Goal: Information Seeking & Learning: Learn about a topic

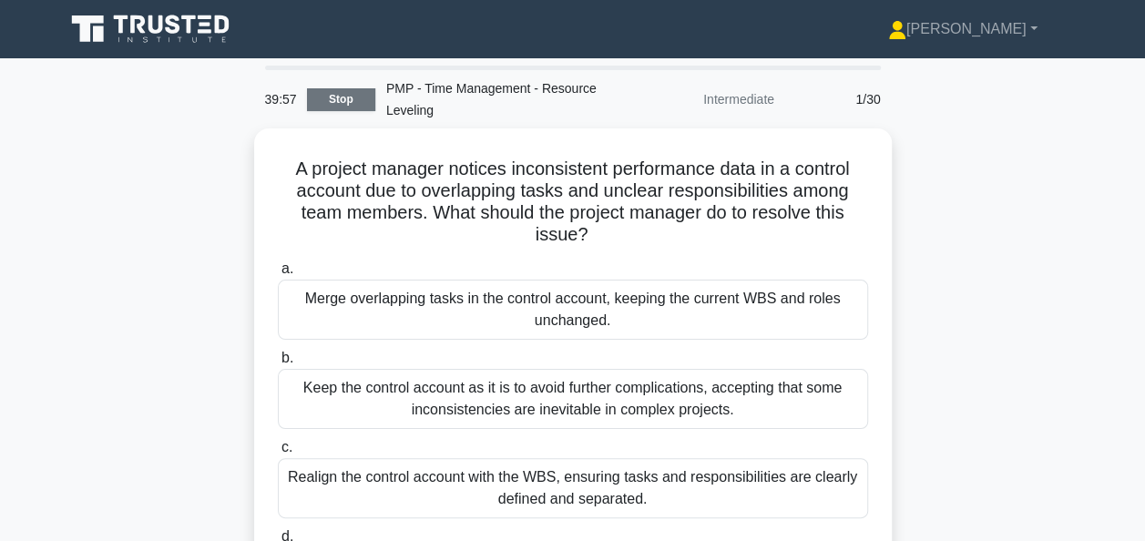
click at [346, 101] on link "Stop" at bounding box center [341, 99] width 68 height 23
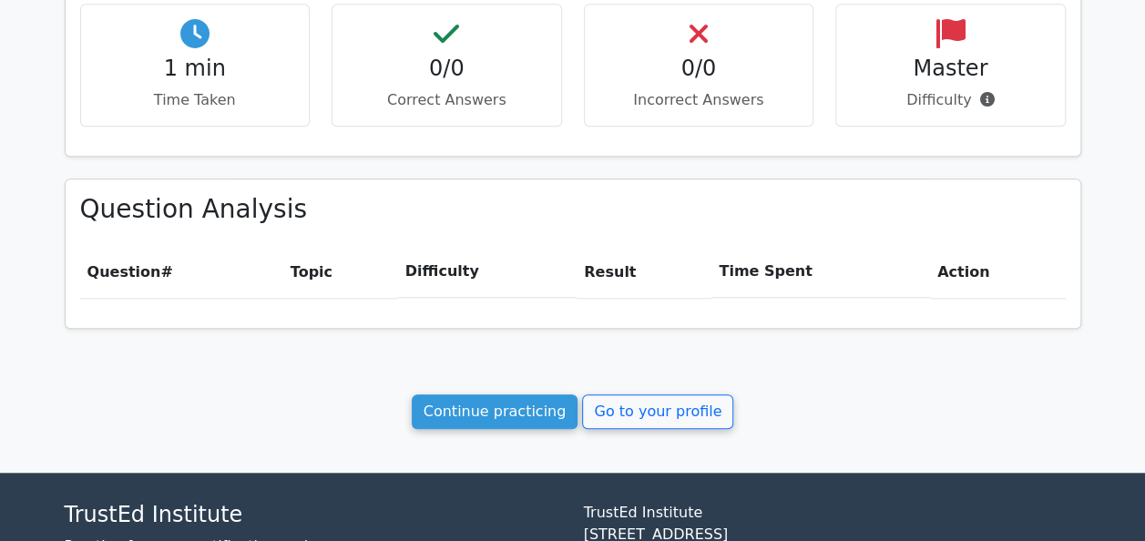
scroll to position [780, 0]
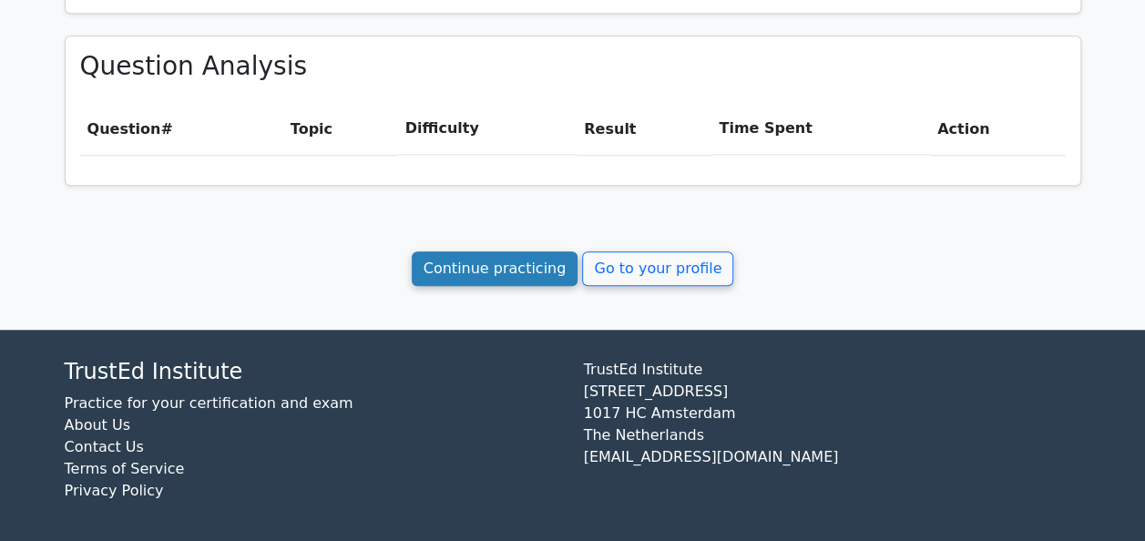
click at [524, 268] on link "Continue practicing" at bounding box center [495, 268] width 167 height 35
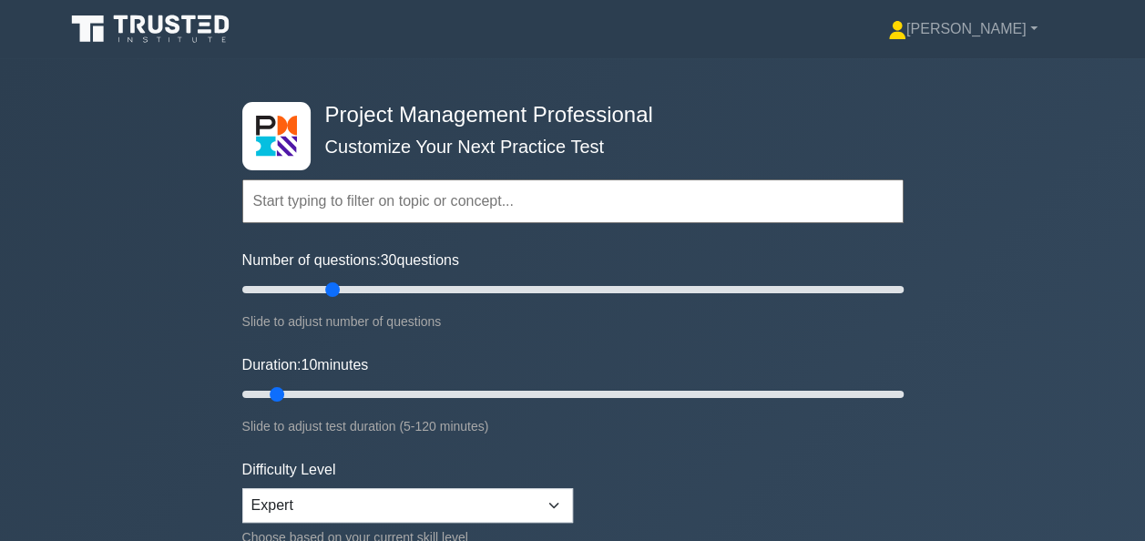
drag, startPoint x: 263, startPoint y: 282, endPoint x: 331, endPoint y: 274, distance: 67.9
type input "30"
click at [331, 279] on input "Number of questions: 30 questions" at bounding box center [572, 290] width 661 height 22
drag, startPoint x: 273, startPoint y: 391, endPoint x: 410, endPoint y: 389, distance: 136.6
click at [410, 389] on input "Duration: 35 minutes" at bounding box center [572, 394] width 661 height 22
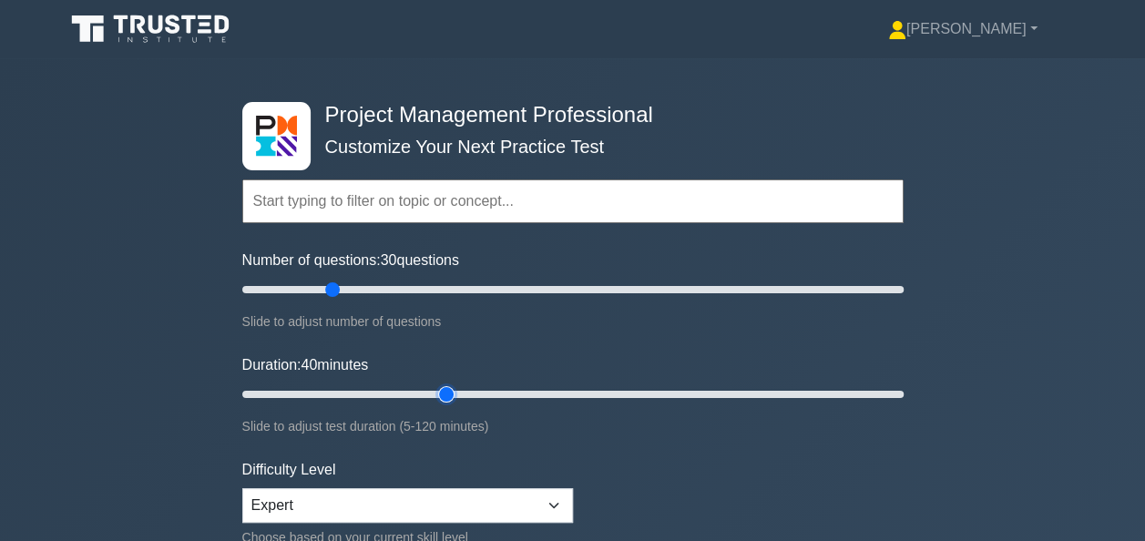
drag, startPoint x: 423, startPoint y: 392, endPoint x: 435, endPoint y: 395, distance: 12.1
type input "40"
click at [435, 395] on input "Duration: 40 minutes" at bounding box center [572, 394] width 661 height 22
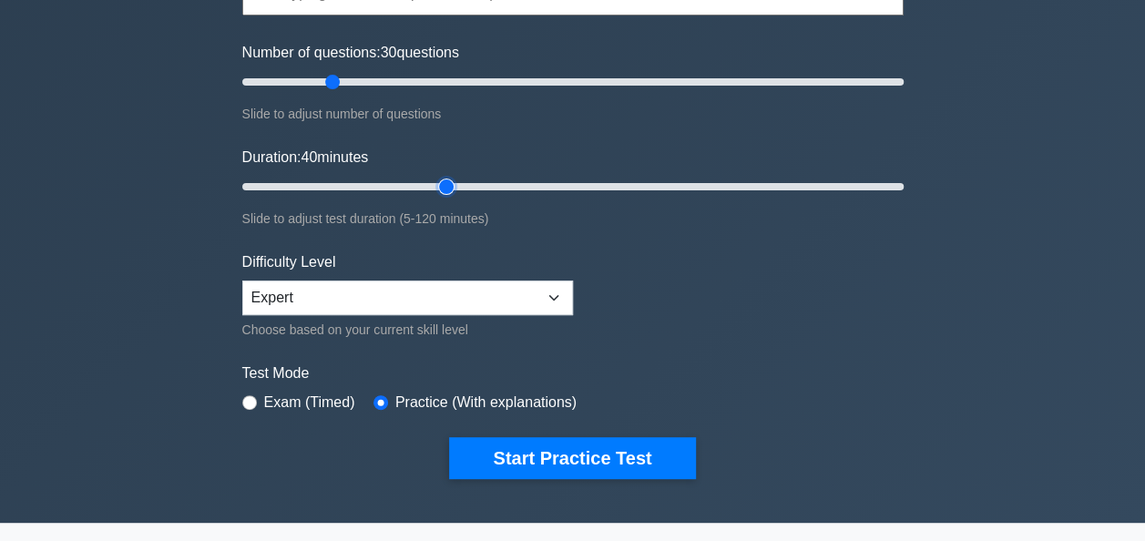
scroll to position [273, 0]
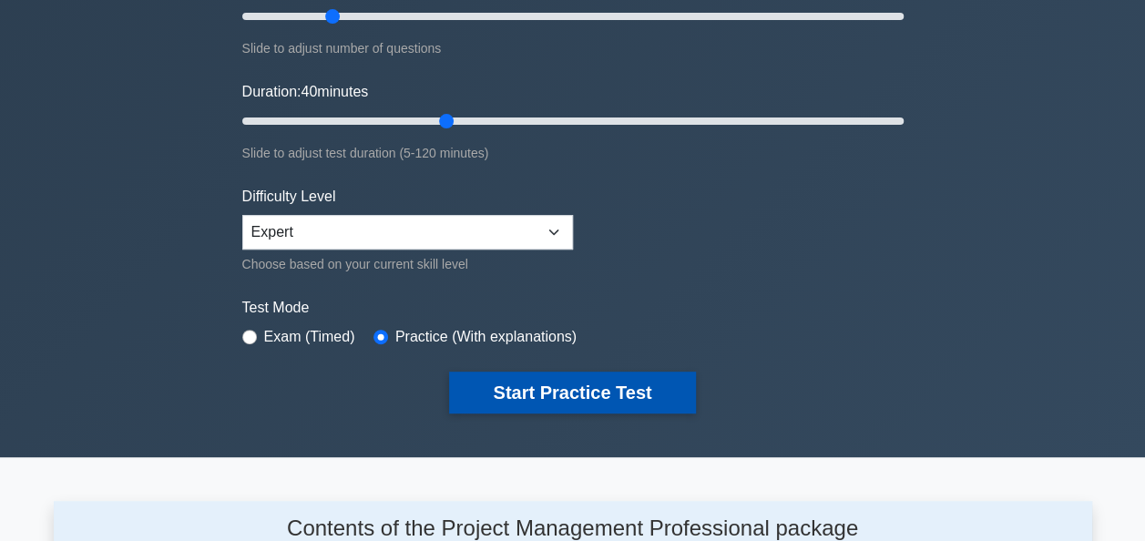
click at [576, 390] on button "Start Practice Test" at bounding box center [572, 393] width 246 height 42
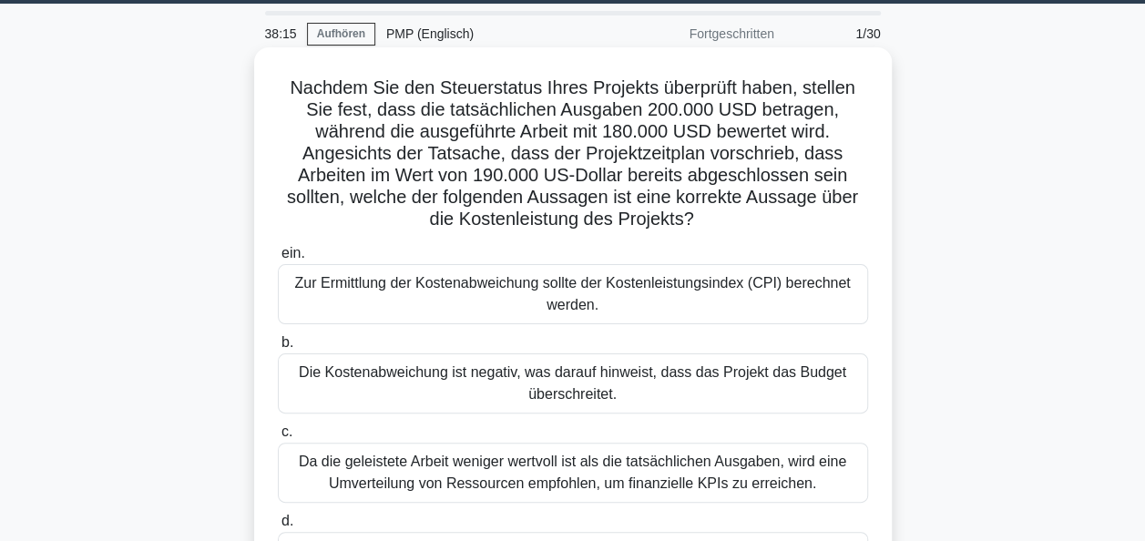
scroll to position [91, 0]
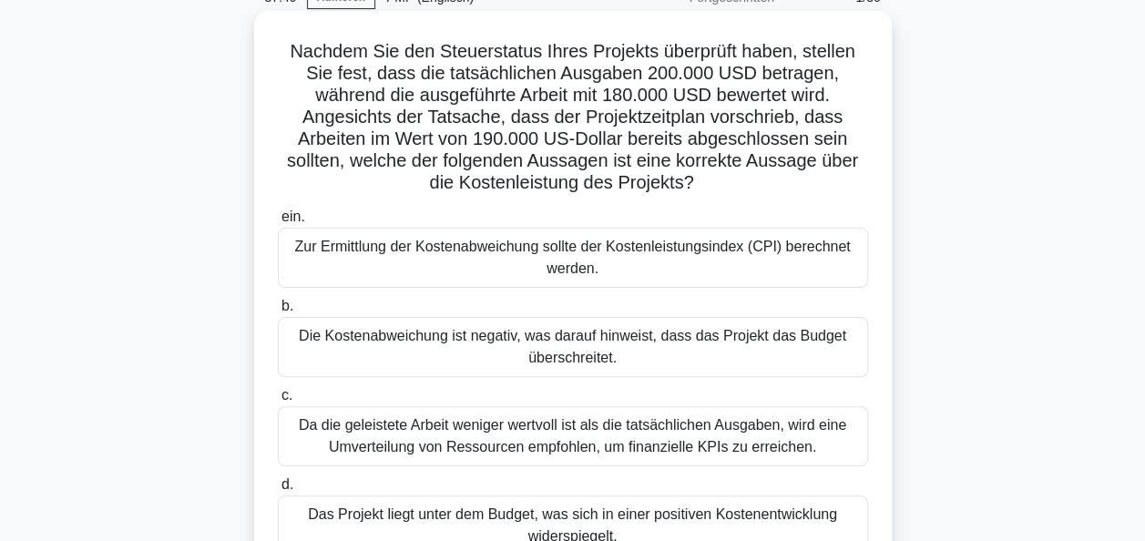
click at [598, 349] on div "Die Kostenabweichung ist negativ, was darauf hinweist, dass das Projekt das Bud…" at bounding box center [573, 347] width 590 height 60
click at [278, 312] on input "b. Die Kostenabweichung ist negativ, was darauf hinweist, dass das Projekt das …" at bounding box center [278, 307] width 0 height 12
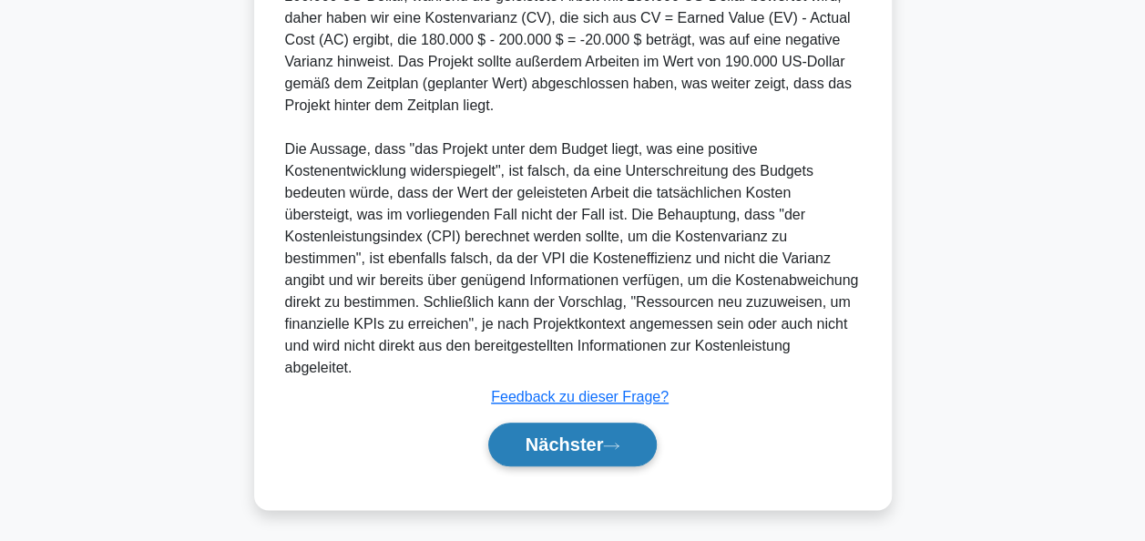
click at [596, 434] on font "Nächster" at bounding box center [564, 444] width 78 height 20
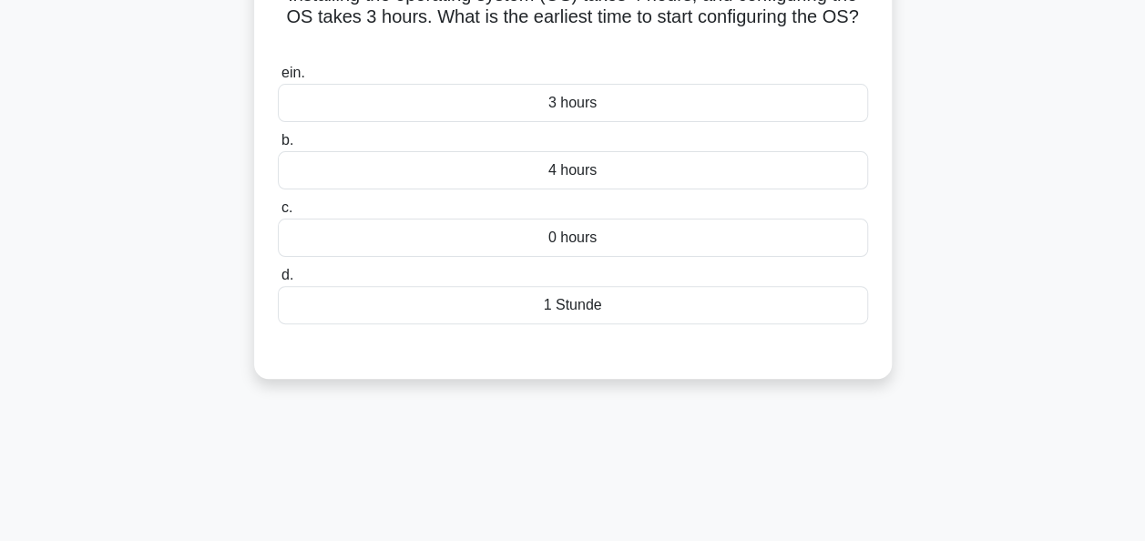
scroll to position [0, 0]
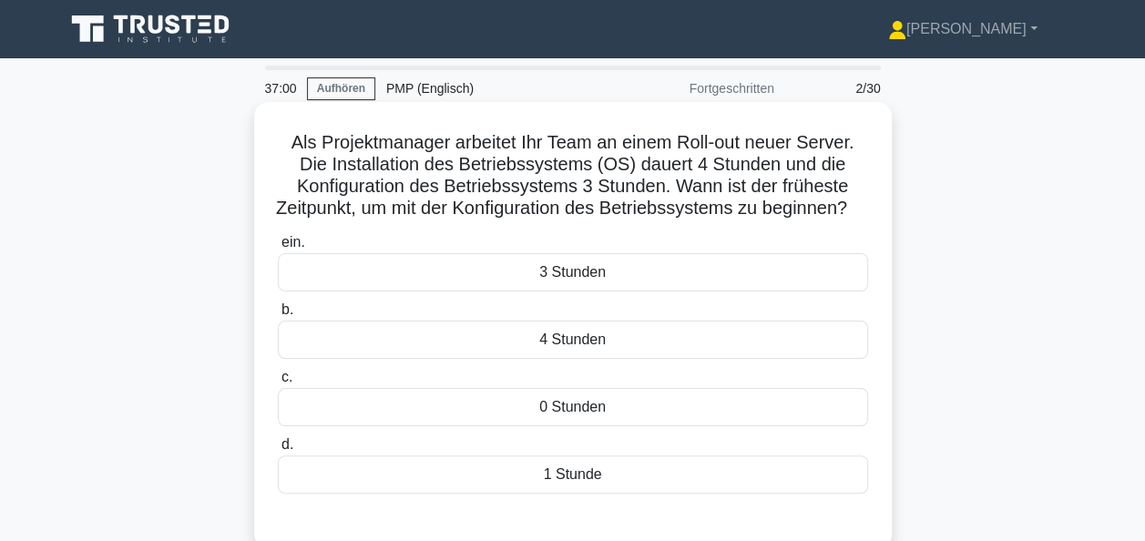
click at [577, 359] on div "4 Stunden" at bounding box center [573, 340] width 590 height 38
click at [278, 316] on input "b. 4 Stunden" at bounding box center [278, 310] width 0 height 12
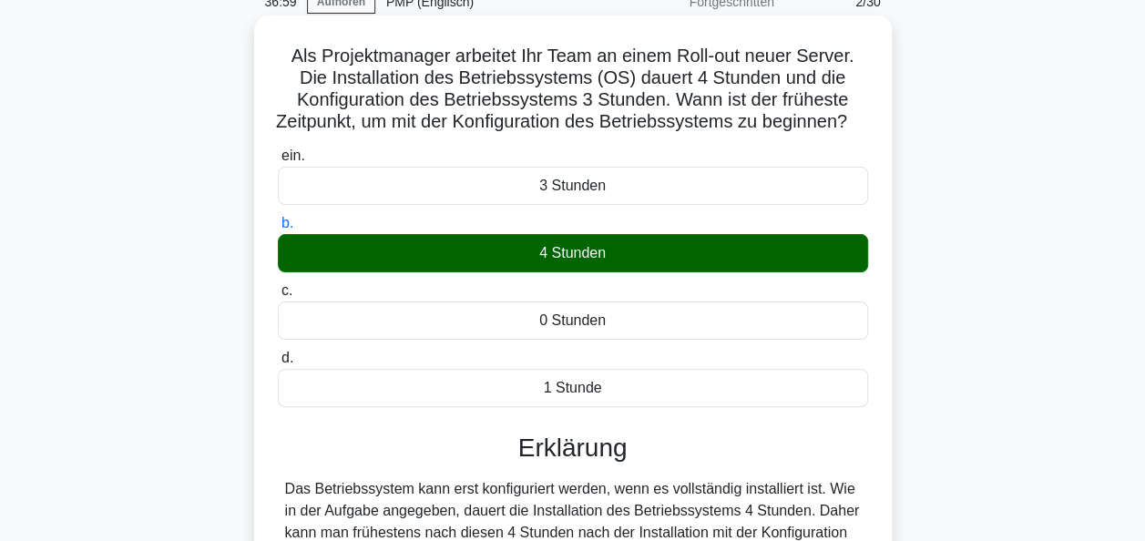
scroll to position [273, 0]
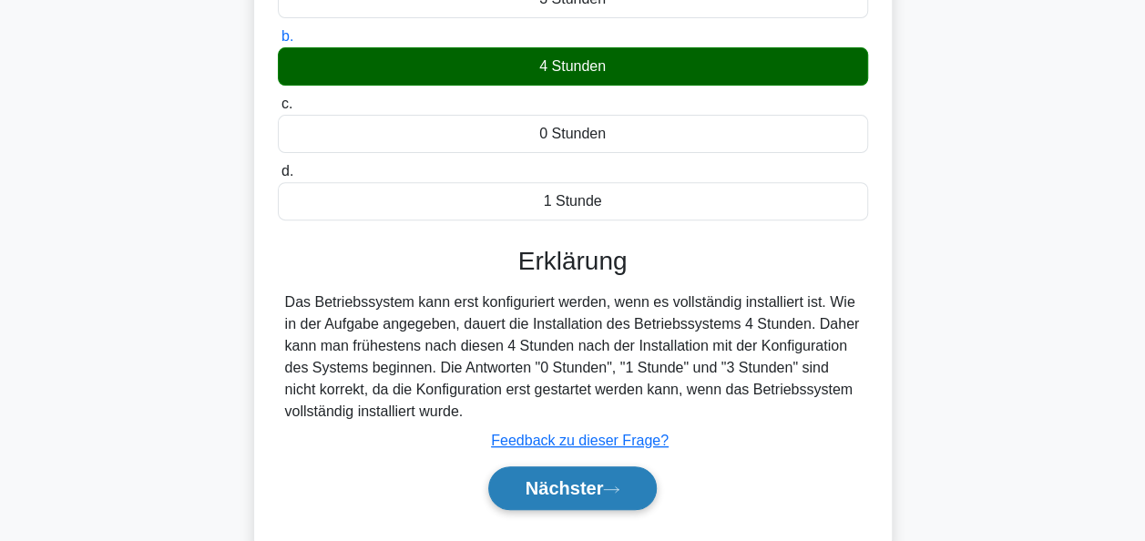
click at [581, 498] on font "Nächster" at bounding box center [564, 488] width 78 height 20
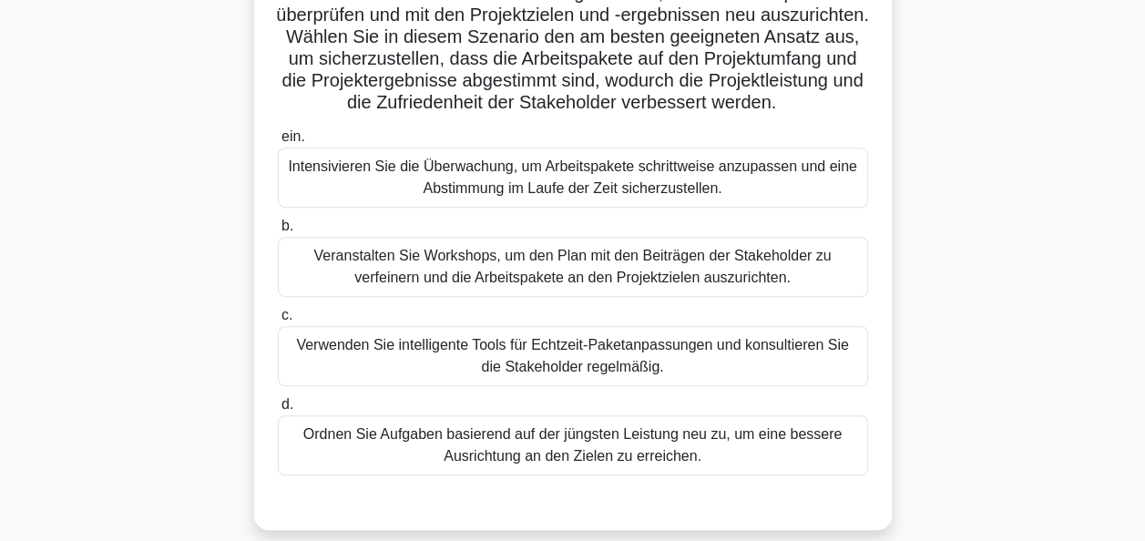
scroll to position [364, 0]
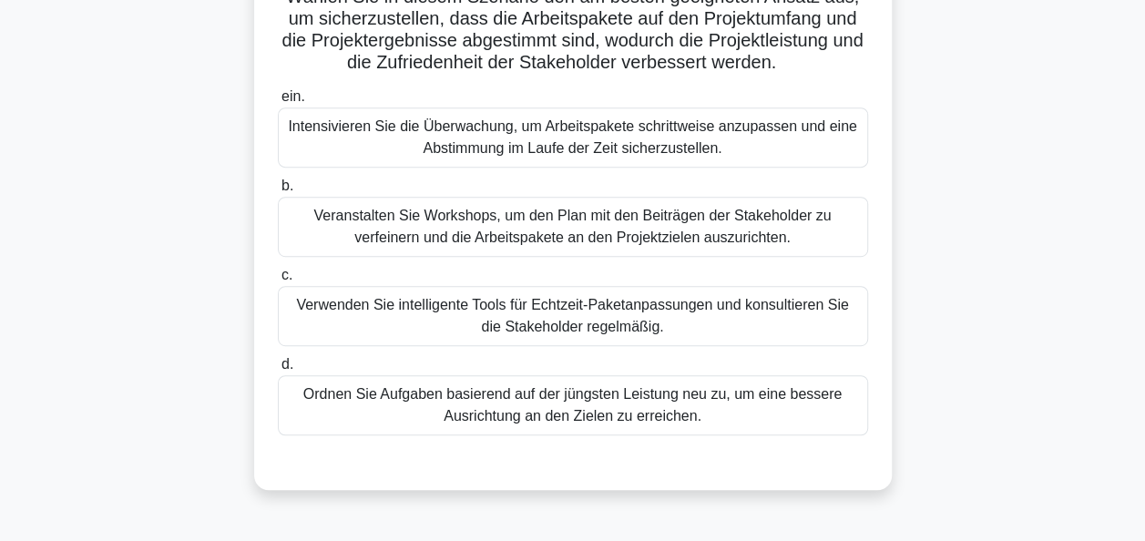
click at [512, 251] on div "Veranstalten Sie Workshops, um den Plan mit den Beiträgen der Stakeholder zu ve…" at bounding box center [573, 227] width 590 height 60
click at [278, 192] on input "b. Veranstalten Sie Workshops, um den Plan mit den Beiträgen der Stakeholder zu…" at bounding box center [278, 186] width 0 height 12
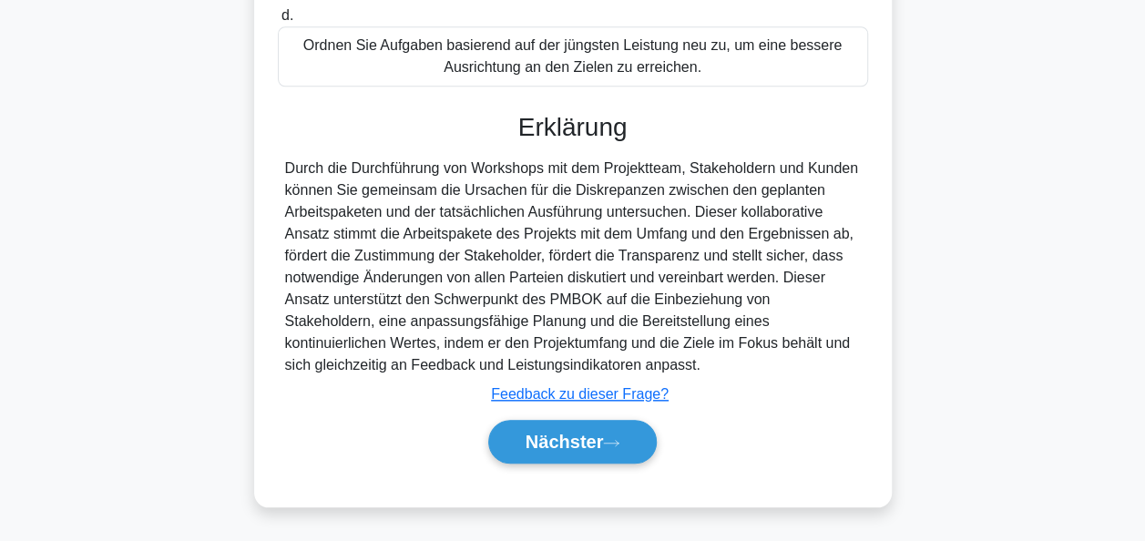
scroll to position [732, 0]
click at [597, 443] on font "Nächster" at bounding box center [564, 442] width 78 height 20
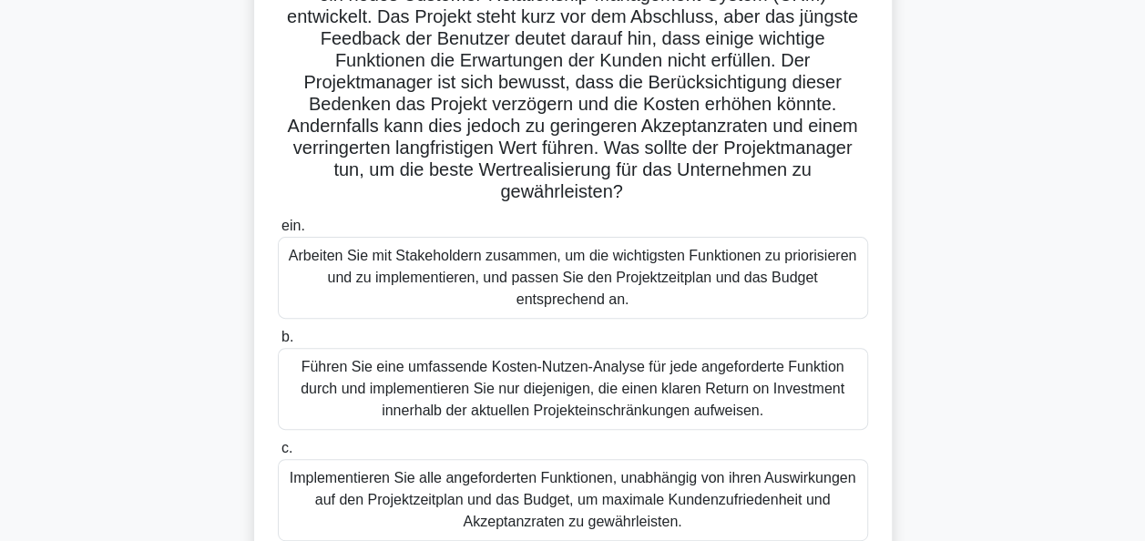
scroll to position [260, 0]
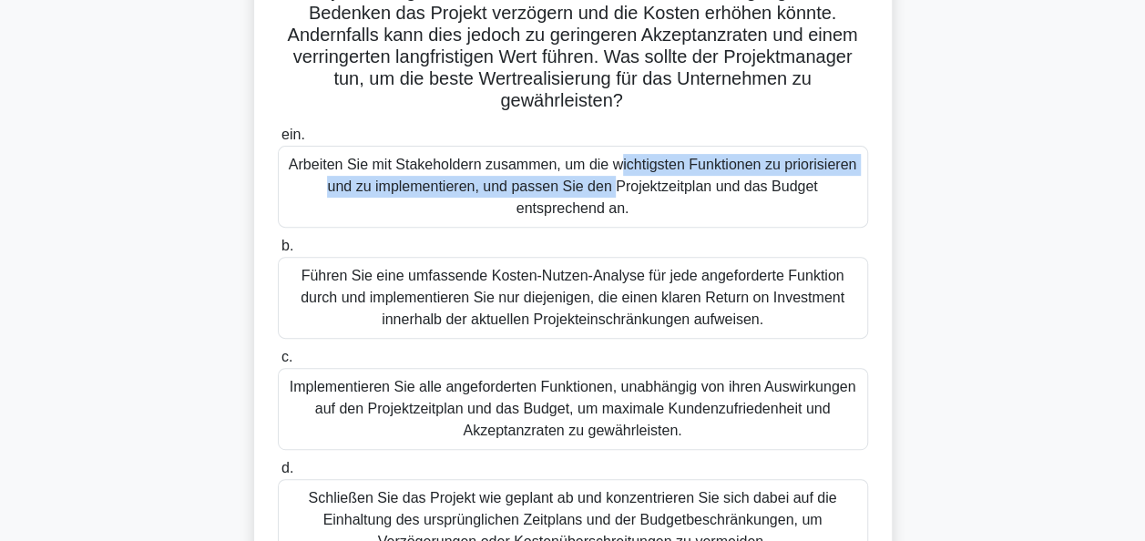
drag, startPoint x: 606, startPoint y: 178, endPoint x: 611, endPoint y: 164, distance: 14.4
click at [611, 164] on div "Arbeiten Sie mit Stakeholdern zusammen, um die wichtigsten Funktionen zu priori…" at bounding box center [573, 187] width 590 height 82
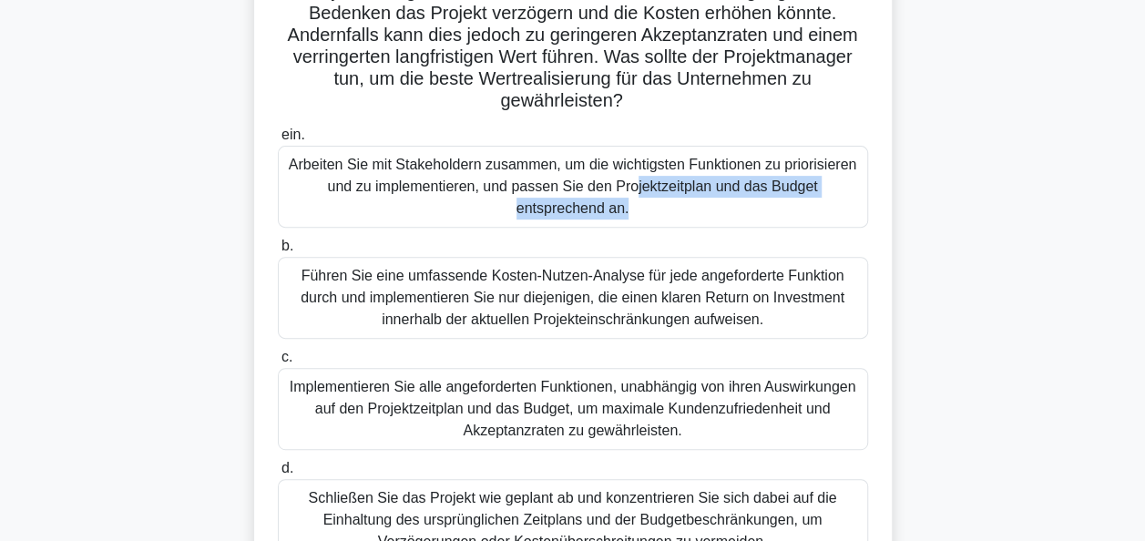
drag, startPoint x: 611, startPoint y: 164, endPoint x: 627, endPoint y: 193, distance: 33.0
click at [627, 193] on div "Arbeiten Sie mit Stakeholdern zusammen, um die wichtigsten Funktionen zu priori…" at bounding box center [573, 187] width 590 height 82
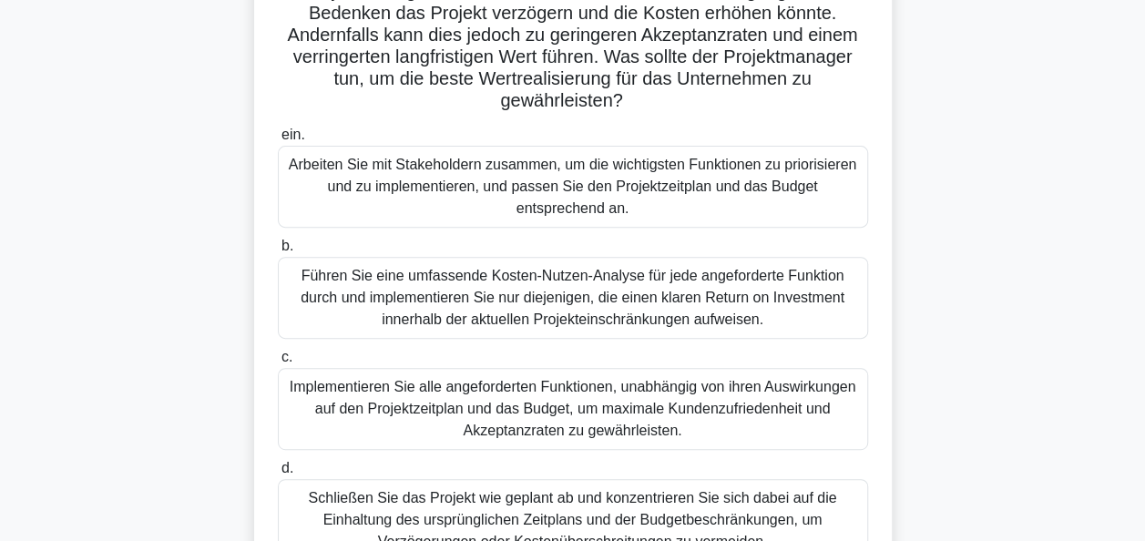
drag, startPoint x: 627, startPoint y: 193, endPoint x: 491, endPoint y: 195, distance: 135.7
click at [491, 195] on div "Arbeiten Sie mit Stakeholdern zusammen, um die wichtigsten Funktionen zu priori…" at bounding box center [573, 187] width 590 height 82
click at [278, 141] on input "ein. Arbeiten Sie mit Stakeholdern zusammen, um die wichtigsten Funktionen zu p…" at bounding box center [278, 135] width 0 height 12
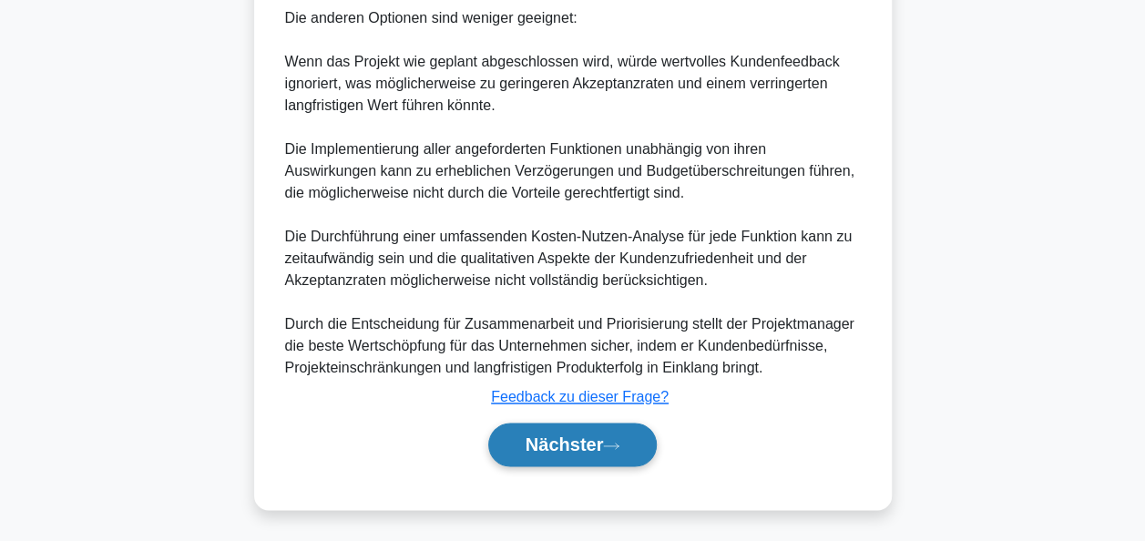
click at [617, 429] on button "Nächster" at bounding box center [572, 445] width 169 height 44
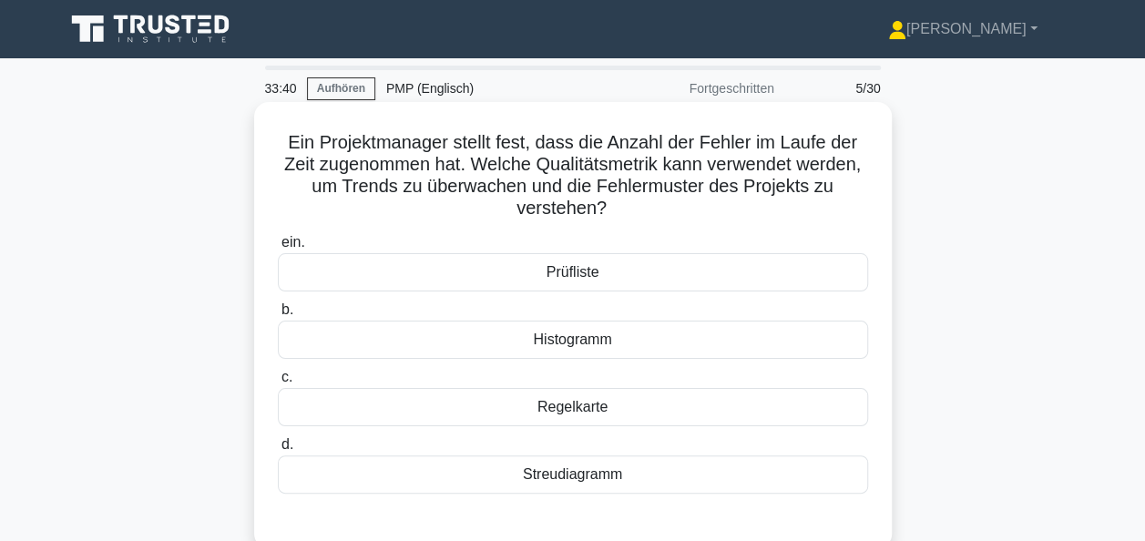
scroll to position [0, 0]
click at [569, 407] on div "Regelkarte" at bounding box center [573, 407] width 590 height 38
click at [278, 383] on input "c. Regelkarte" at bounding box center [278, 378] width 0 height 12
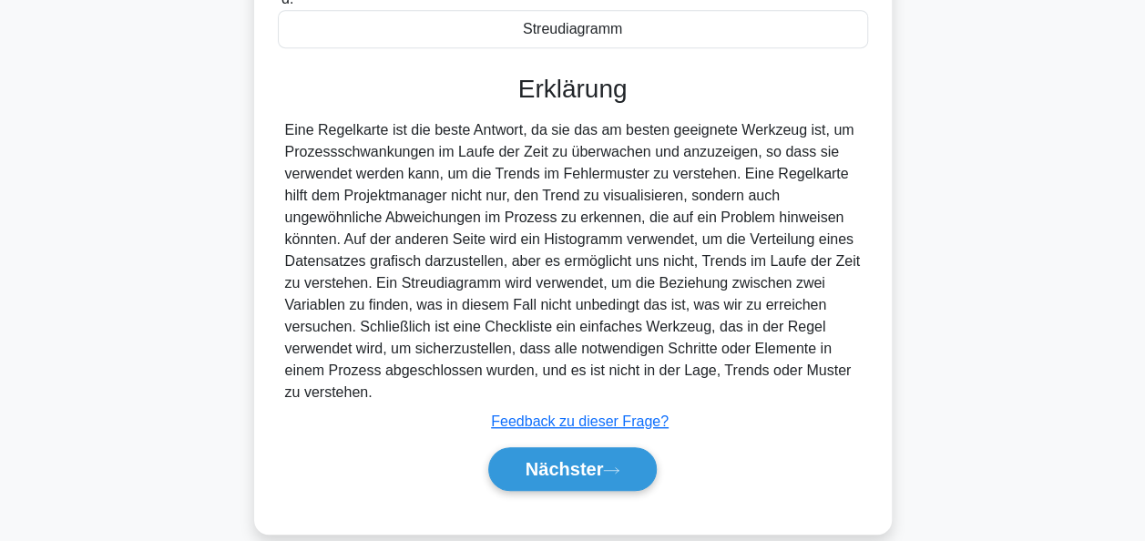
scroll to position [470, 0]
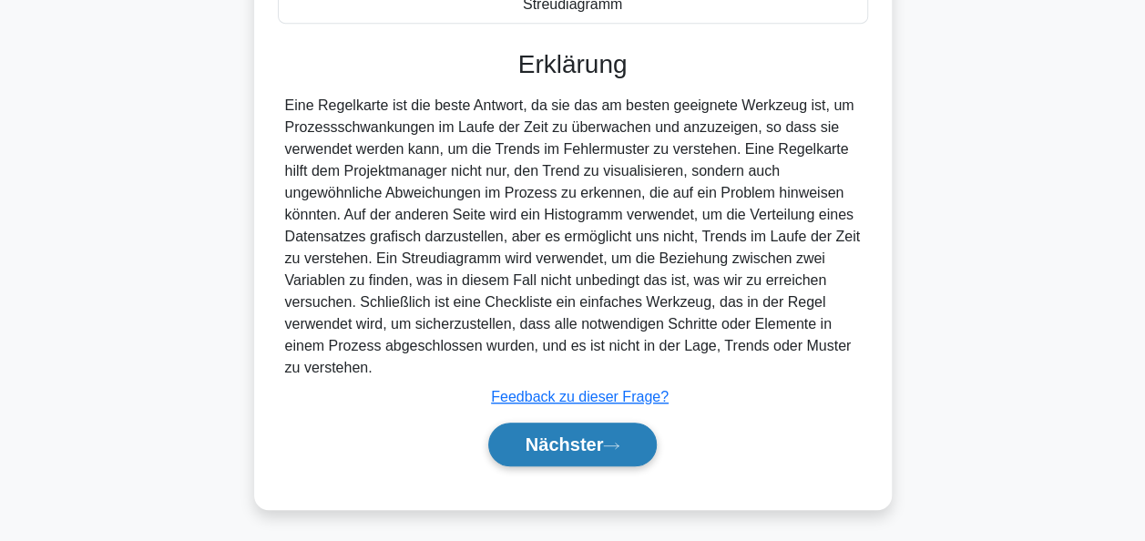
click at [606, 441] on icon at bounding box center [611, 446] width 16 height 10
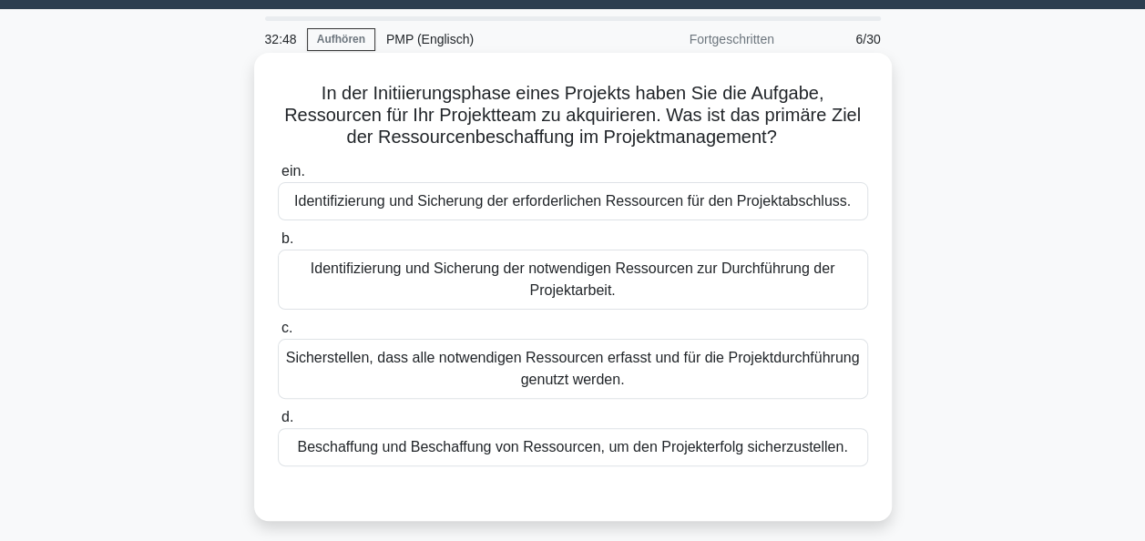
scroll to position [91, 0]
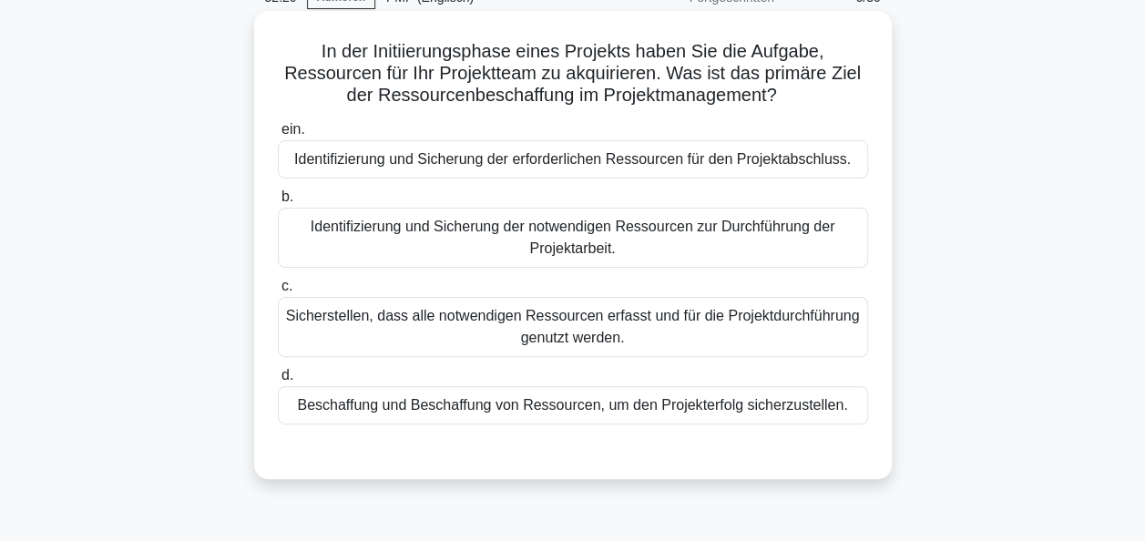
click at [559, 246] on div "Identifizierung und Sicherung der notwendigen Ressourcen zur Durchführung der P…" at bounding box center [573, 238] width 590 height 60
click at [278, 203] on input "b. Identifizierung und Sicherung der notwendigen Ressourcen zur Durchführung de…" at bounding box center [278, 197] width 0 height 12
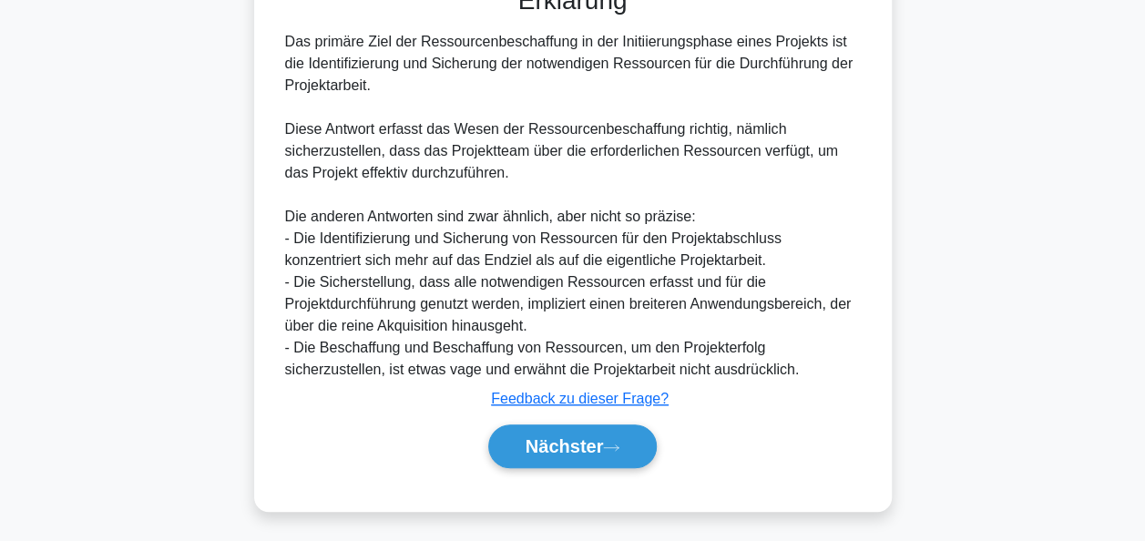
scroll to position [557, 0]
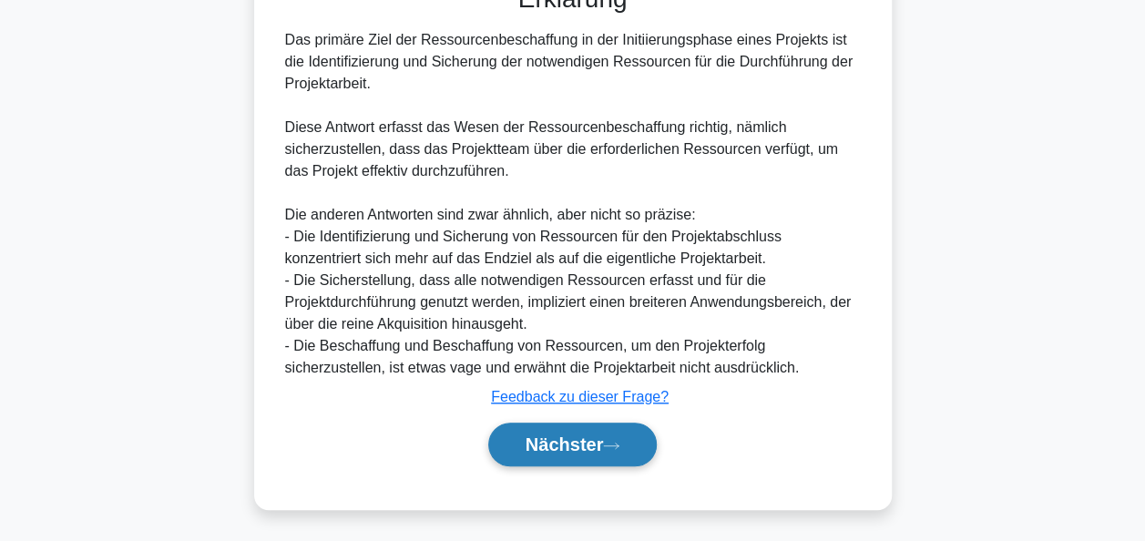
click at [599, 430] on button "Nächster" at bounding box center [572, 445] width 169 height 44
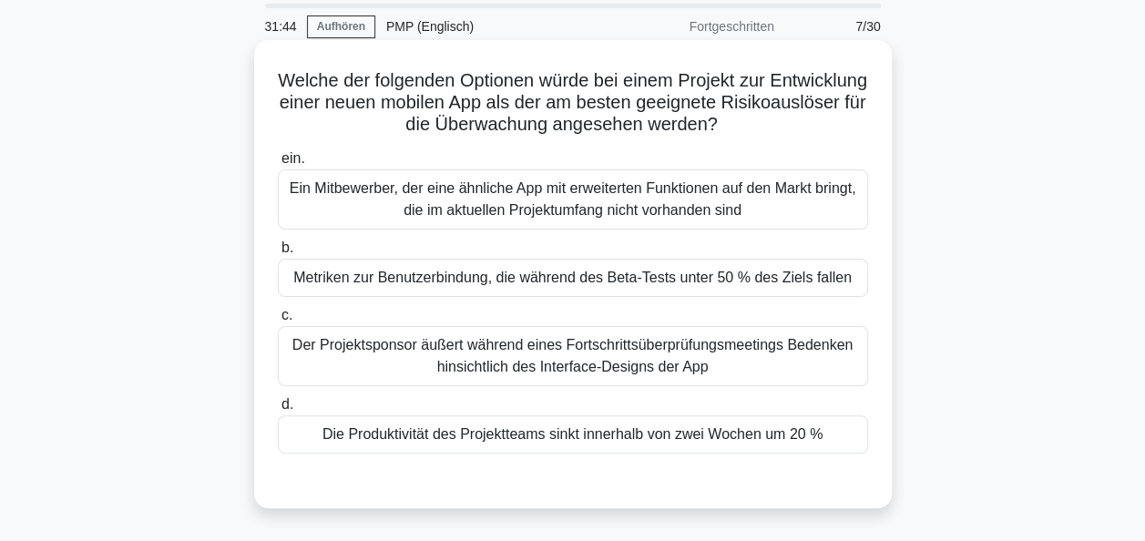
scroll to position [91, 0]
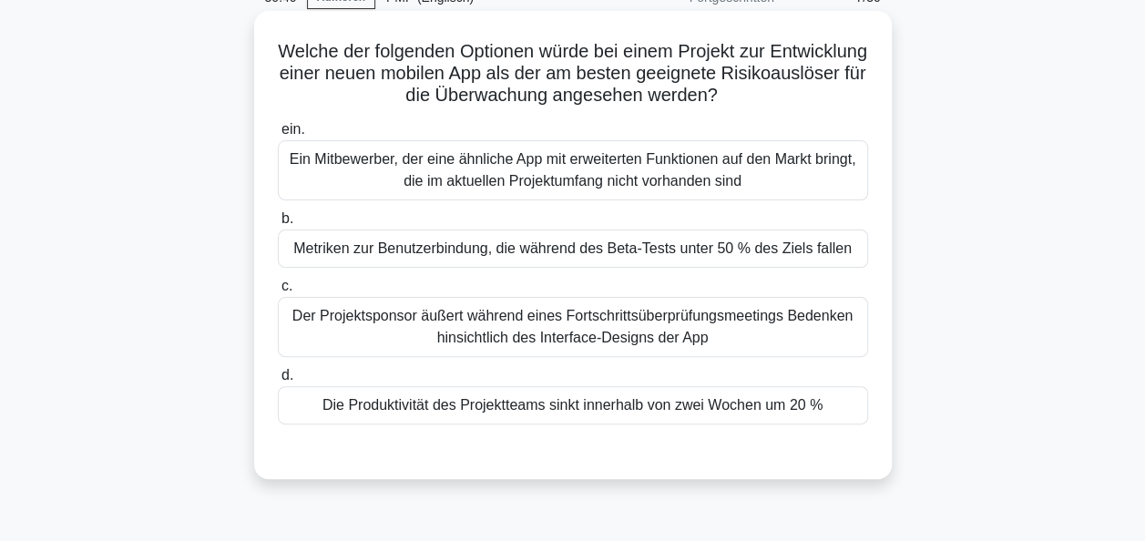
click at [550, 404] on div "Die Produktivität des Projektteams sinkt innerhalb von zwei Wochen um 20 %" at bounding box center [573, 405] width 590 height 38
click at [278, 382] on input "d. Die Produktivität des Projektteams sinkt innerhalb von zwei Wochen um 20 %" at bounding box center [278, 376] width 0 height 12
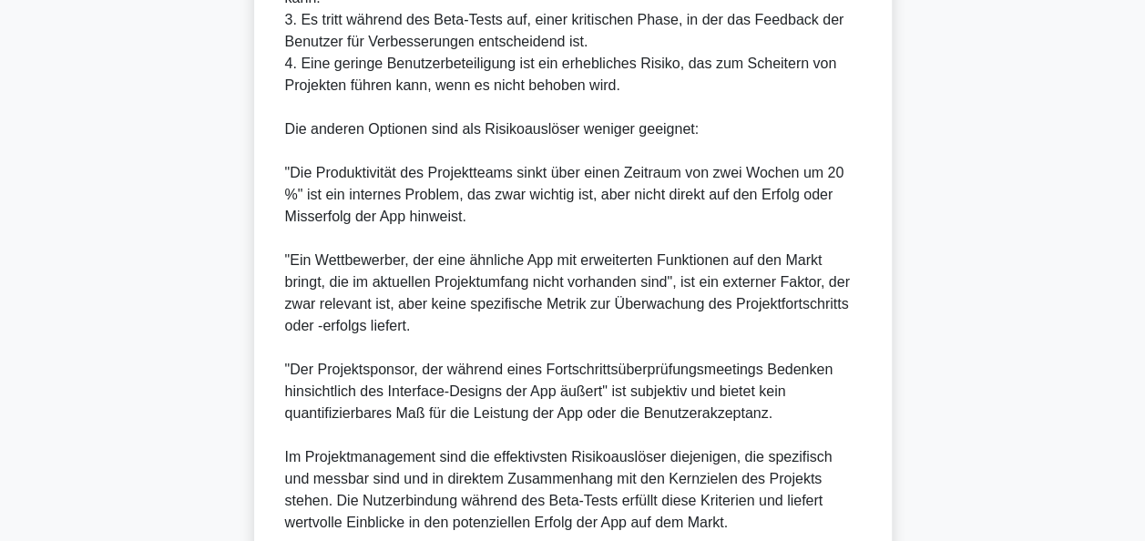
scroll to position [820, 0]
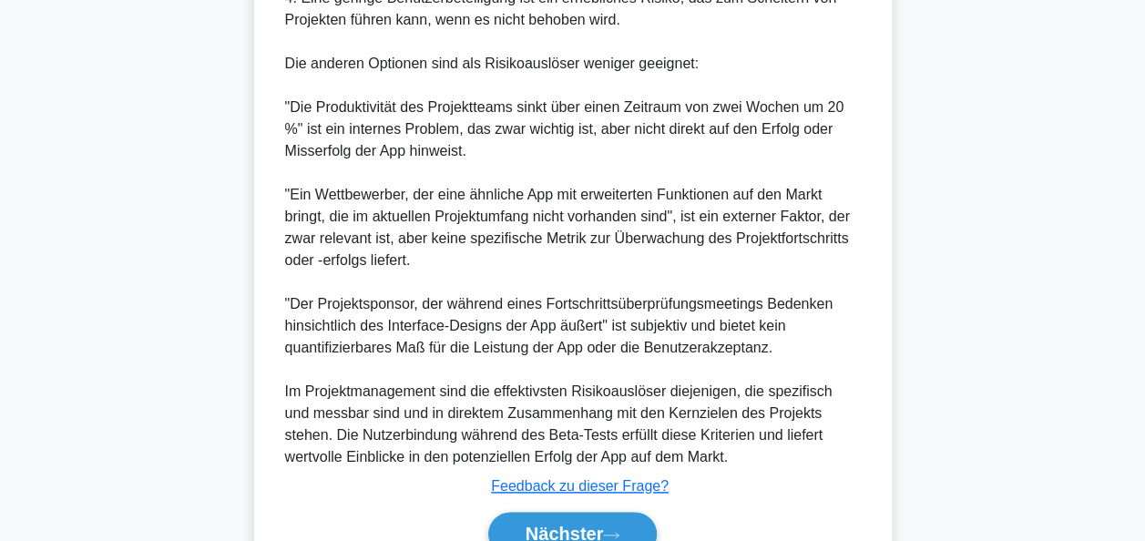
click at [580, 508] on div "Nächster" at bounding box center [573, 533] width 590 height 58
click at [579, 521] on button "Nächster" at bounding box center [572, 534] width 169 height 44
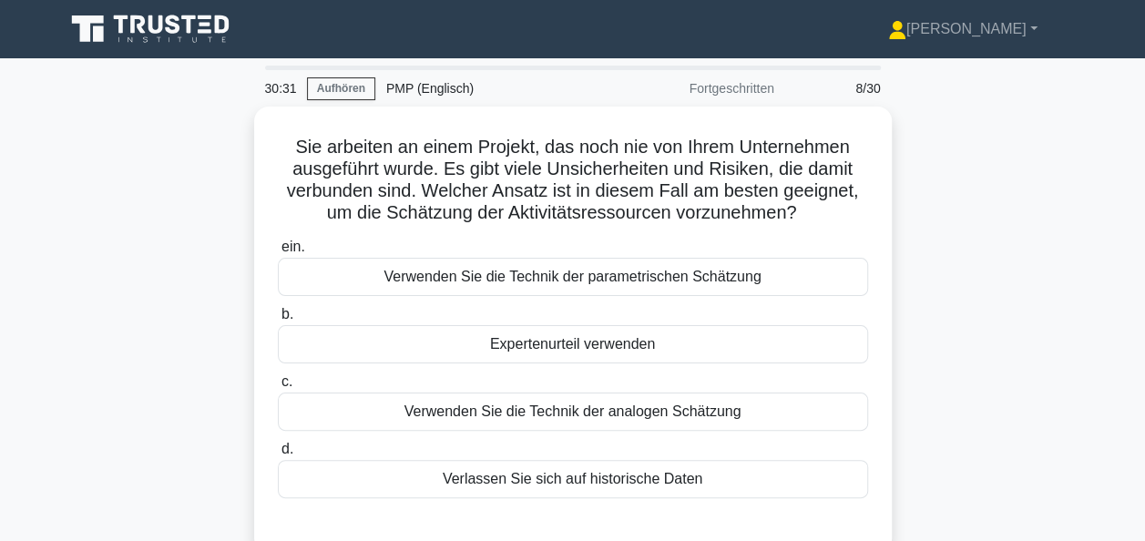
scroll to position [0, 0]
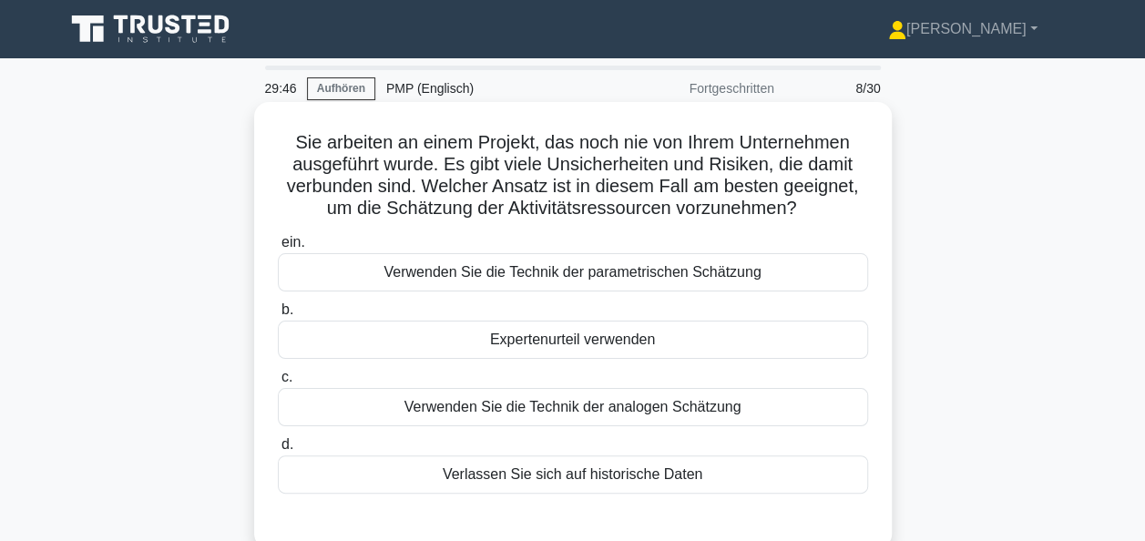
click at [583, 338] on div "Expertenurteil verwenden" at bounding box center [573, 340] width 590 height 38
click at [278, 316] on input "b. Expertenurteil verwenden" at bounding box center [278, 310] width 0 height 12
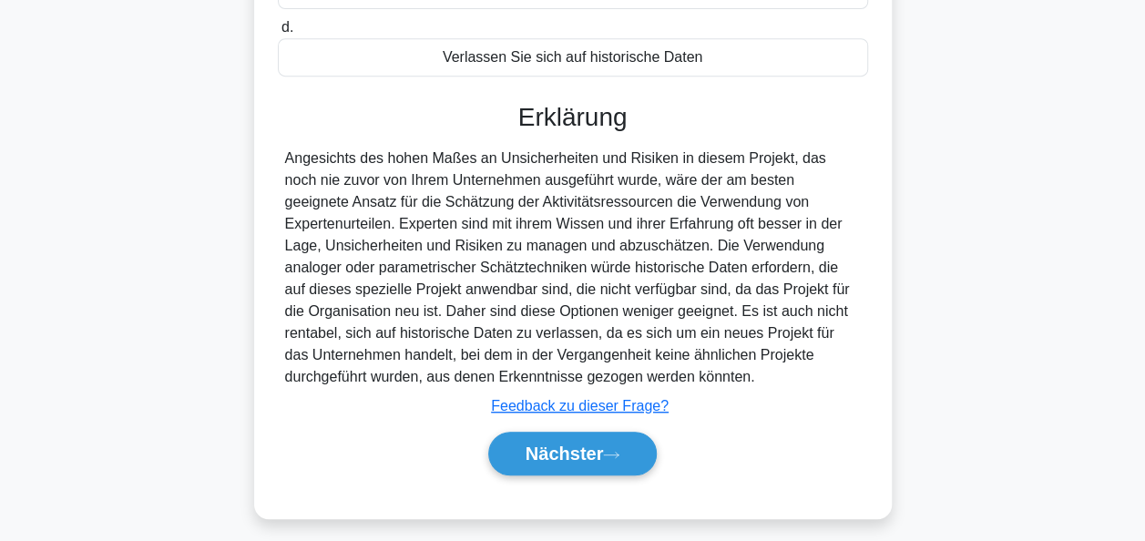
scroll to position [443, 0]
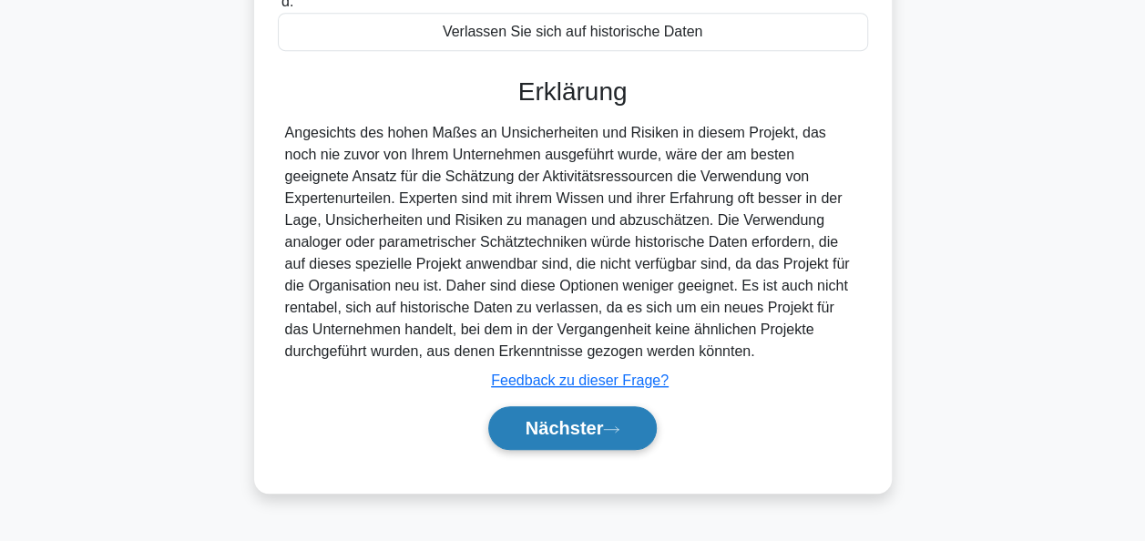
click at [601, 421] on font "Nächster" at bounding box center [564, 428] width 78 height 20
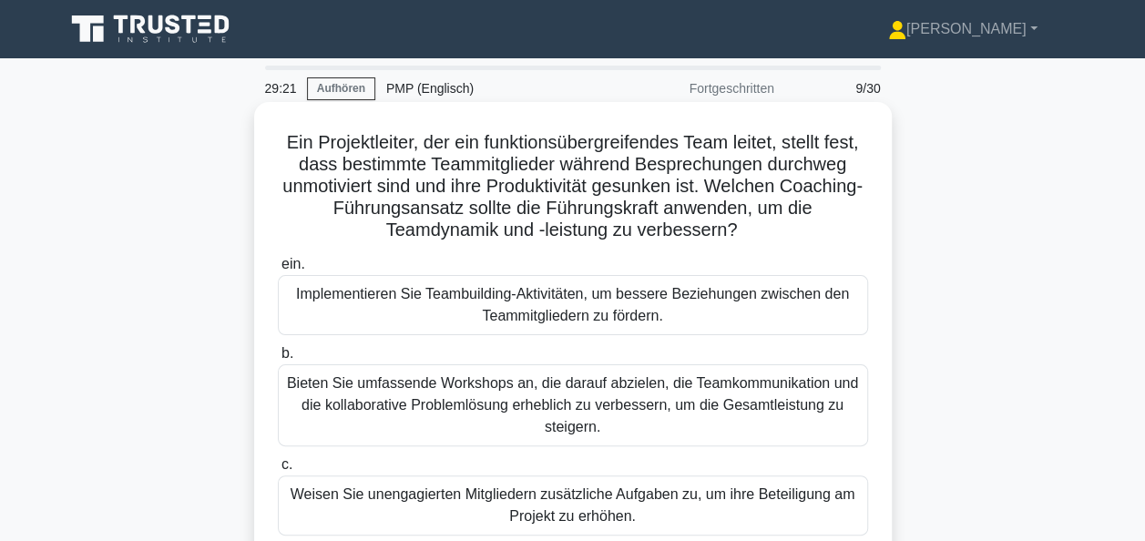
scroll to position [91, 0]
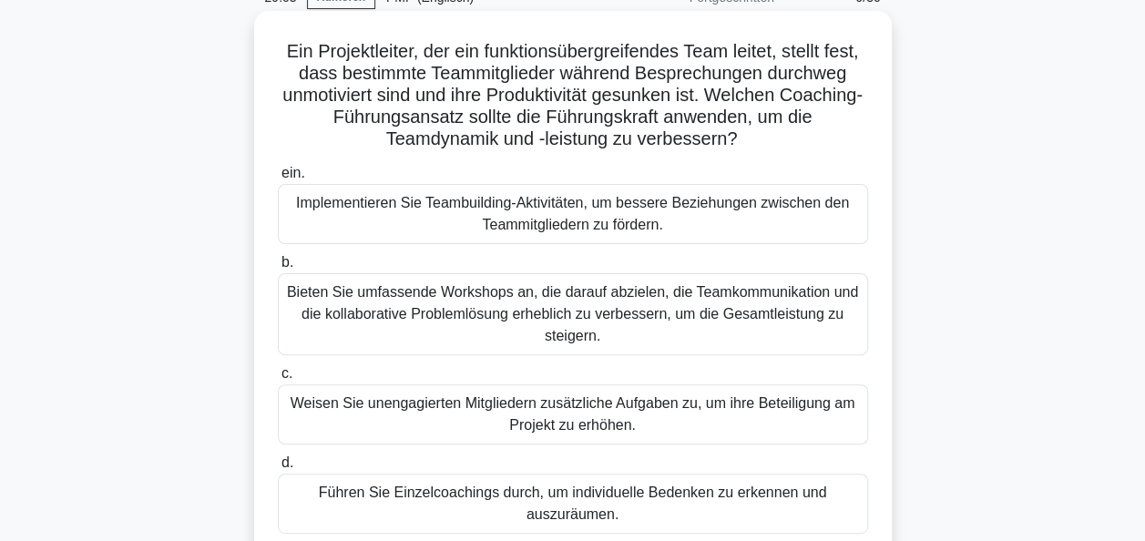
click at [563, 503] on div "Führen Sie Einzelcoachings durch, um individuelle Bedenken zu erkennen und ausz…" at bounding box center [573, 504] width 590 height 60
click at [278, 469] on input "d. Führen Sie Einzelcoachings durch, um individuelle Bedenken zu erkennen und a…" at bounding box center [278, 463] width 0 height 12
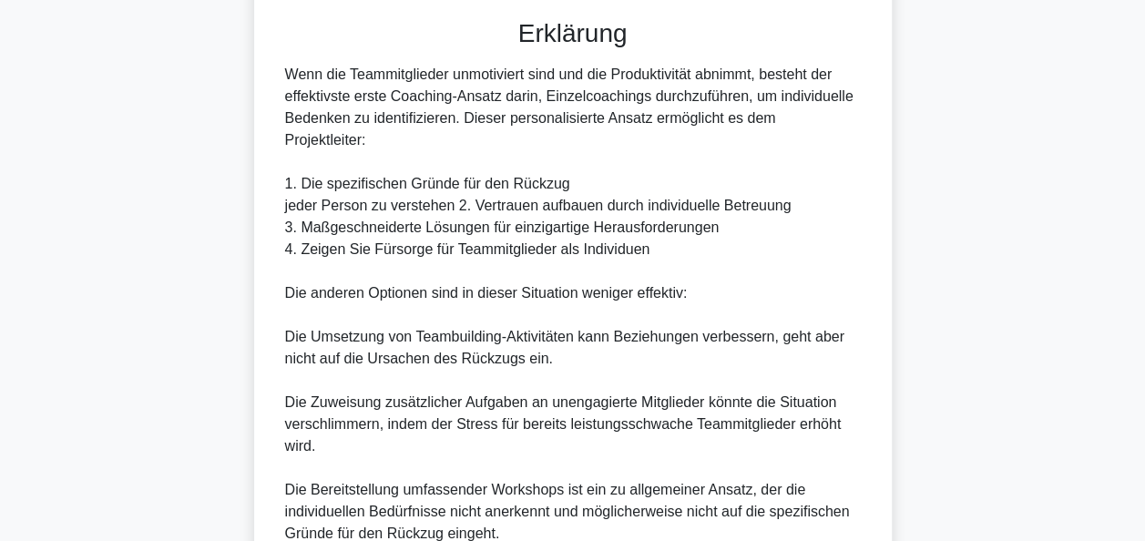
scroll to position [820, 0]
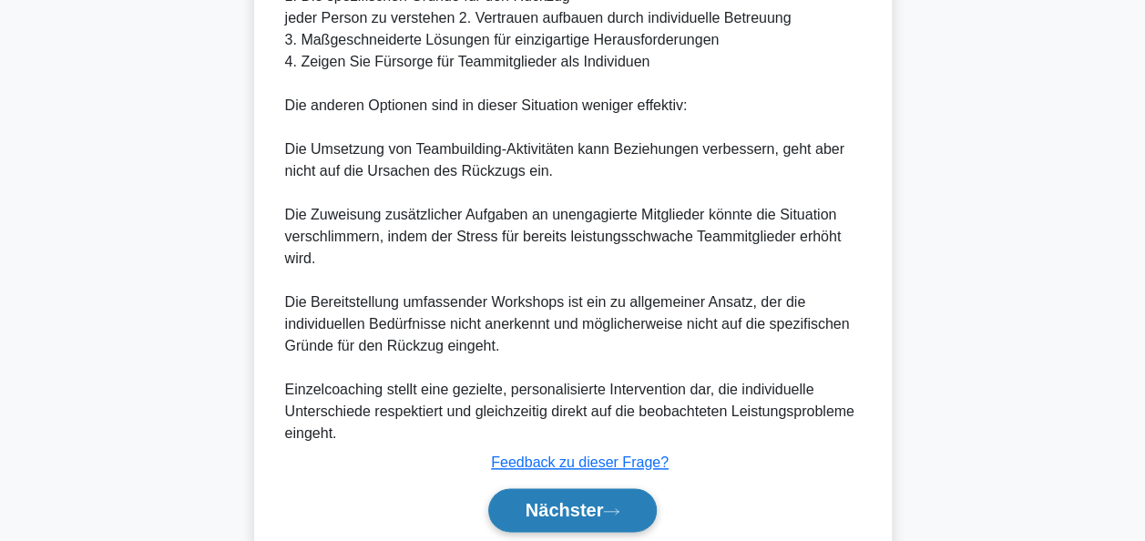
click at [577, 500] on font "Nächster" at bounding box center [564, 510] width 78 height 20
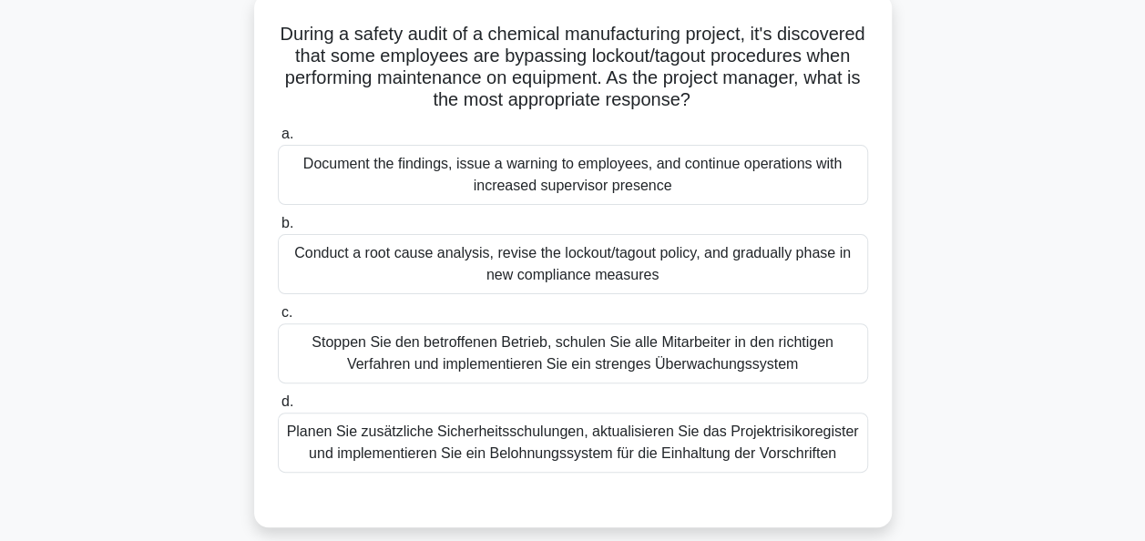
scroll to position [78, 0]
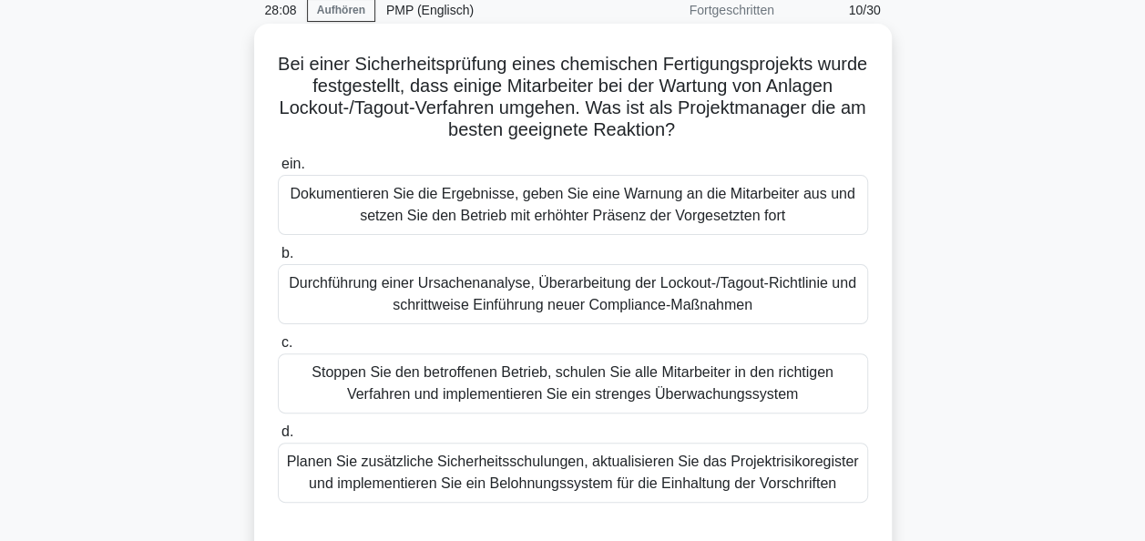
click at [543, 297] on div "Durchführung einer Ursachenanalyse, Überarbeitung der Lockout-/Tagout-Richtlini…" at bounding box center [573, 294] width 590 height 60
click at [278, 260] on input "b. Durchführung einer Ursachenanalyse, Überarbeitung der Lockout-/Tagout-Richtl…" at bounding box center [278, 254] width 0 height 12
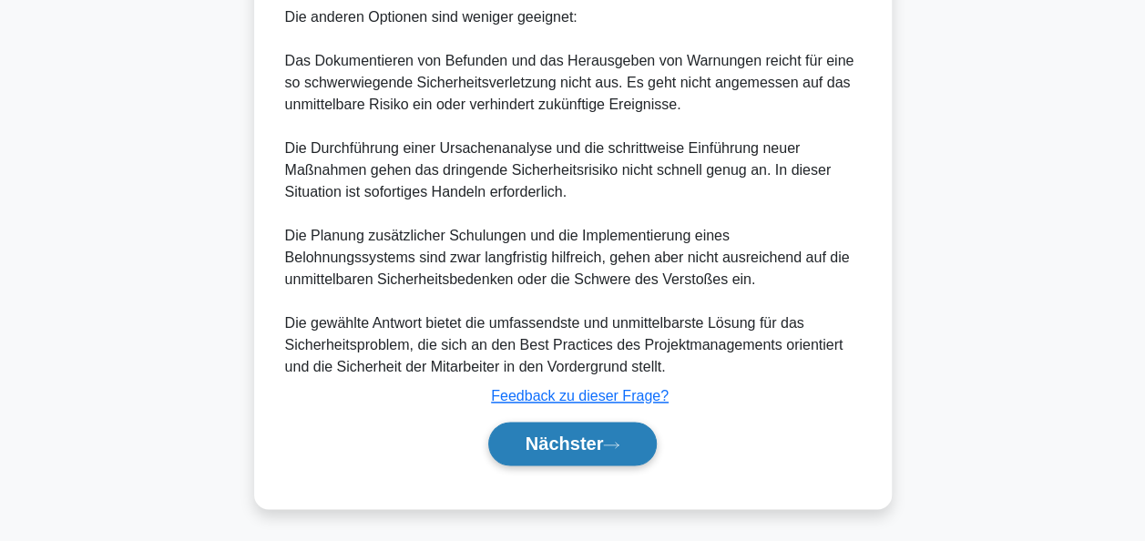
click at [654, 447] on button "Nächster" at bounding box center [572, 444] width 169 height 44
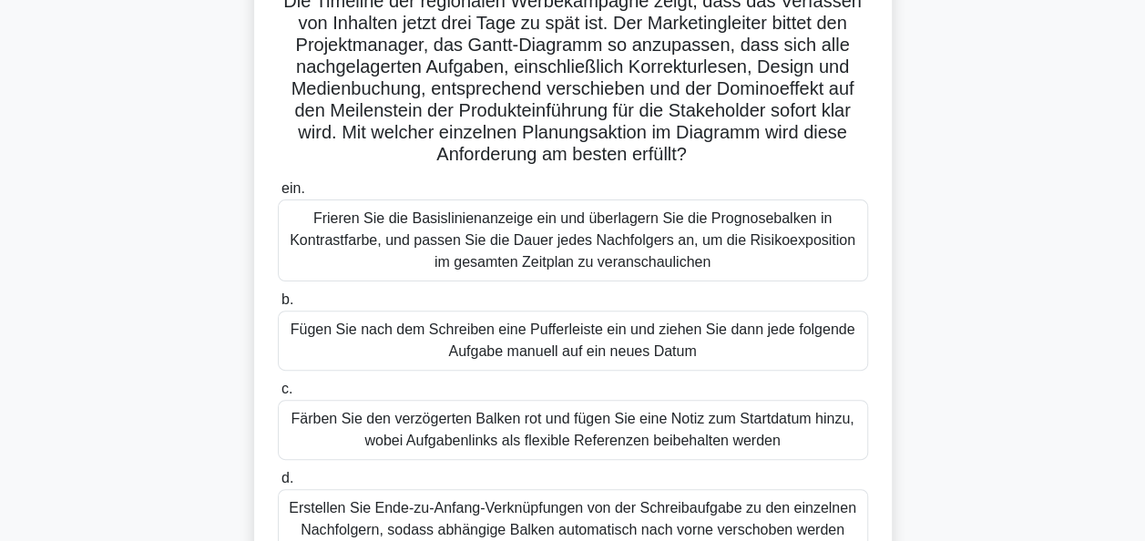
scroll to position [182, 0]
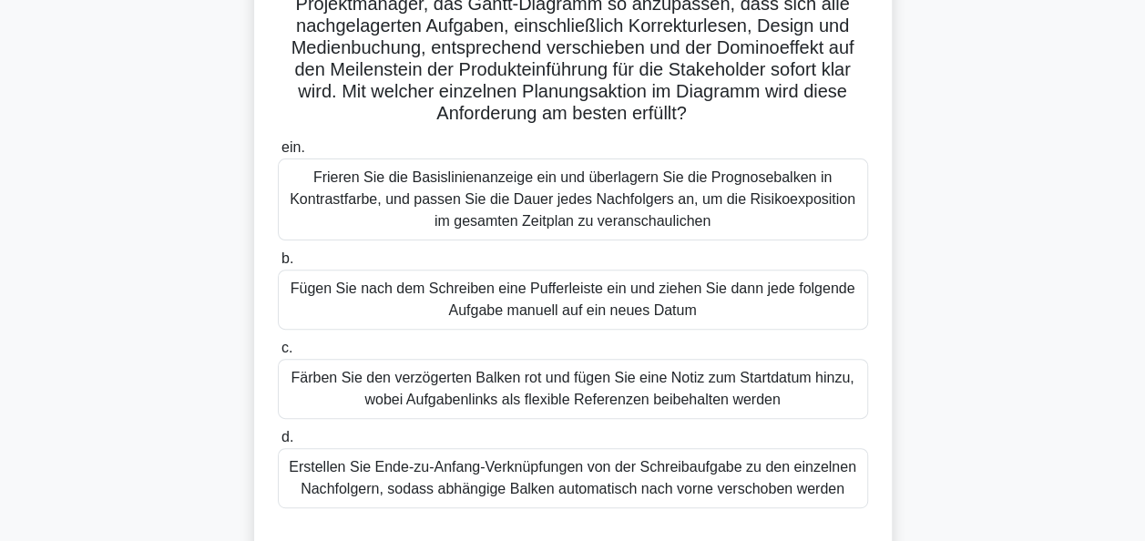
click at [622, 215] on div "Frieren Sie die Basislinienanzeige ein und überlagern Sie die Prognosebalken in…" at bounding box center [573, 199] width 590 height 82
click at [278, 154] on input "ein. Frieren Sie die Basislinienanzeige ein und überlagern Sie die Prognosebalk…" at bounding box center [278, 148] width 0 height 12
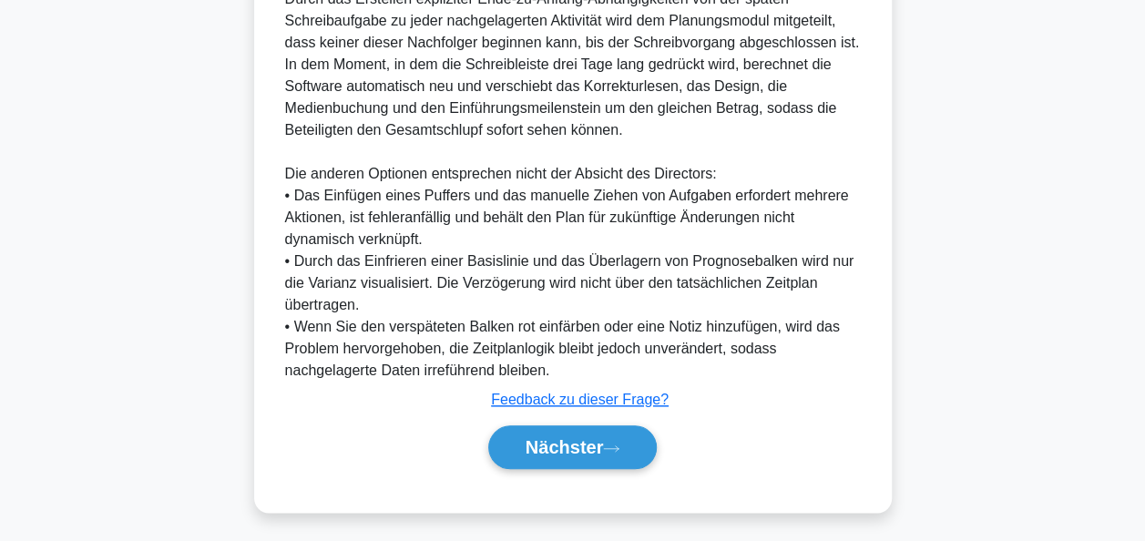
scroll to position [800, 0]
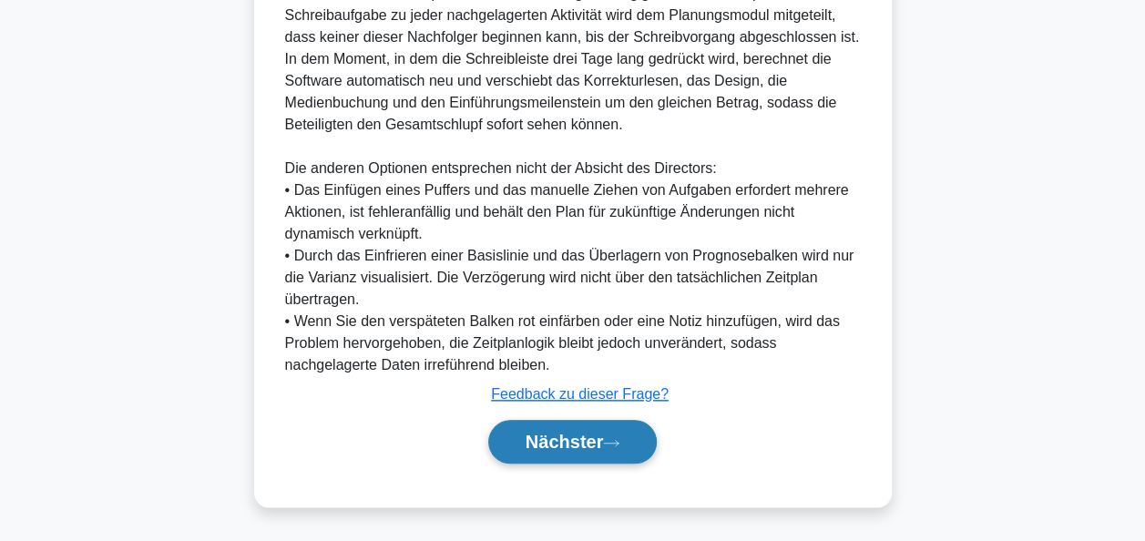
click at [606, 449] on button "Nächster" at bounding box center [572, 442] width 169 height 44
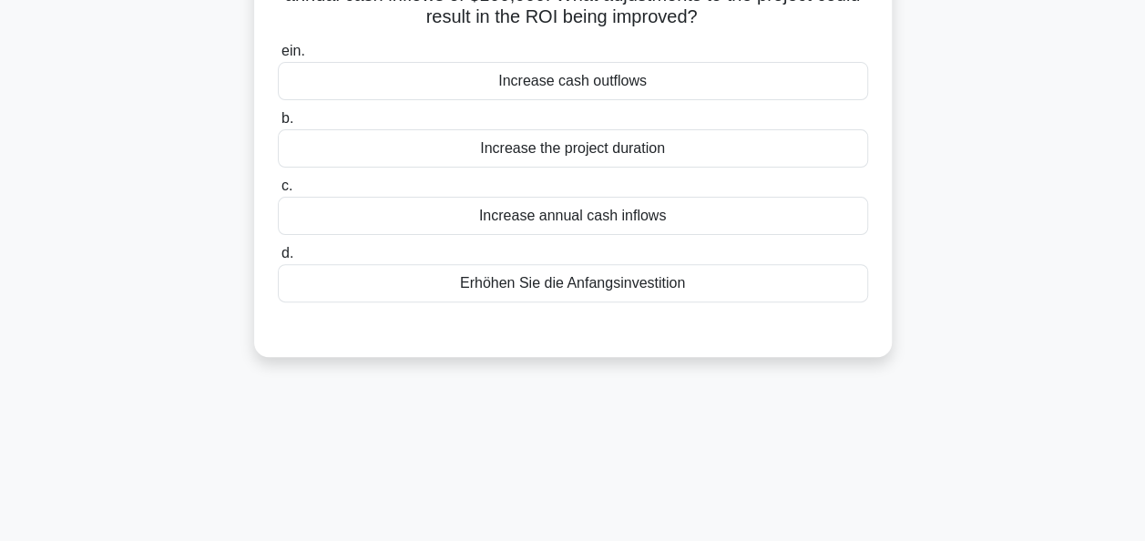
scroll to position [0, 0]
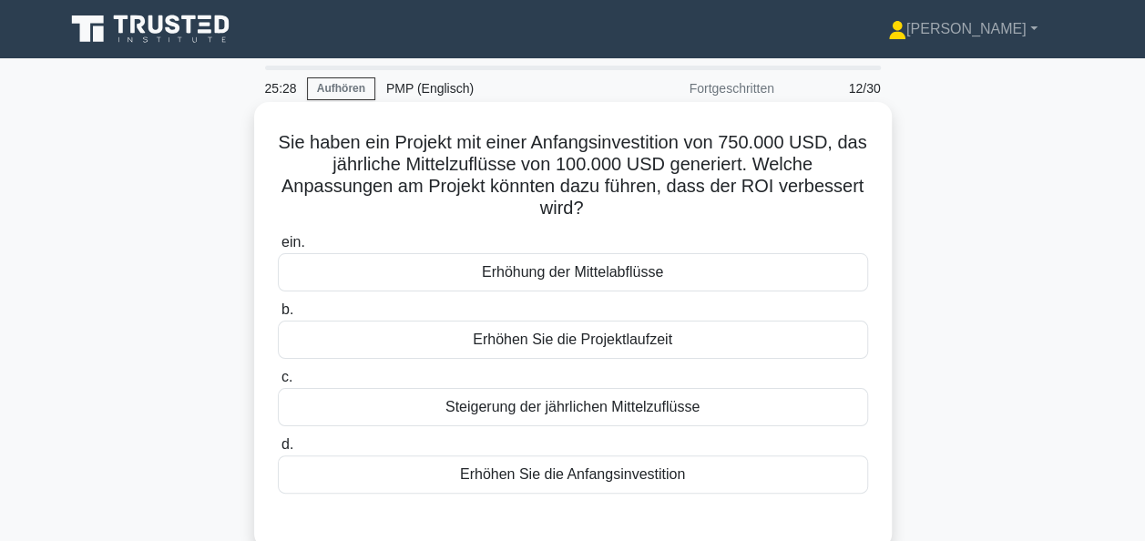
click at [554, 410] on div "Steigerung der jährlichen Mittelzuflüsse" at bounding box center [573, 407] width 590 height 38
click at [278, 383] on input "c. Steigerung der jährlichen Mittelzuflüsse" at bounding box center [278, 378] width 0 height 12
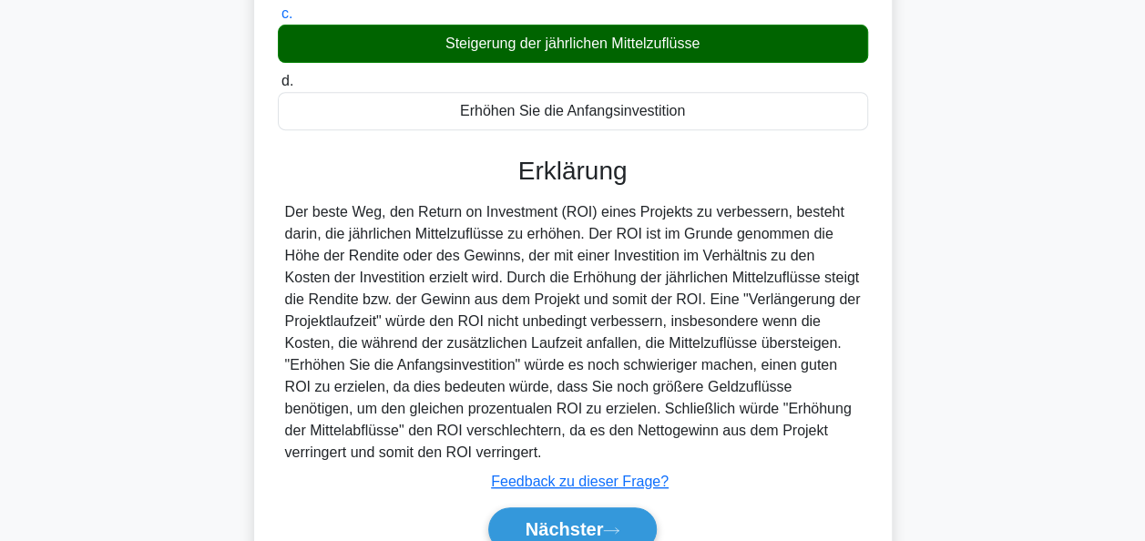
scroll to position [364, 0]
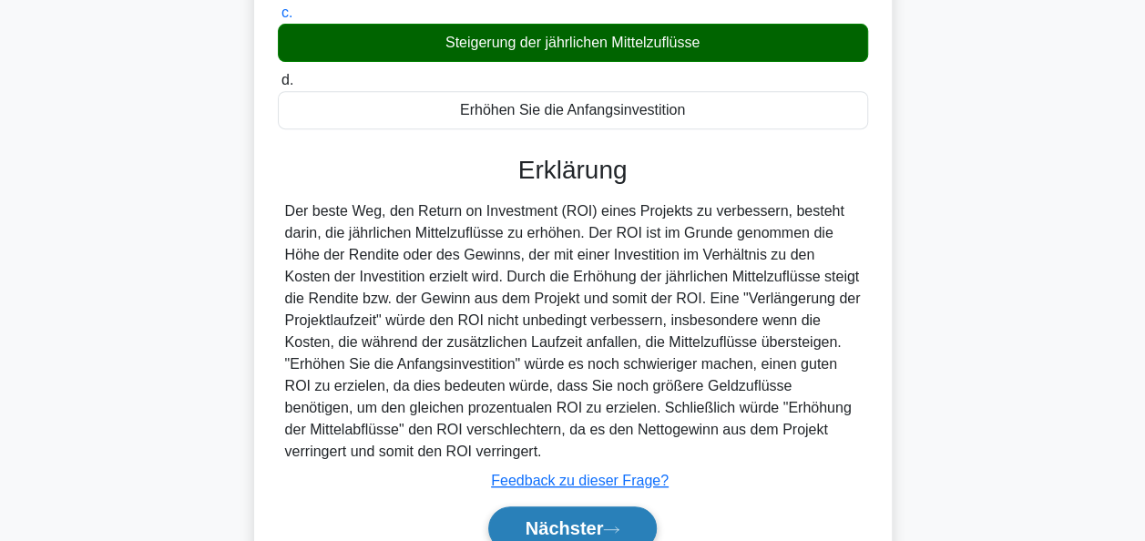
click at [612, 517] on button "Nächster" at bounding box center [572, 528] width 169 height 44
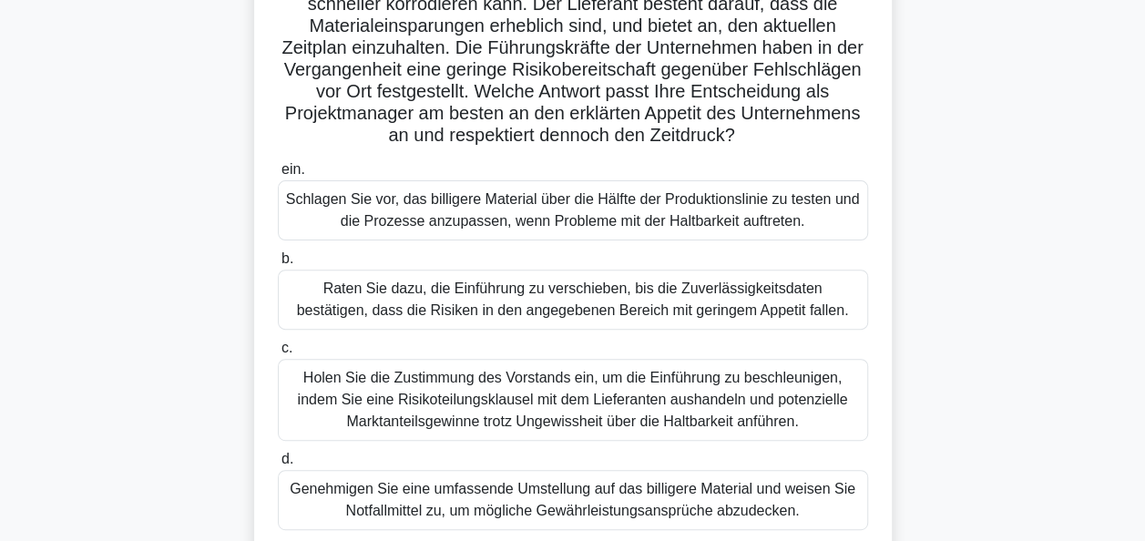
scroll to position [273, 0]
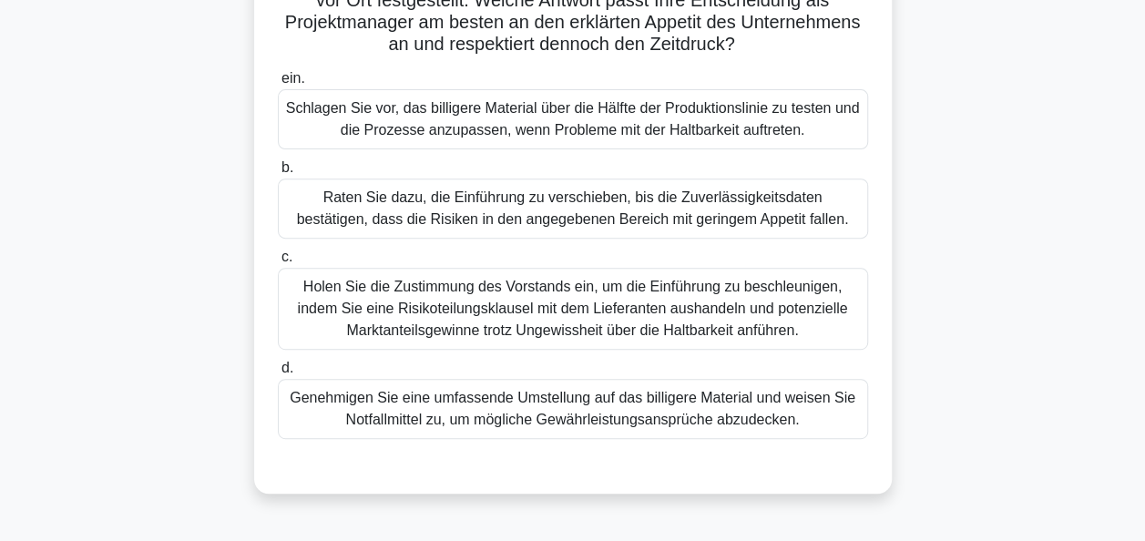
click at [568, 239] on div "Raten Sie dazu, die Einführung zu verschieben, bis die Zuverlässigkeitsdaten be…" at bounding box center [573, 208] width 590 height 60
click at [278, 174] on input "b. Raten Sie dazu, die Einführung zu verschieben, bis die Zuverlässigkeitsdaten…" at bounding box center [278, 168] width 0 height 12
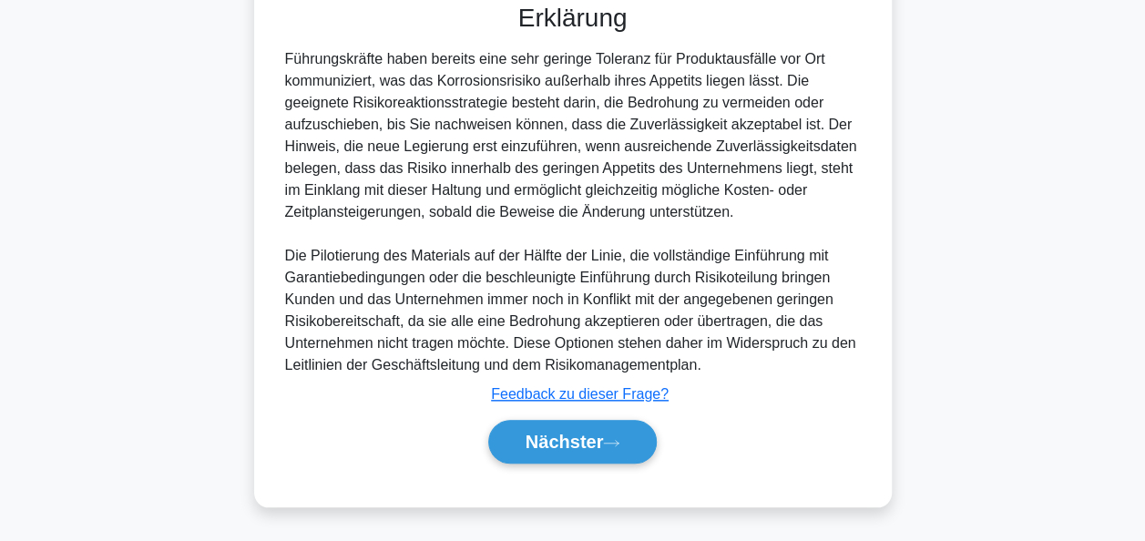
scroll to position [754, 0]
click at [572, 433] on font "Nächster" at bounding box center [564, 442] width 78 height 20
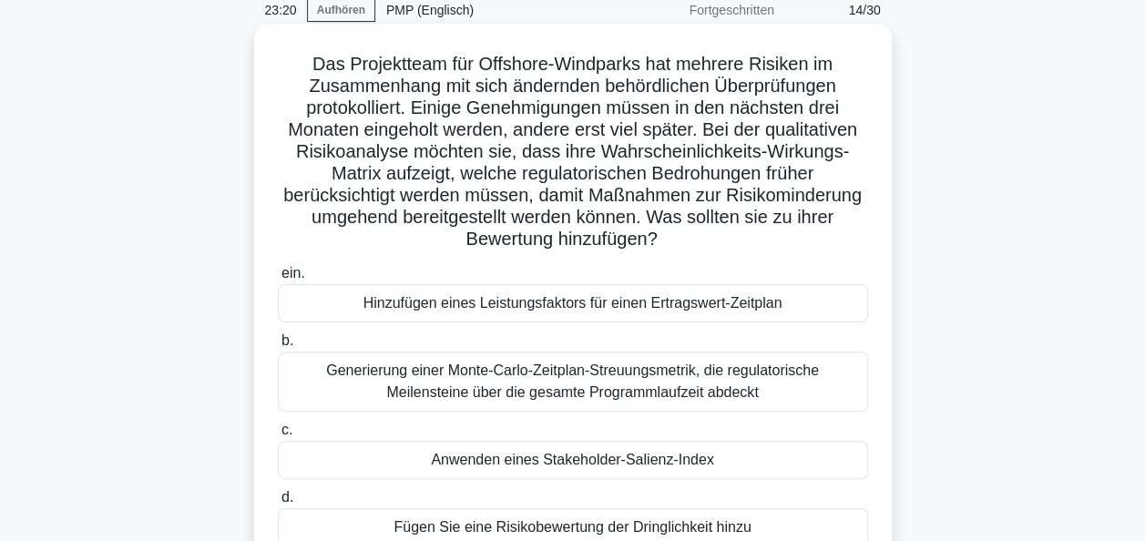
scroll to position [169, 0]
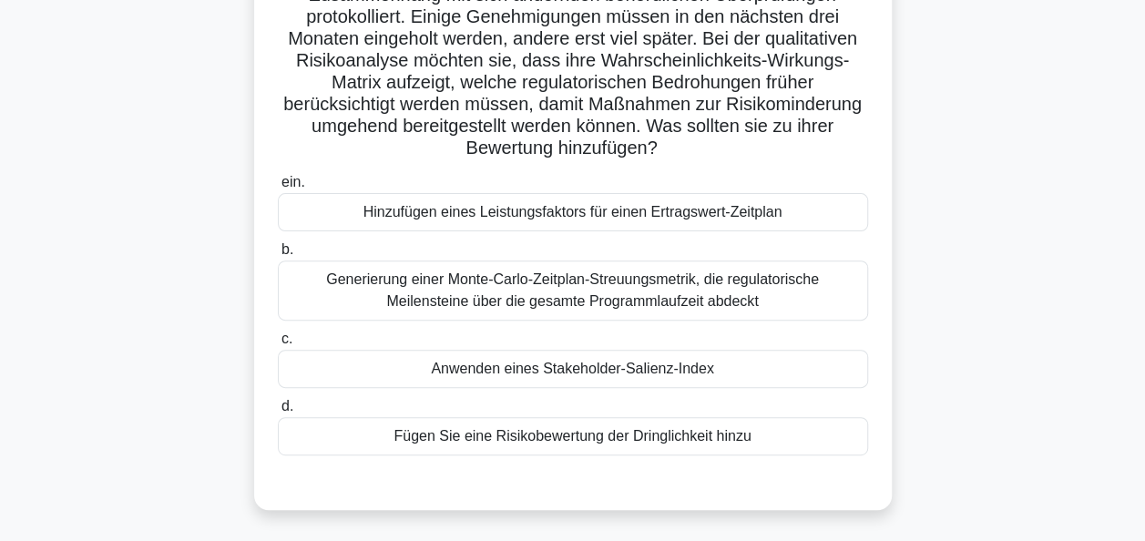
click at [544, 435] on div "Fügen Sie eine Risikobewertung der Dringlichkeit hinzu" at bounding box center [573, 436] width 590 height 38
click at [278, 413] on input "d. Fügen Sie eine Risikobewertung der Dringlichkeit hinzu" at bounding box center [278, 407] width 0 height 12
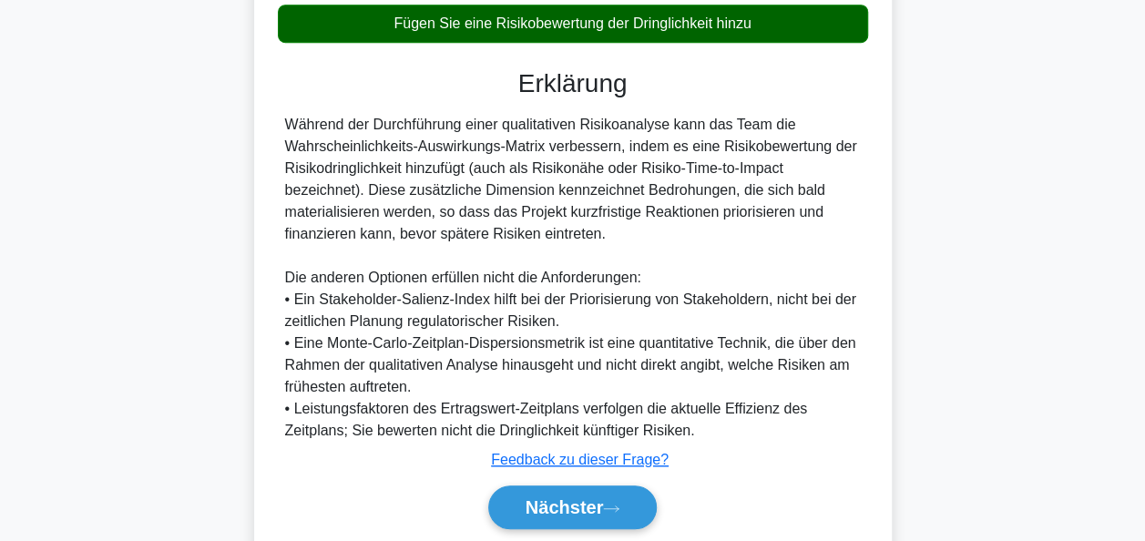
scroll to position [645, 0]
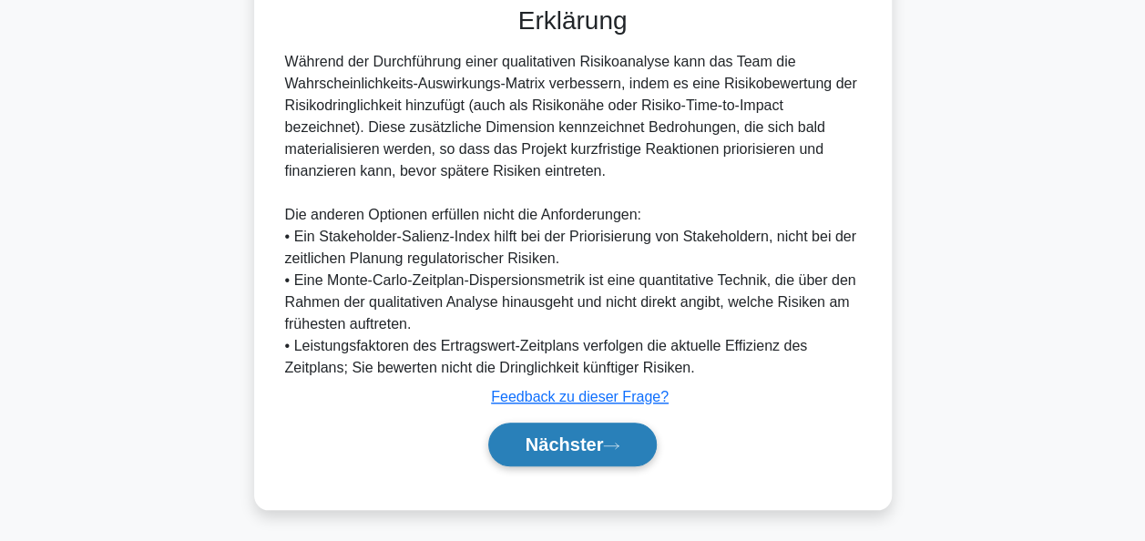
click at [581, 444] on font "Nächster" at bounding box center [564, 444] width 78 height 20
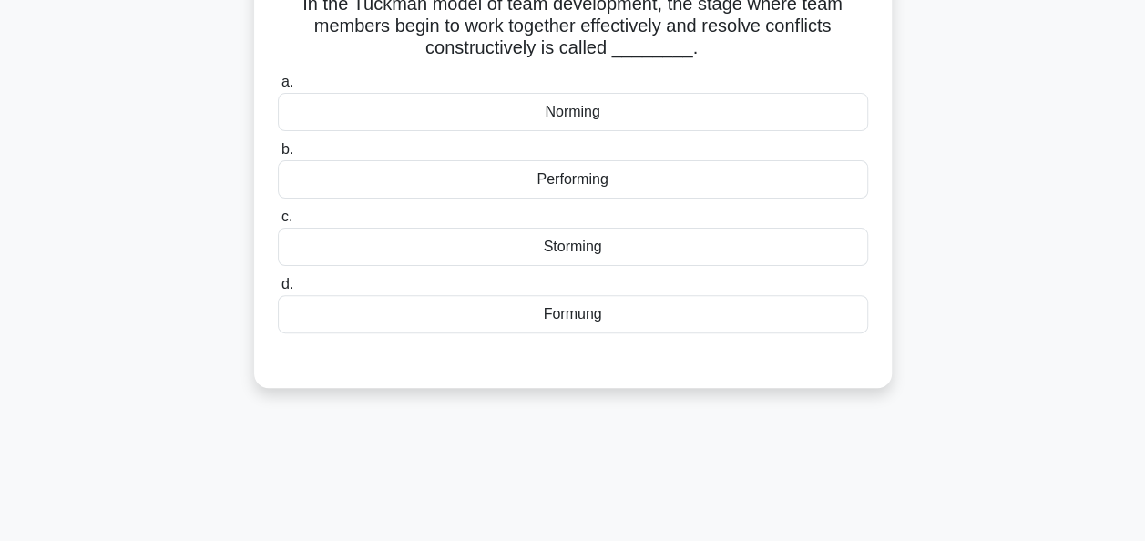
scroll to position [78, 0]
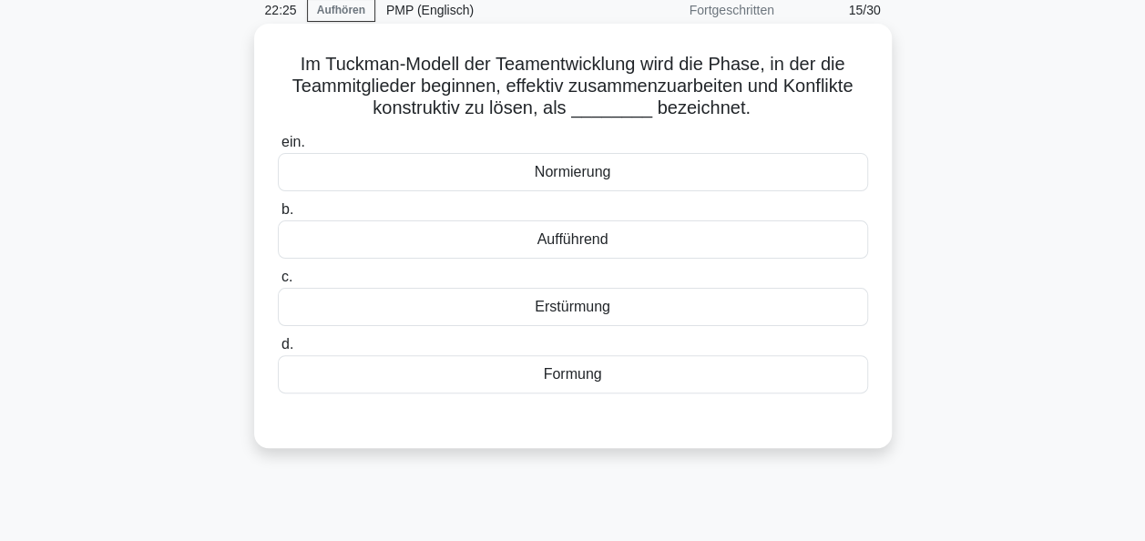
click at [576, 239] on div "Aufführend" at bounding box center [573, 239] width 590 height 38
click at [278, 216] on input "b. Aufführend" at bounding box center [278, 210] width 0 height 12
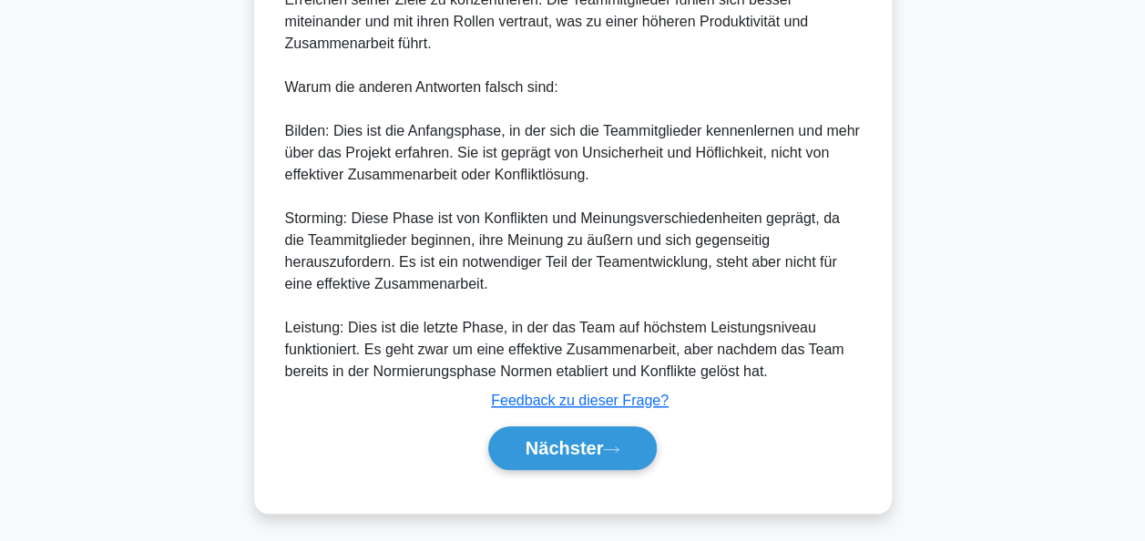
scroll to position [735, 0]
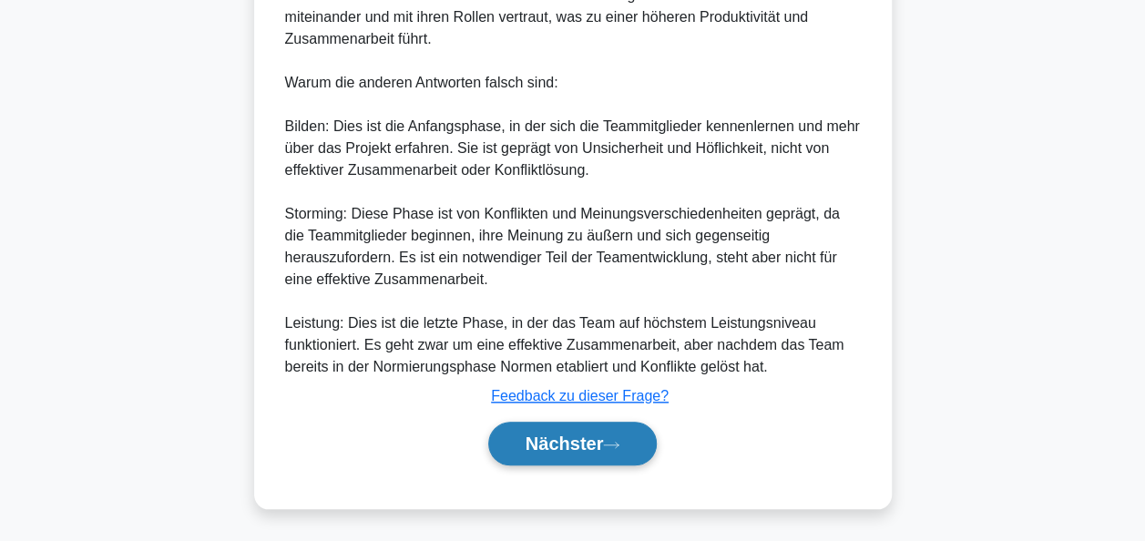
click at [543, 443] on font "Nächster" at bounding box center [564, 443] width 78 height 20
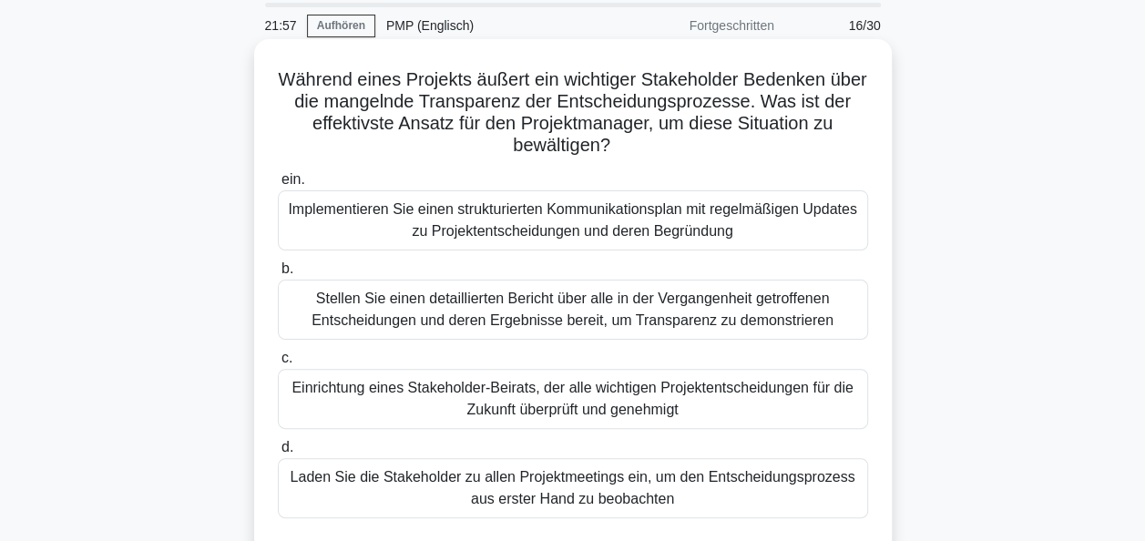
scroll to position [91, 0]
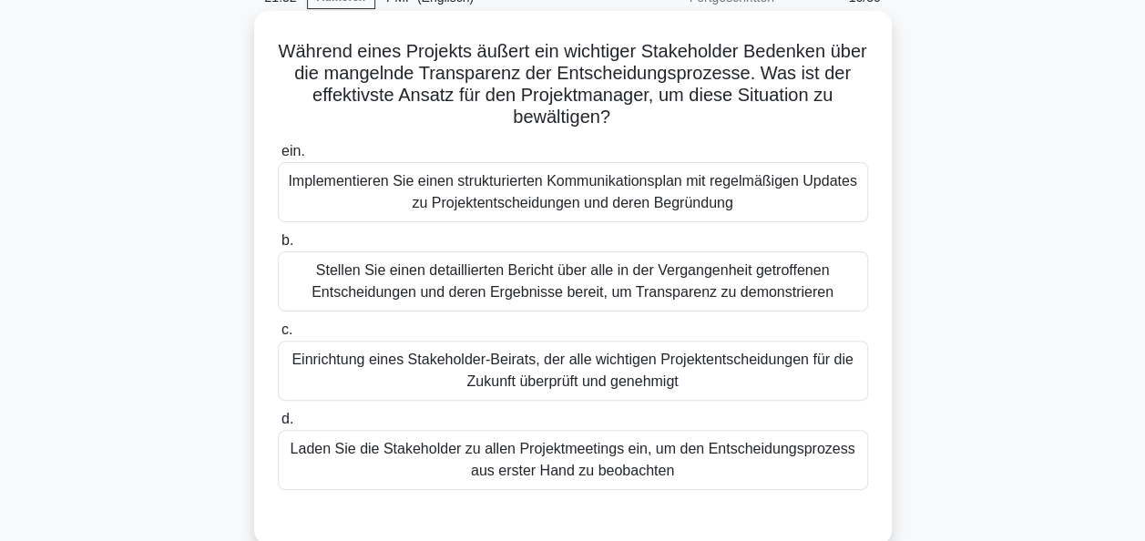
click at [594, 372] on div "Einrichtung eines Stakeholder-Beirats, der alle wichtigen Projektentscheidungen…" at bounding box center [573, 371] width 590 height 60
click at [278, 336] on input "c. Einrichtung eines Stakeholder-Beirats, der alle wichtigen Projektentscheidun…" at bounding box center [278, 330] width 0 height 12
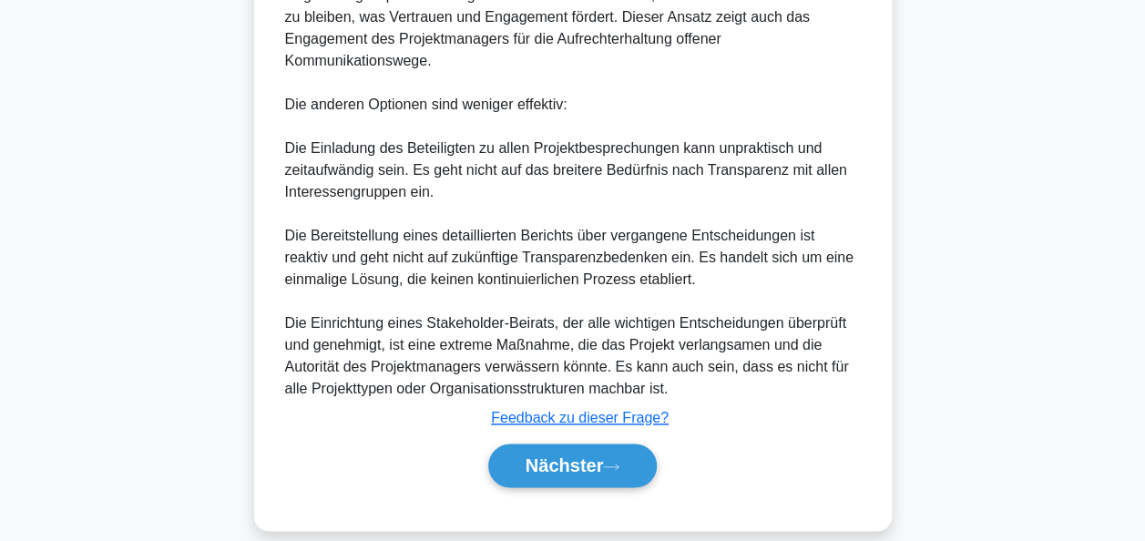
click at [555, 455] on font "Nächster" at bounding box center [564, 465] width 78 height 20
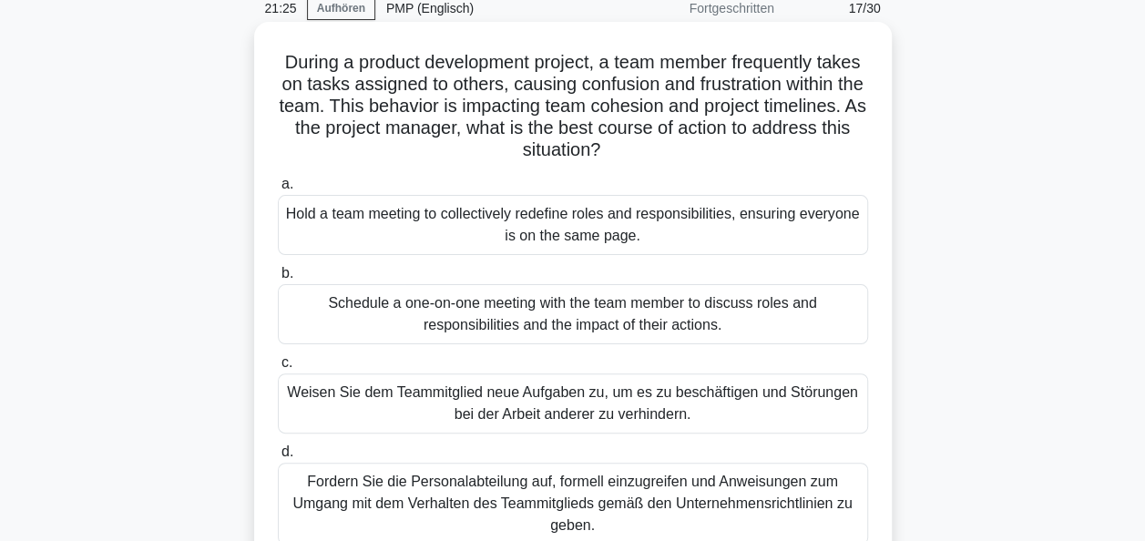
scroll to position [78, 0]
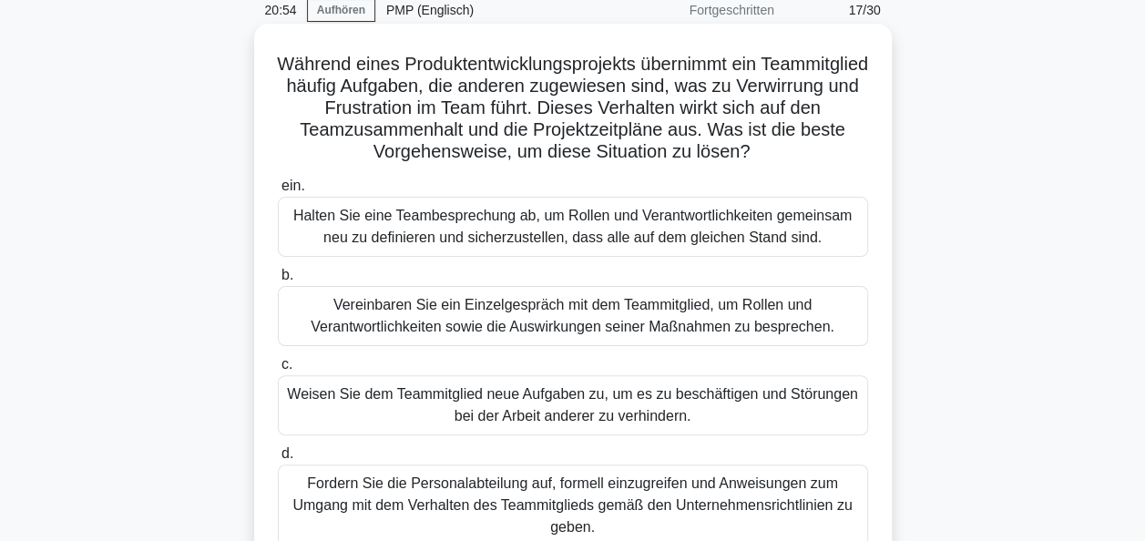
click at [577, 322] on div "Vereinbaren Sie ein Einzelgespräch mit dem Teammitglied, um Rollen und Verantwo…" at bounding box center [573, 316] width 590 height 60
click at [278, 281] on input "b. Vereinbaren Sie ein Einzelgespräch mit dem Teammitglied, um Rollen und Veran…" at bounding box center [278, 276] width 0 height 12
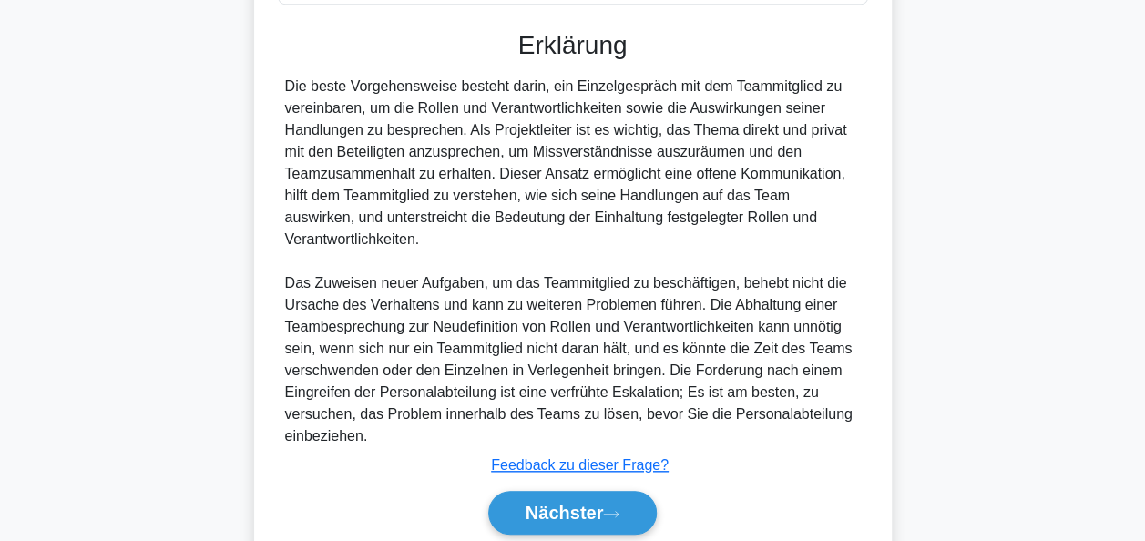
scroll to position [688, 0]
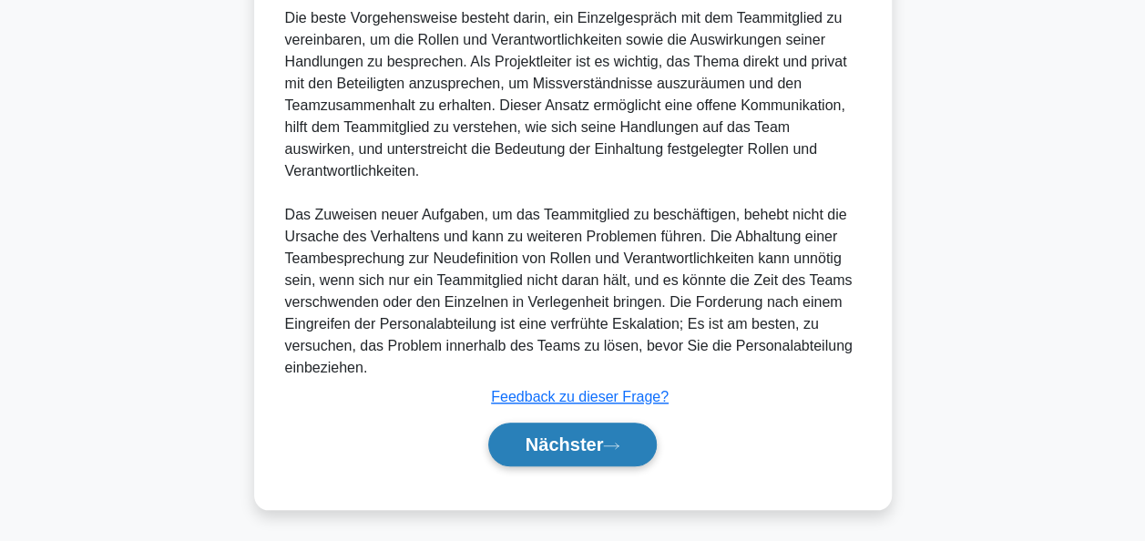
click at [612, 441] on icon at bounding box center [611, 446] width 16 height 10
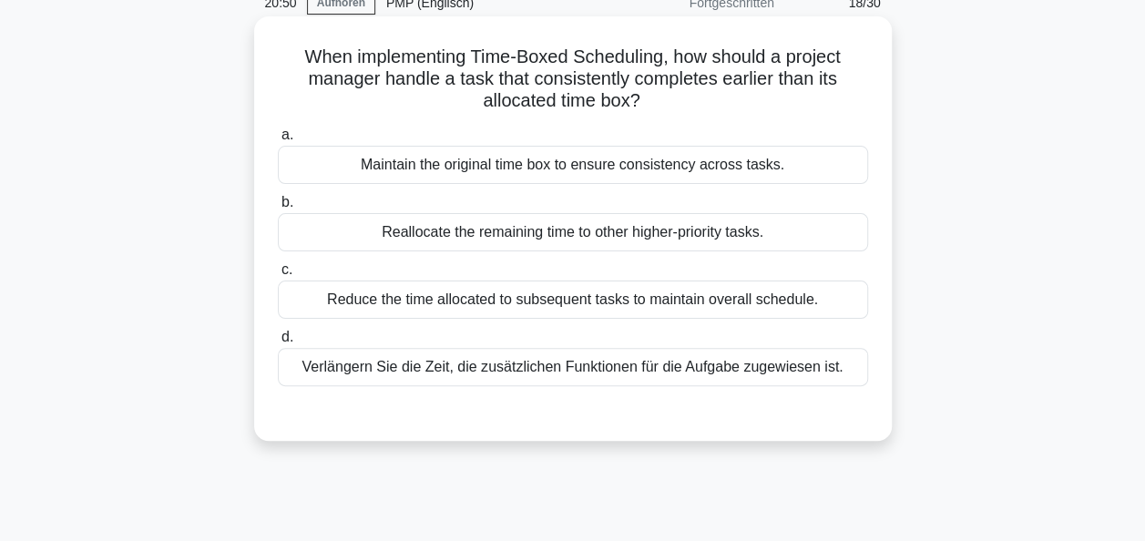
scroll to position [78, 0]
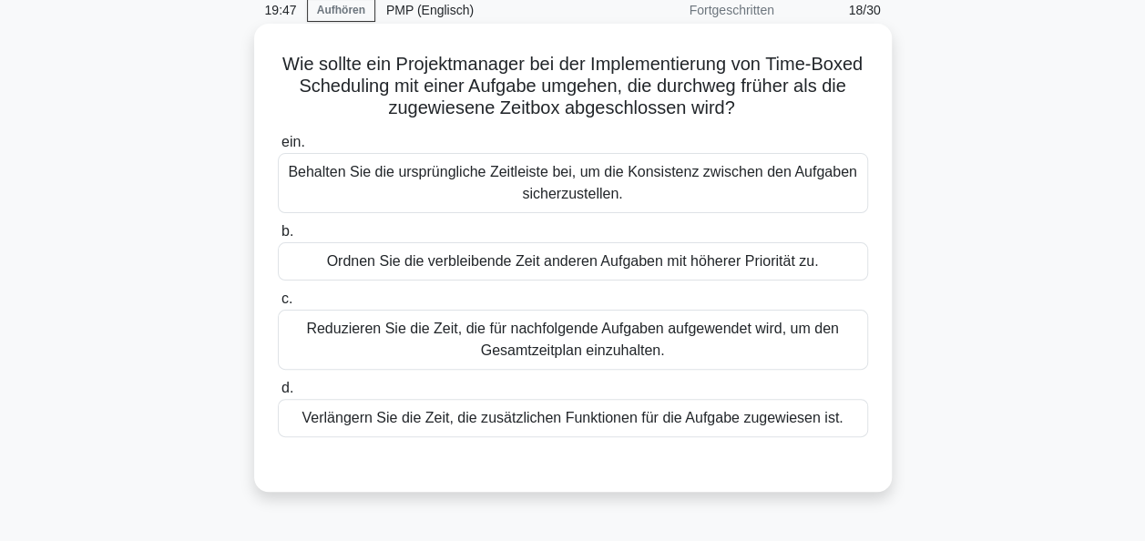
click at [562, 184] on div "Behalten Sie die ursprüngliche Zeitleiste bei, um die Konsistenz zwischen den A…" at bounding box center [573, 183] width 590 height 60
drag, startPoint x: 562, startPoint y: 184, endPoint x: 673, endPoint y: 199, distance: 112.0
click at [673, 199] on div "Behalten Sie die ursprüngliche Zeitleiste bei, um die Konsistenz zwischen den A…" at bounding box center [573, 183] width 590 height 60
click at [278, 148] on input "ein. Behalten Sie die ursprüngliche Zeitleiste bei, um die Konsistenz zwischen …" at bounding box center [278, 143] width 0 height 12
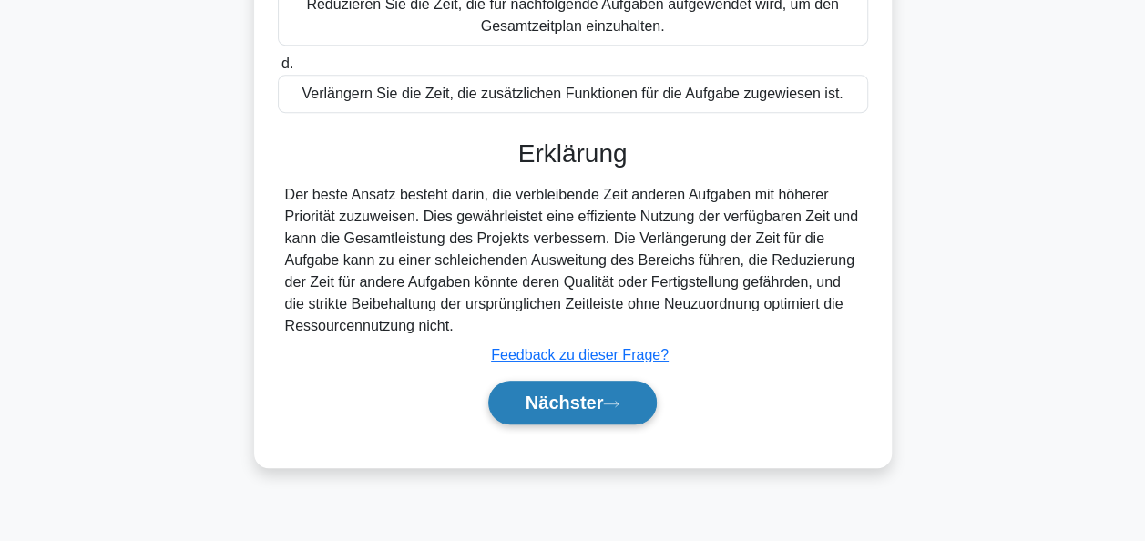
scroll to position [443, 0]
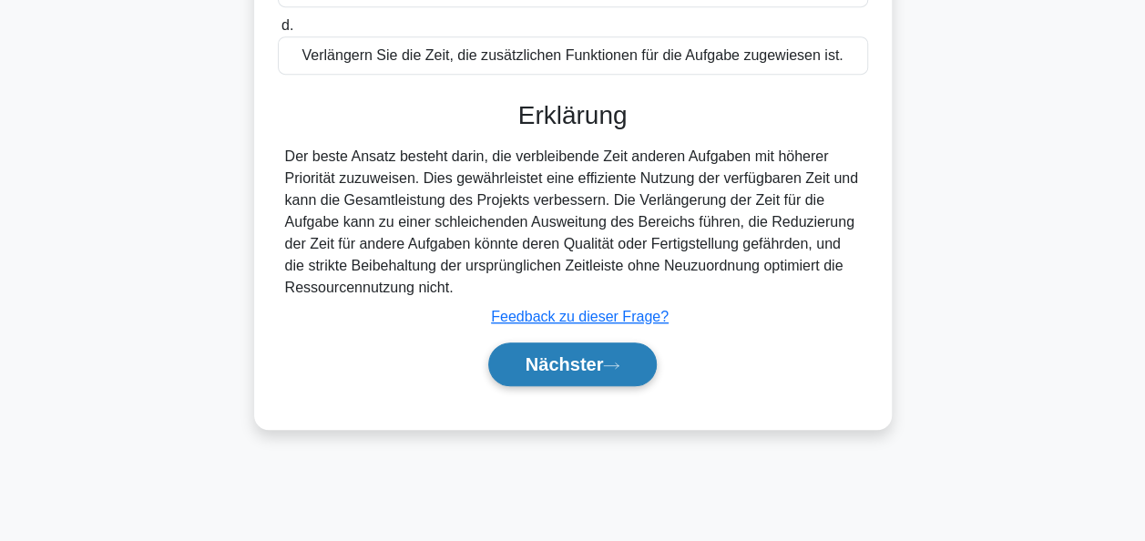
click at [621, 357] on button "Nächster" at bounding box center [572, 364] width 169 height 44
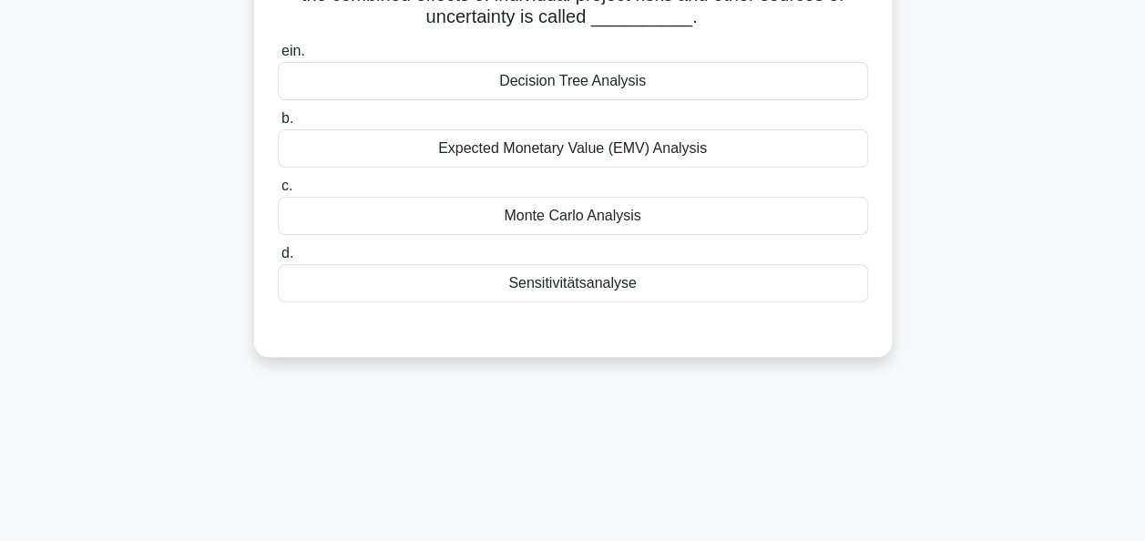
scroll to position [0, 0]
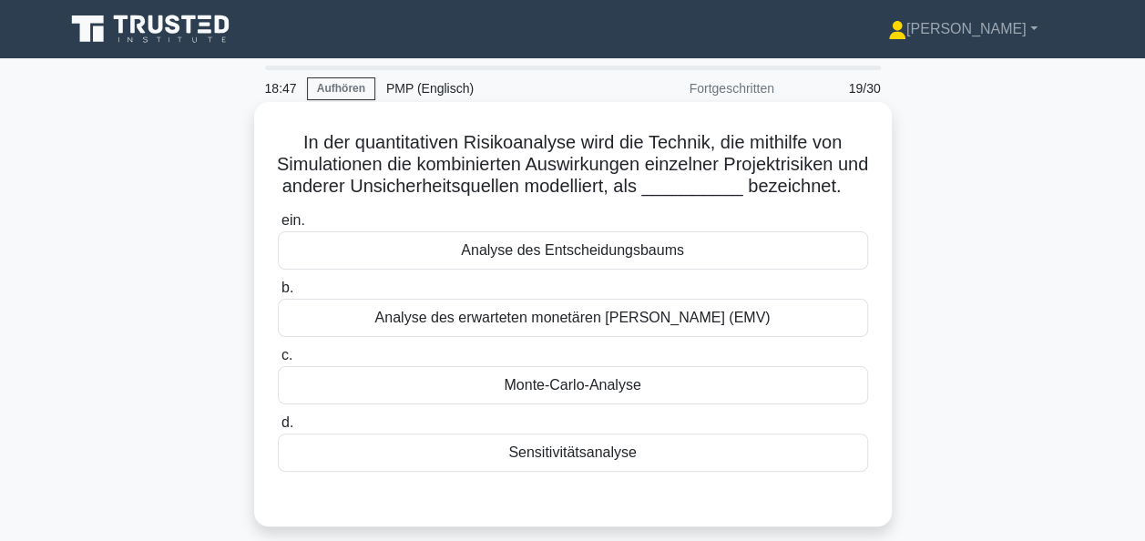
click at [572, 404] on div "Monte-Carlo-Analyse" at bounding box center [573, 385] width 590 height 38
click at [278, 362] on input "c. Monte-Carlo-Analyse" at bounding box center [278, 356] width 0 height 12
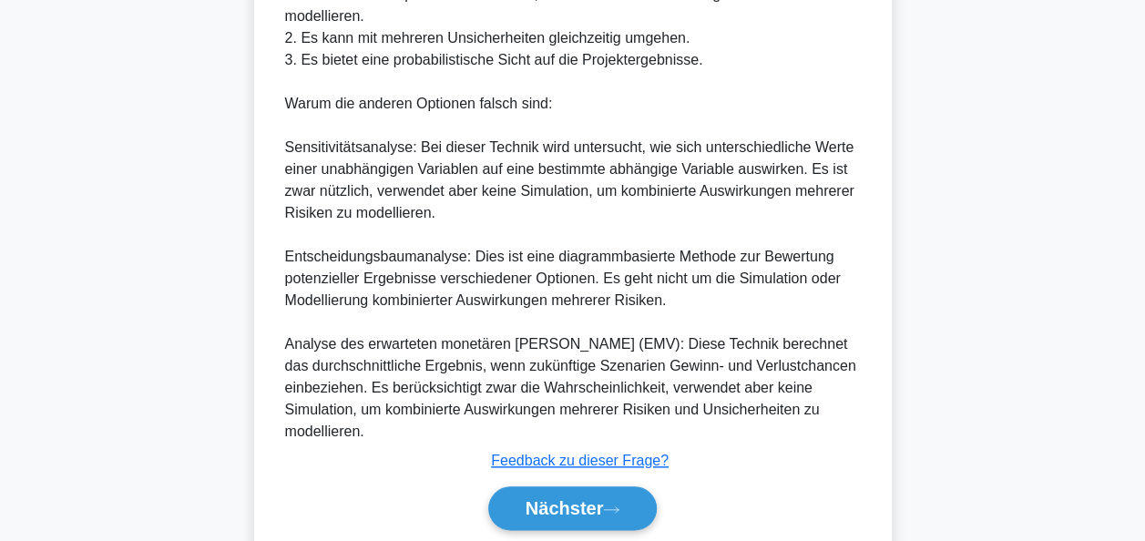
scroll to position [820, 0]
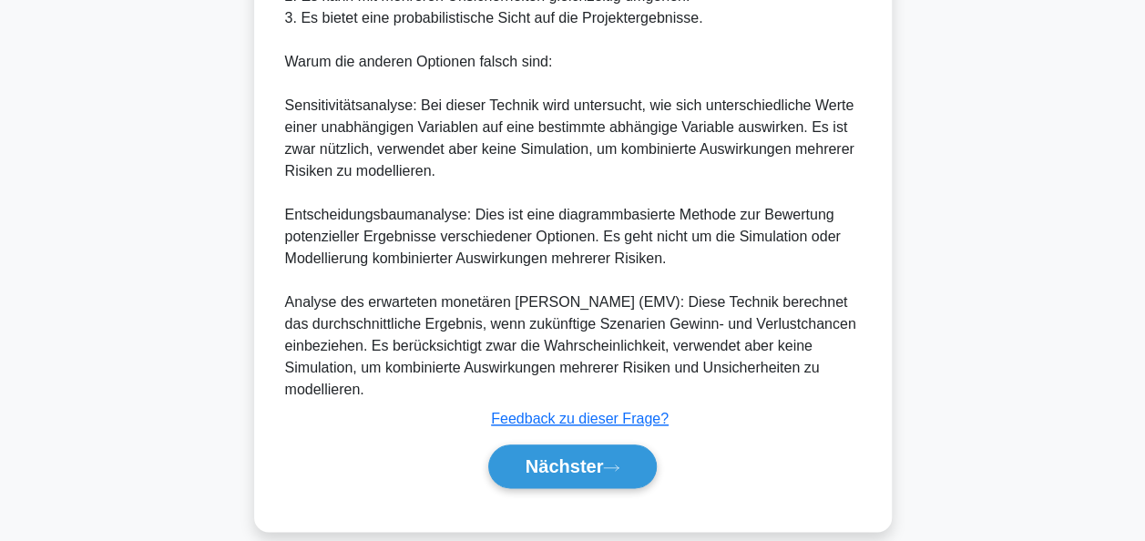
click at [597, 477] on button "Nächster" at bounding box center [572, 466] width 169 height 44
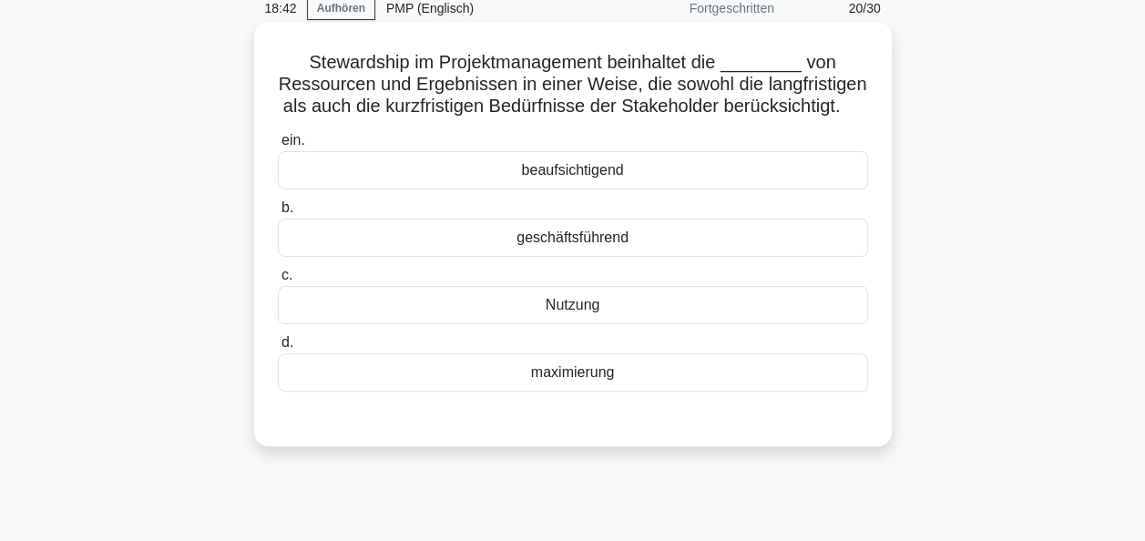
scroll to position [0, 0]
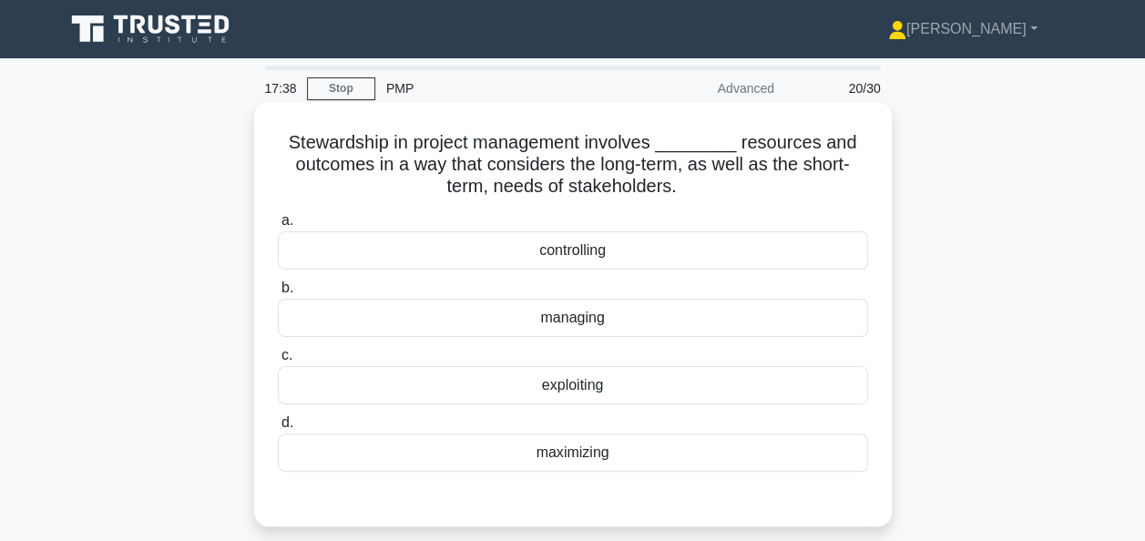
click at [588, 321] on div "managing" at bounding box center [573, 318] width 590 height 38
click at [278, 294] on input "b. managing" at bounding box center [278, 288] width 0 height 12
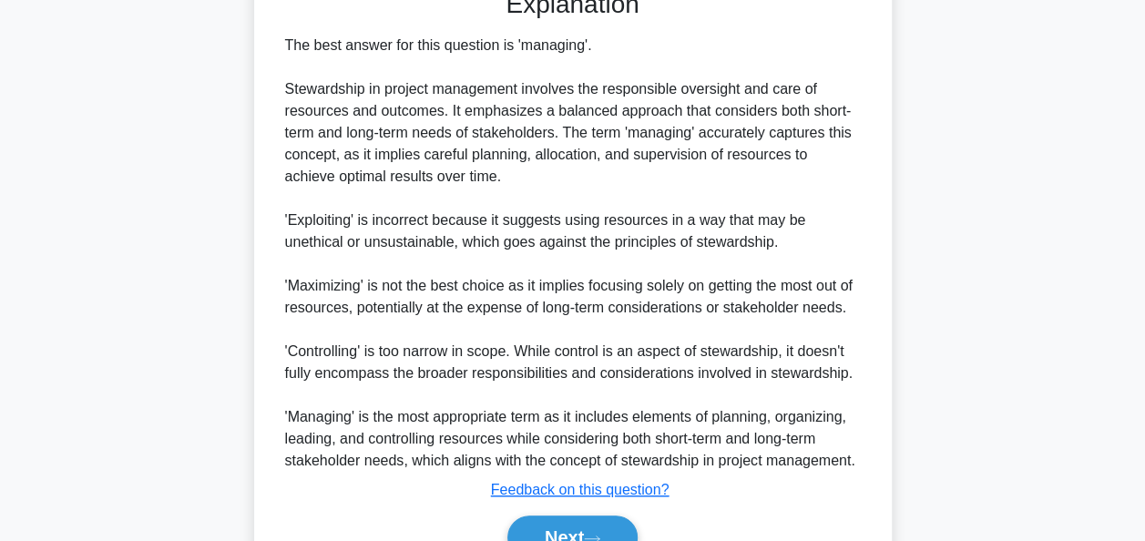
scroll to position [546, 0]
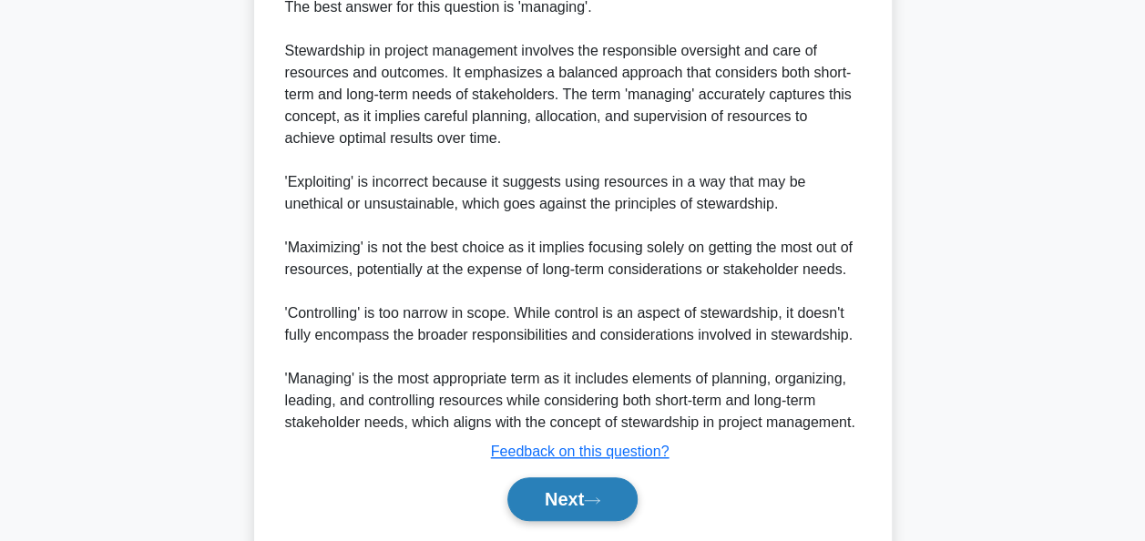
click at [549, 486] on button "Next" at bounding box center [572, 499] width 130 height 44
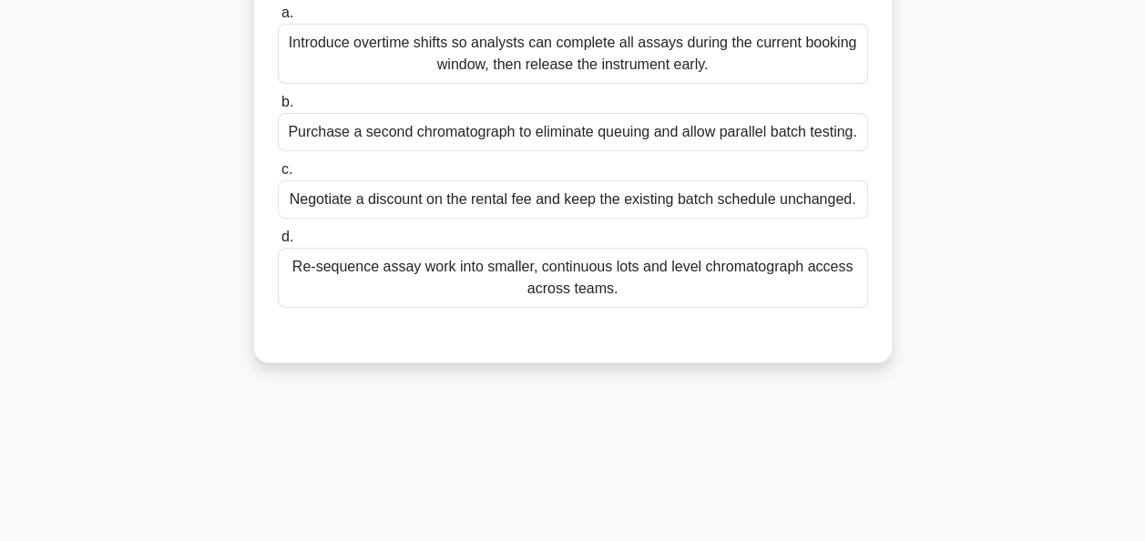
scroll to position [78, 0]
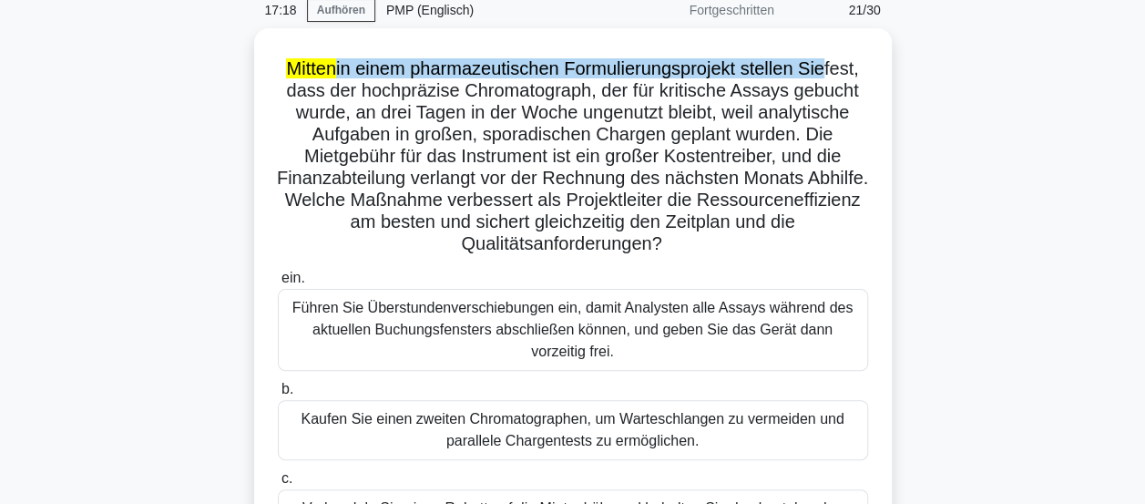
click at [951, 179] on div "Mitten in einem pharmazeutischen Formulierungsprojekt stellen Sie fest, dass de…" at bounding box center [573, 371] width 1038 height 687
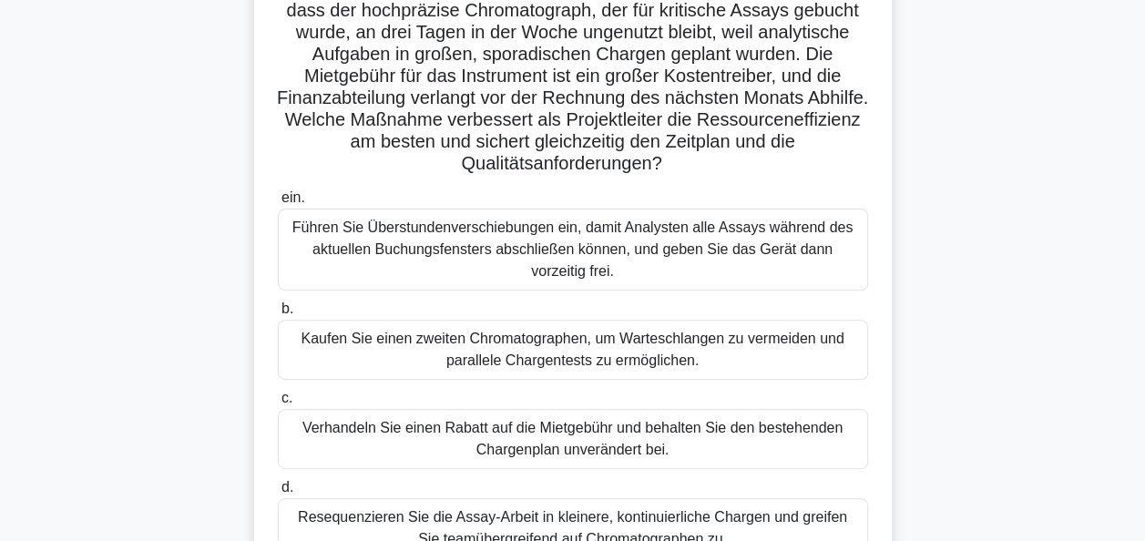
scroll to position [182, 0]
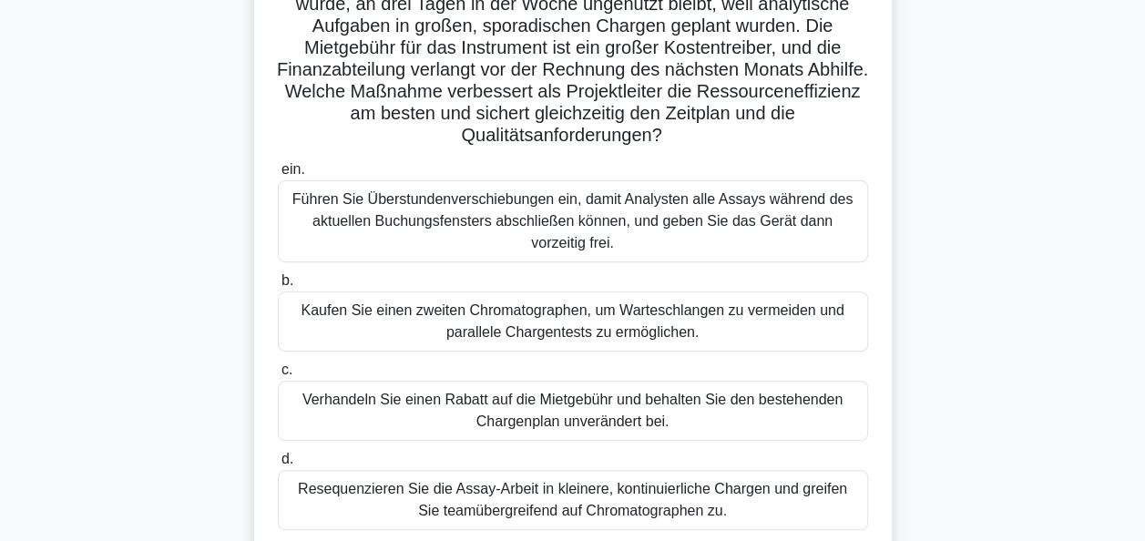
click at [545, 501] on div "Resequenzieren Sie die Assay-Arbeit in kleinere, kontinuierliche Chargen und gr…" at bounding box center [573, 500] width 590 height 60
click at [278, 465] on input "d. Resequenzieren Sie die Assay-Arbeit in kleinere, kontinuierliche Chargen und…" at bounding box center [278, 459] width 0 height 12
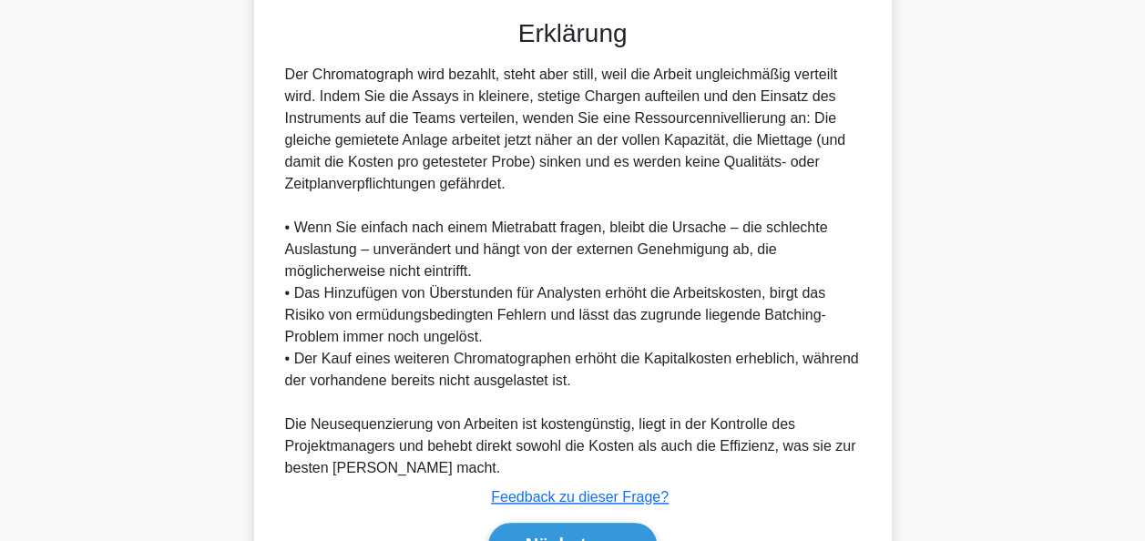
scroll to position [820, 0]
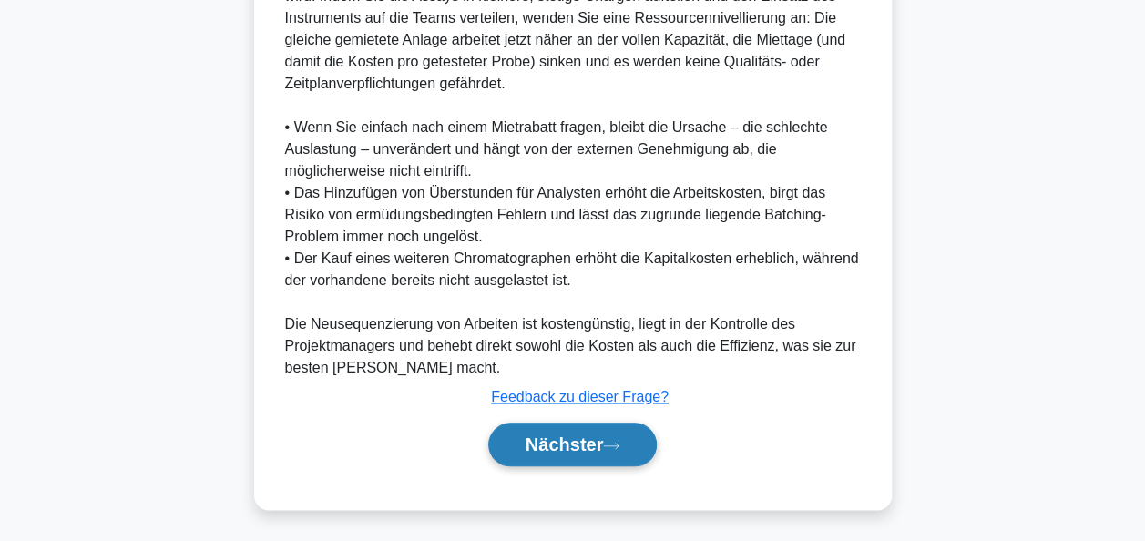
click at [588, 444] on font "Nächster" at bounding box center [564, 444] width 78 height 20
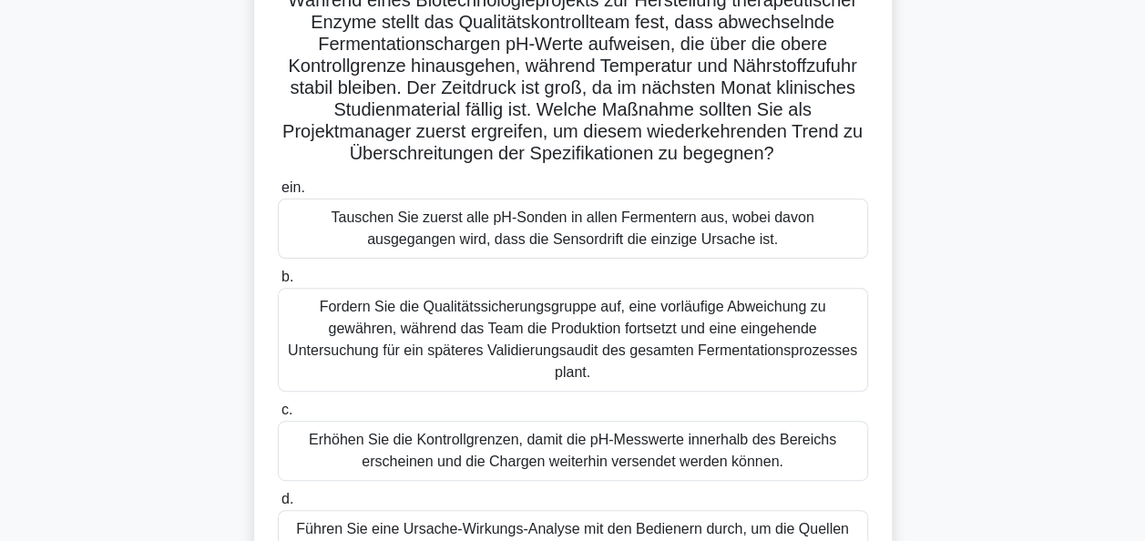
scroll to position [182, 0]
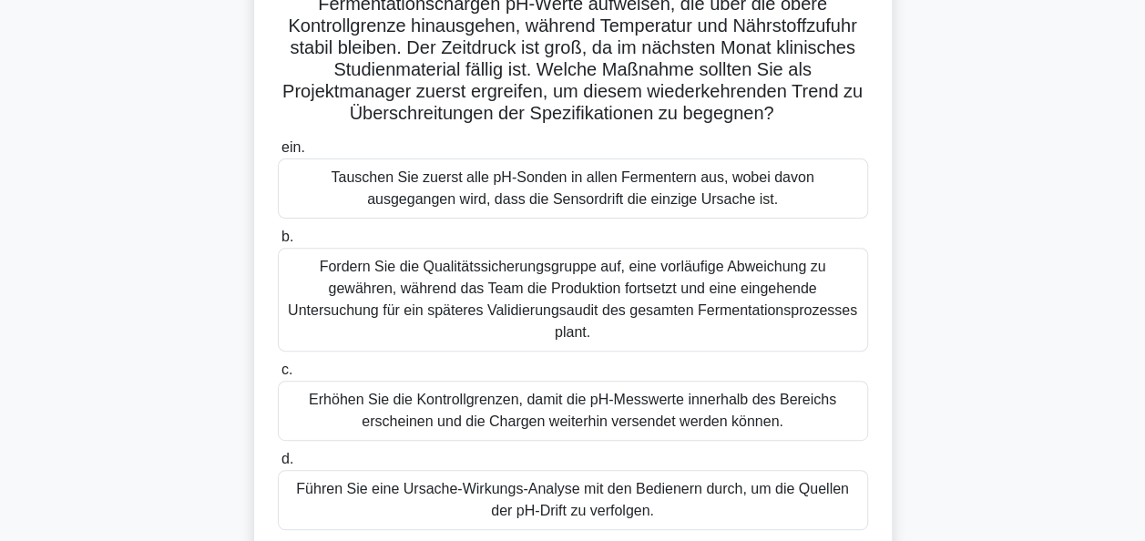
click at [616, 470] on div "Führen Sie eine Ursache-Wirkungs-Analyse mit den Bedienern durch, um die Quelle…" at bounding box center [573, 500] width 590 height 60
click at [278, 465] on input "d. Führen Sie eine Ursache-Wirkungs-Analyse mit den Bedienern durch, um die Que…" at bounding box center [278, 459] width 0 height 12
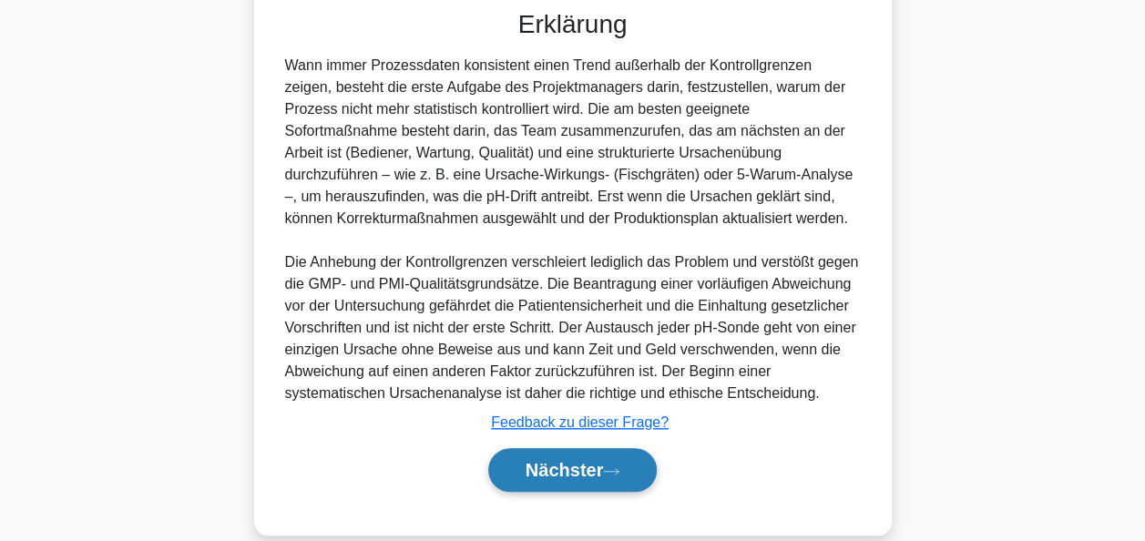
click at [619, 466] on icon at bounding box center [611, 471] width 16 height 10
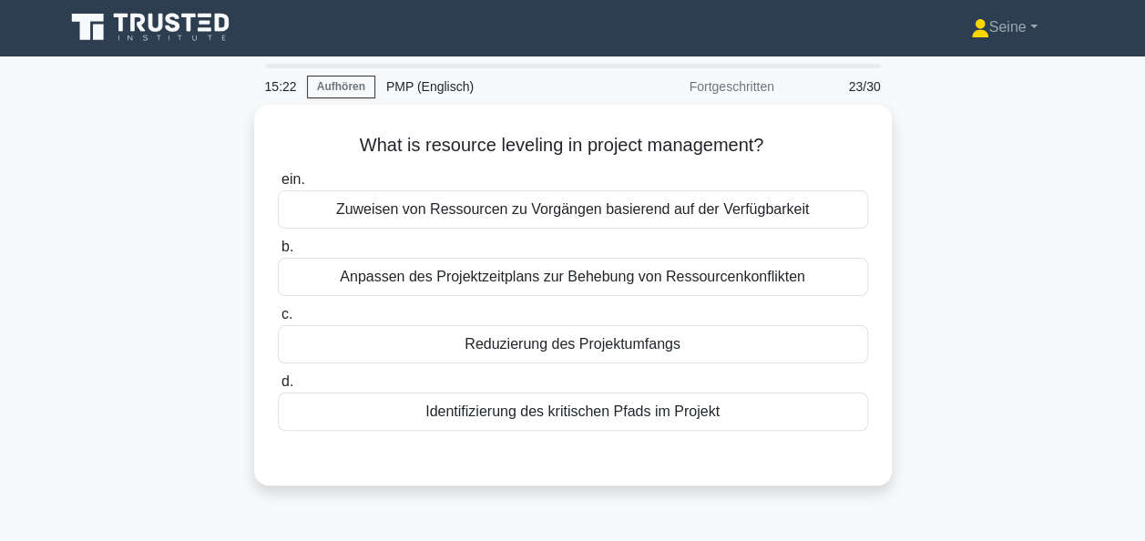
scroll to position [0, 0]
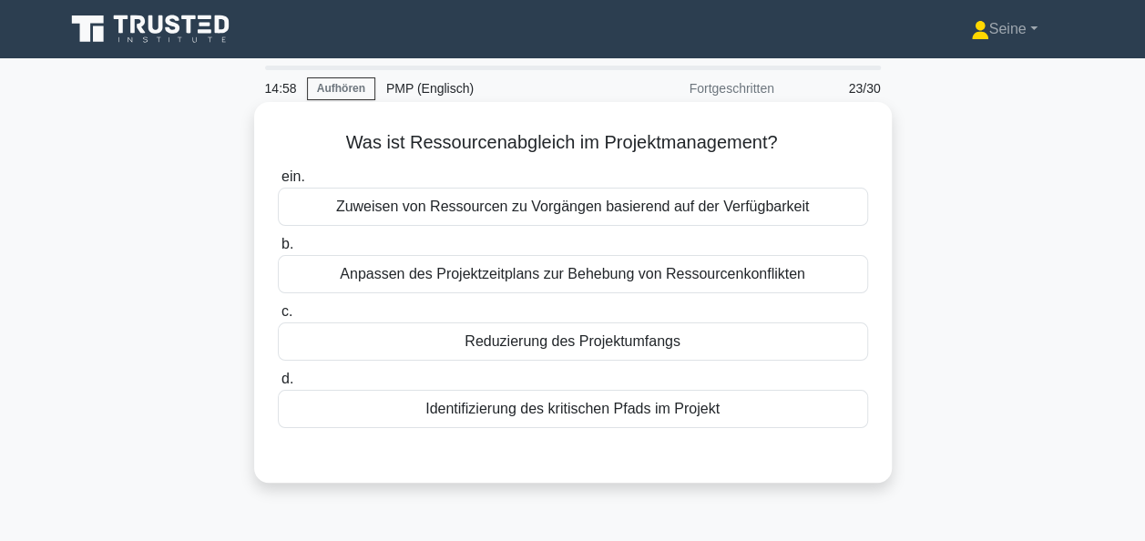
click at [616, 273] on div "Anpassen des Projektzeitplans zur Behebung von Ressourcenkonflikten" at bounding box center [573, 274] width 590 height 38
click at [278, 250] on input "b. Anpassen des Projektzeitplans zur Behebung von Ressourcenkonflikten" at bounding box center [278, 245] width 0 height 12
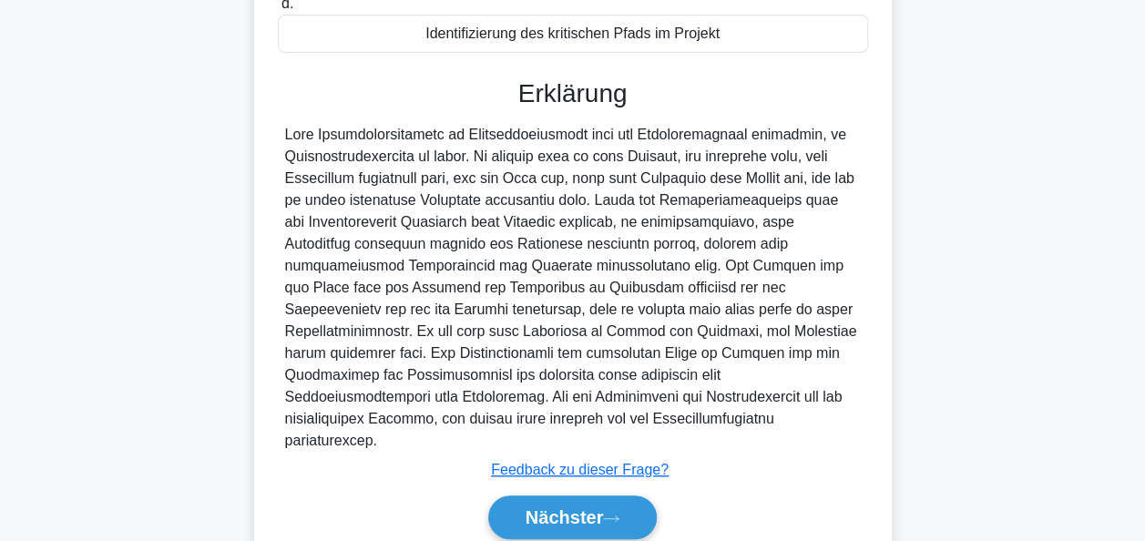
scroll to position [443, 0]
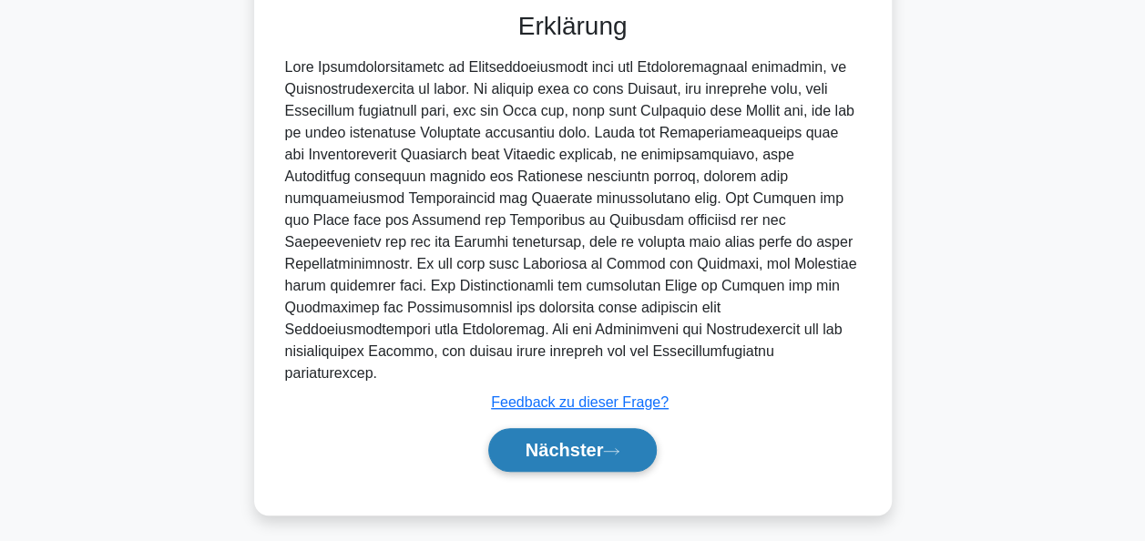
click at [610, 446] on icon at bounding box center [611, 451] width 16 height 10
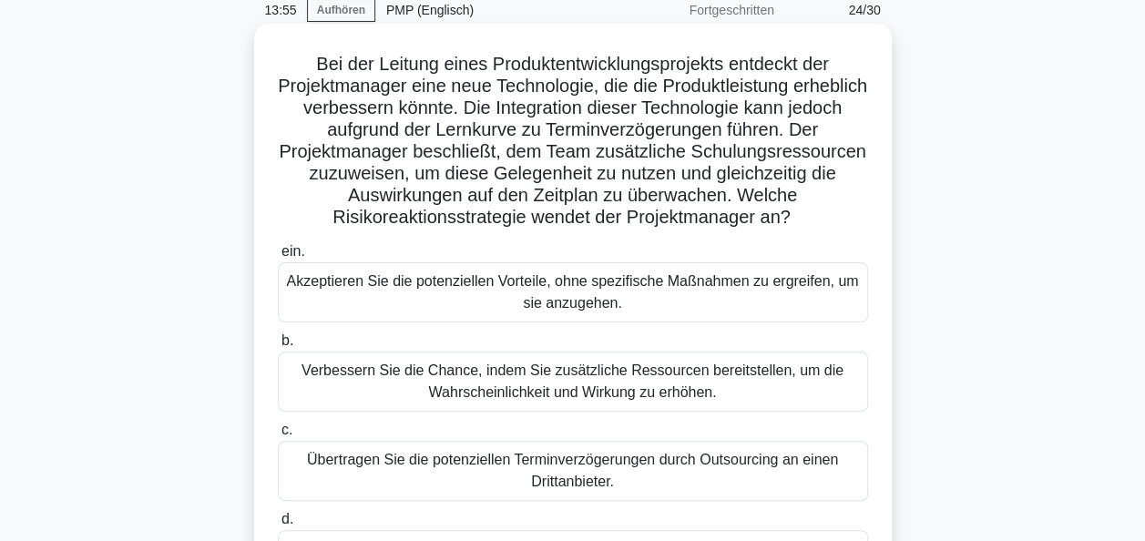
scroll to position [169, 0]
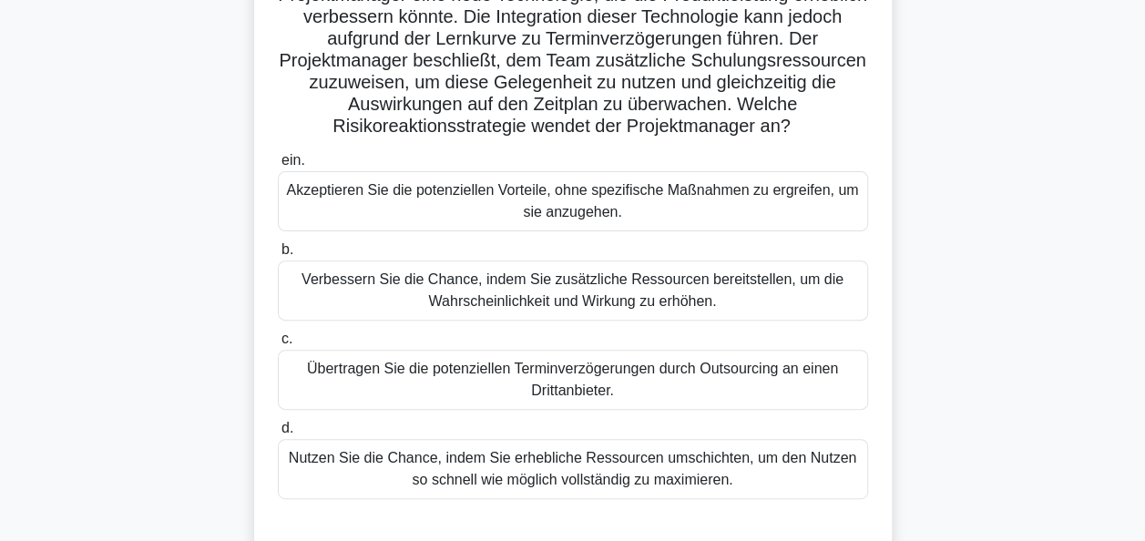
click at [627, 301] on div "Verbessern Sie die Chance, indem Sie zusätzliche Ressourcen bereitstellen, um d…" at bounding box center [573, 290] width 590 height 60
click at [278, 256] on input "b. Verbessern Sie die Chance, indem Sie zusätzliche Ressourcen bereitstellen, u…" at bounding box center [278, 250] width 0 height 12
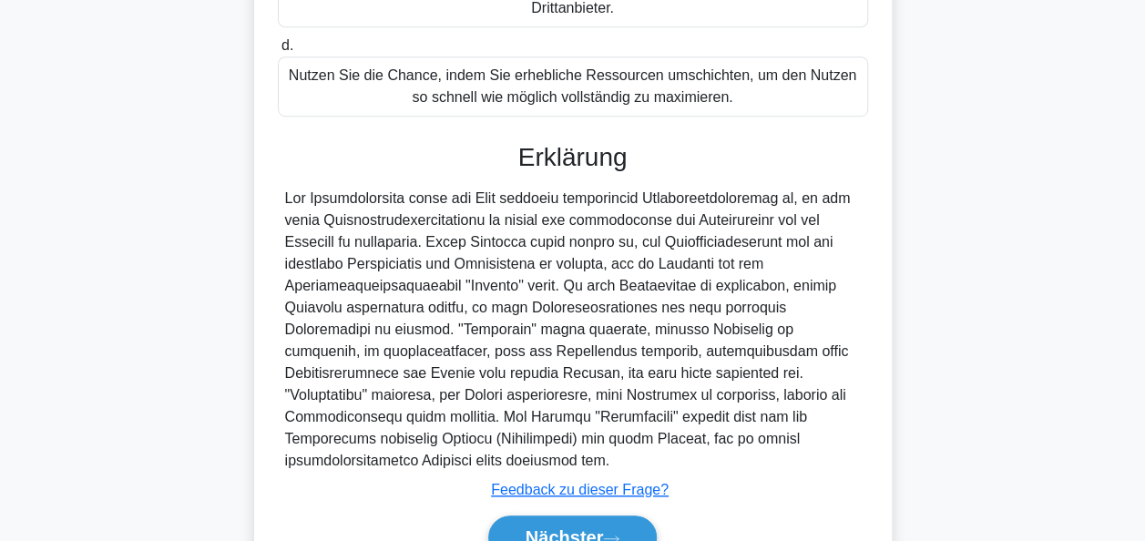
scroll to position [645, 0]
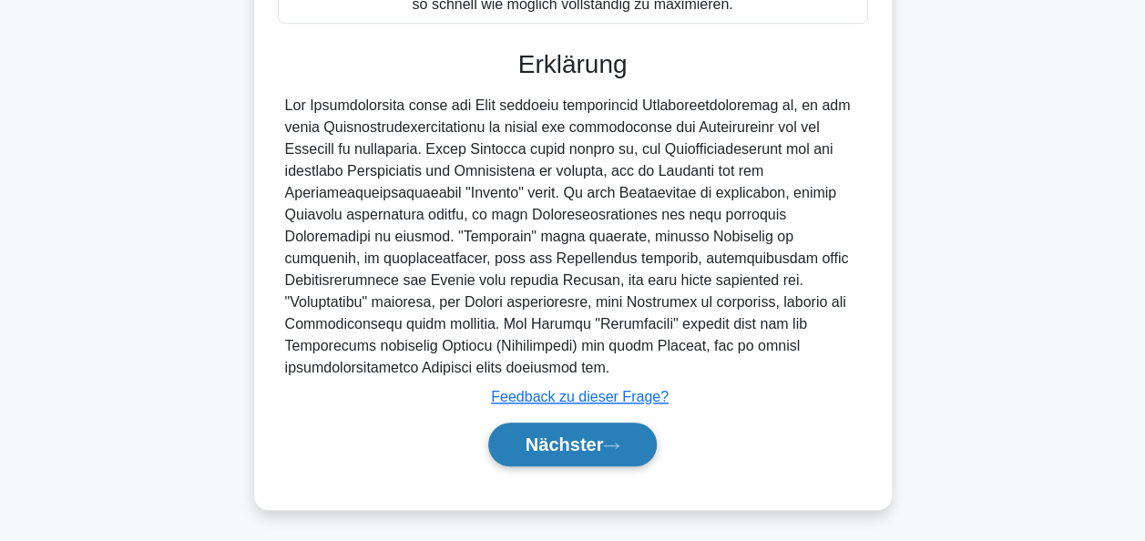
click at [607, 441] on icon at bounding box center [611, 446] width 16 height 10
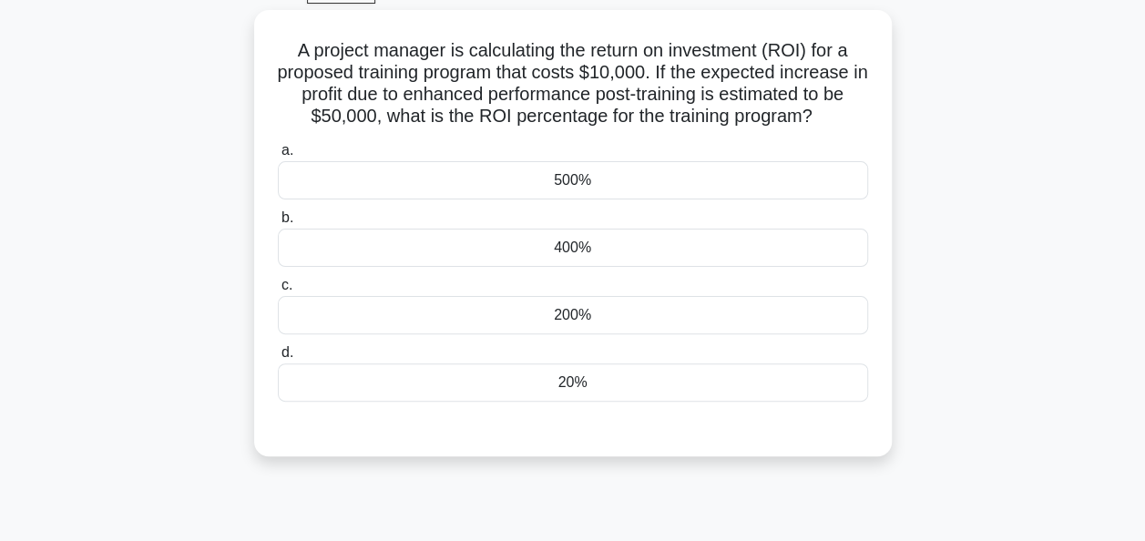
scroll to position [78, 0]
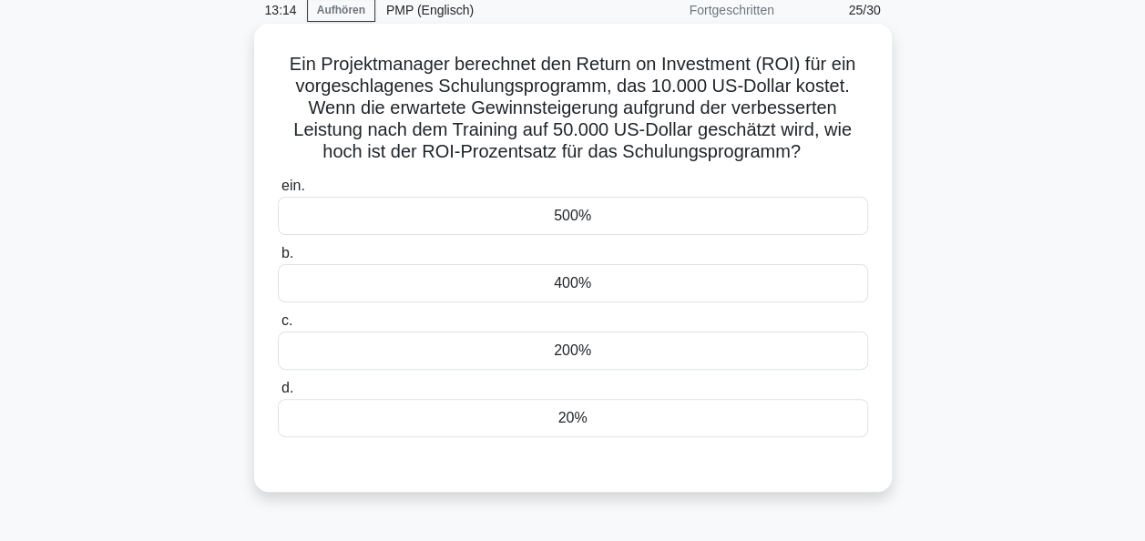
click at [575, 283] on div "400%" at bounding box center [573, 283] width 590 height 38
click at [278, 260] on input "b. 400%" at bounding box center [278, 254] width 0 height 12
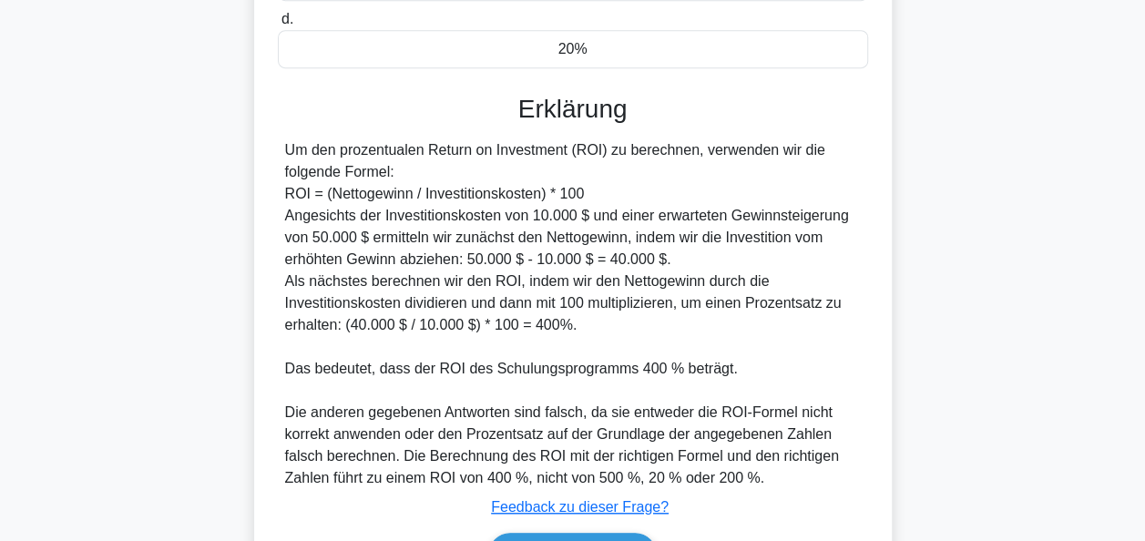
scroll to position [557, 0]
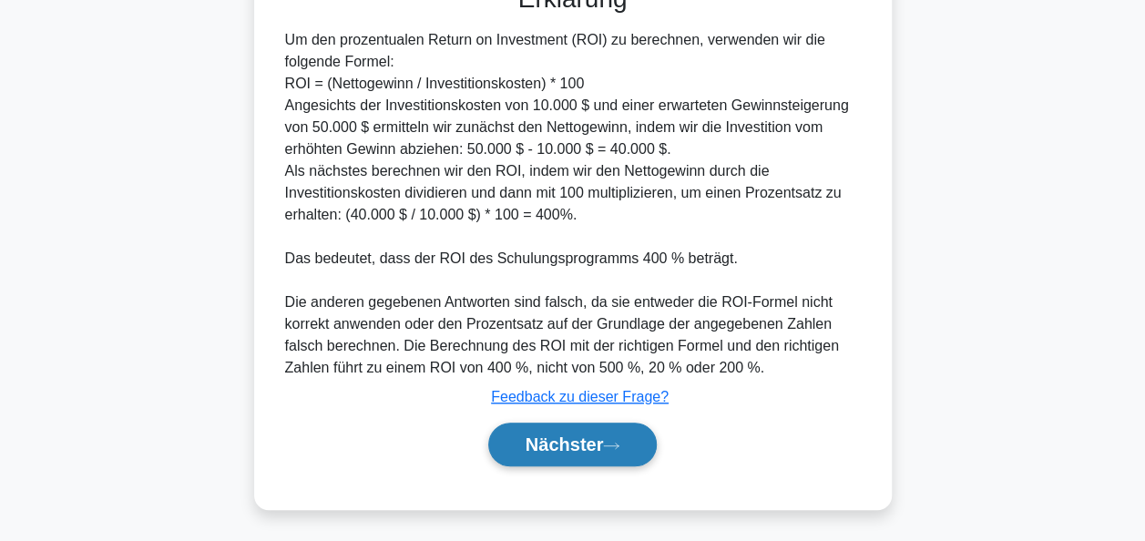
click at [577, 435] on font "Nächster" at bounding box center [564, 444] width 78 height 20
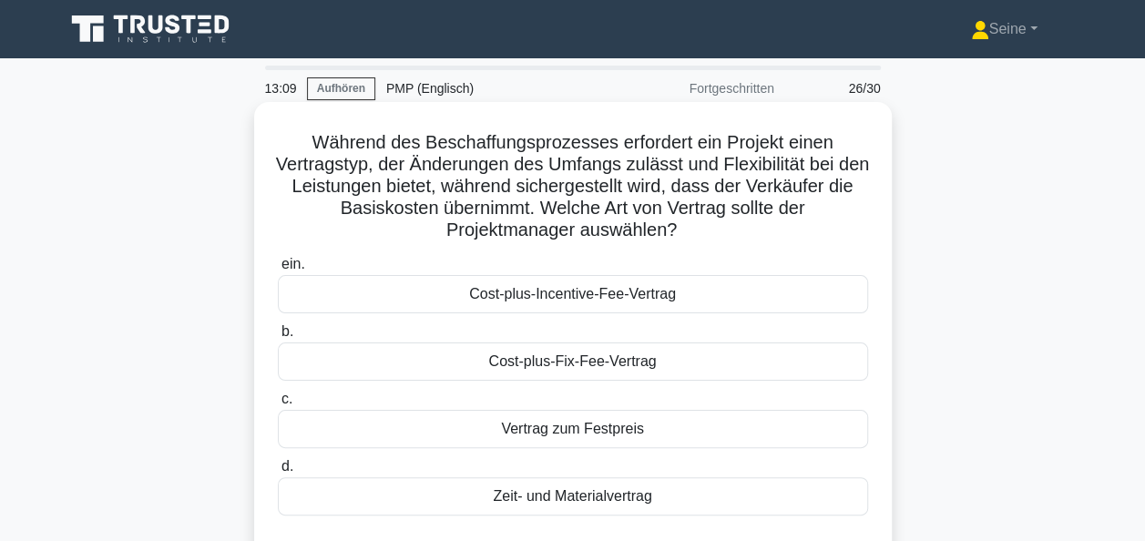
scroll to position [91, 0]
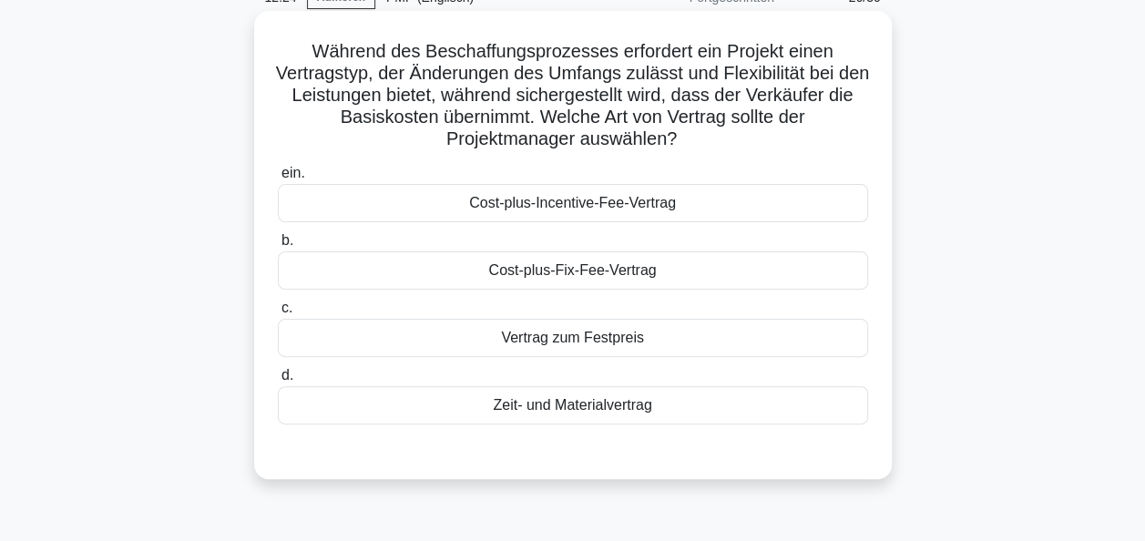
click at [617, 398] on div "Zeit- und Materialvertrag" at bounding box center [573, 405] width 590 height 38
click at [278, 382] on input "d. Zeit- und Materialvertrag" at bounding box center [278, 376] width 0 height 12
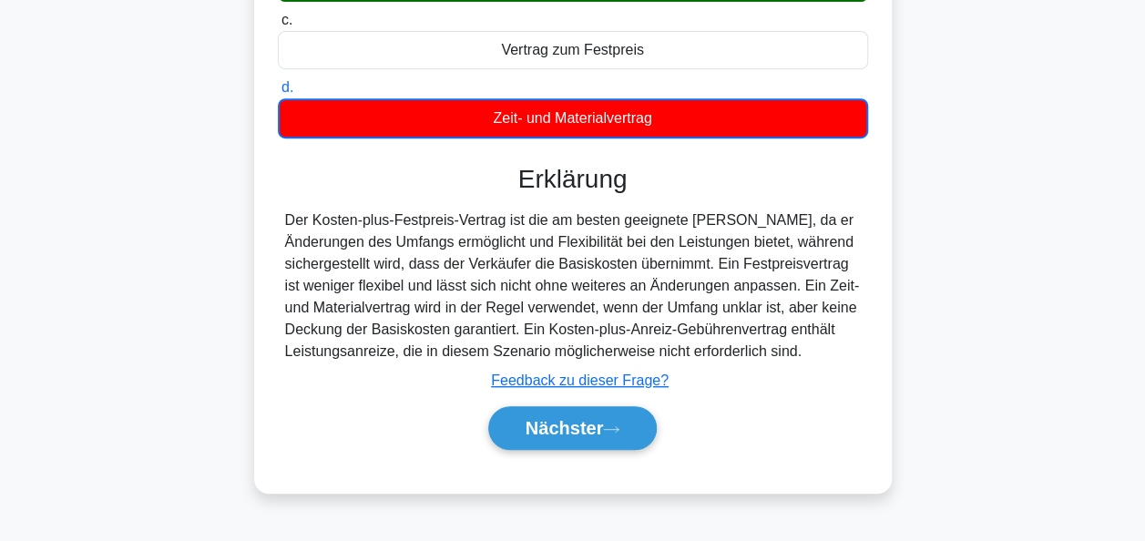
scroll to position [443, 0]
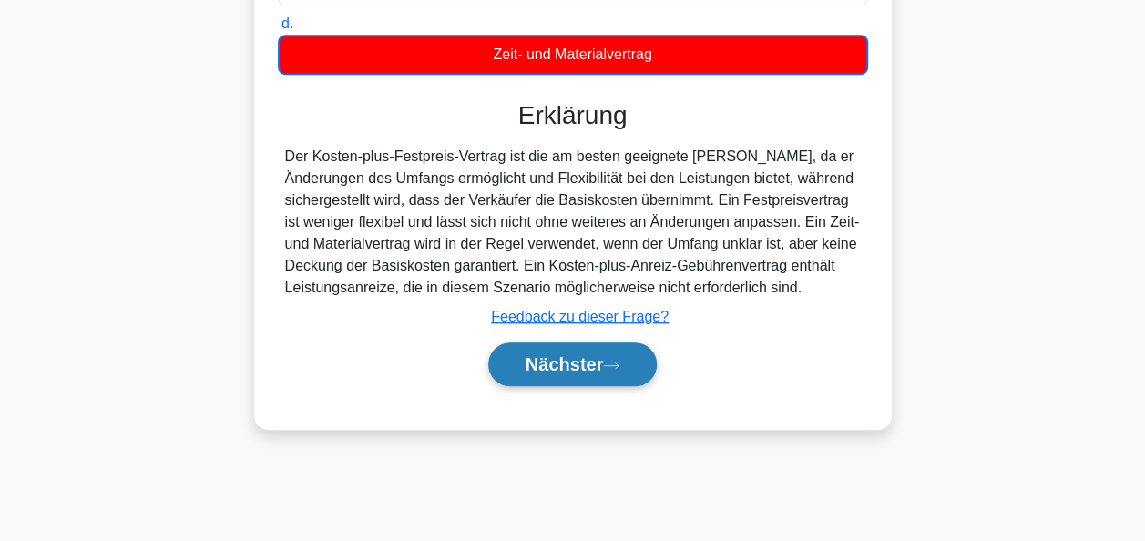
click at [625, 364] on button "Nächster" at bounding box center [572, 364] width 169 height 44
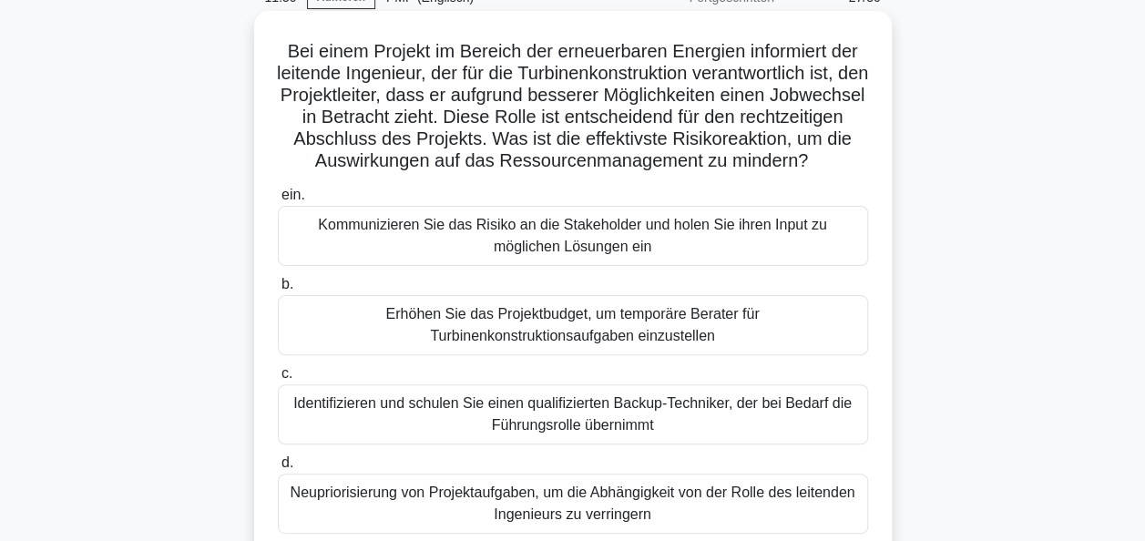
scroll to position [182, 0]
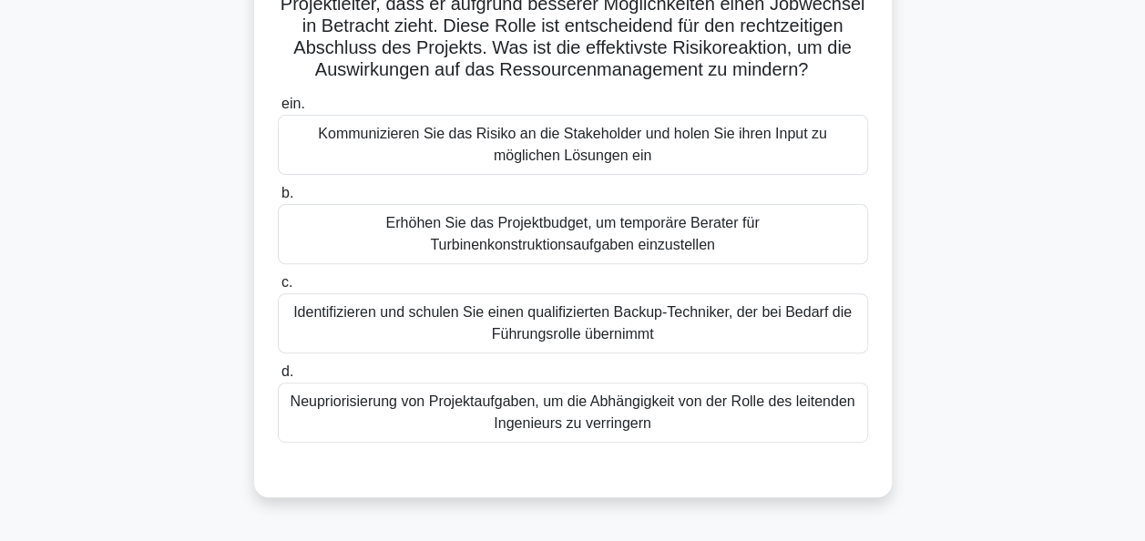
click at [572, 353] on div "Identifizieren und schulen Sie einen qualifizierten Backup-Techniker, der bei B…" at bounding box center [573, 323] width 590 height 60
click at [278, 289] on input "c. Identifizieren und schulen Sie einen qualifizierten Backup-Techniker, der be…" at bounding box center [278, 283] width 0 height 12
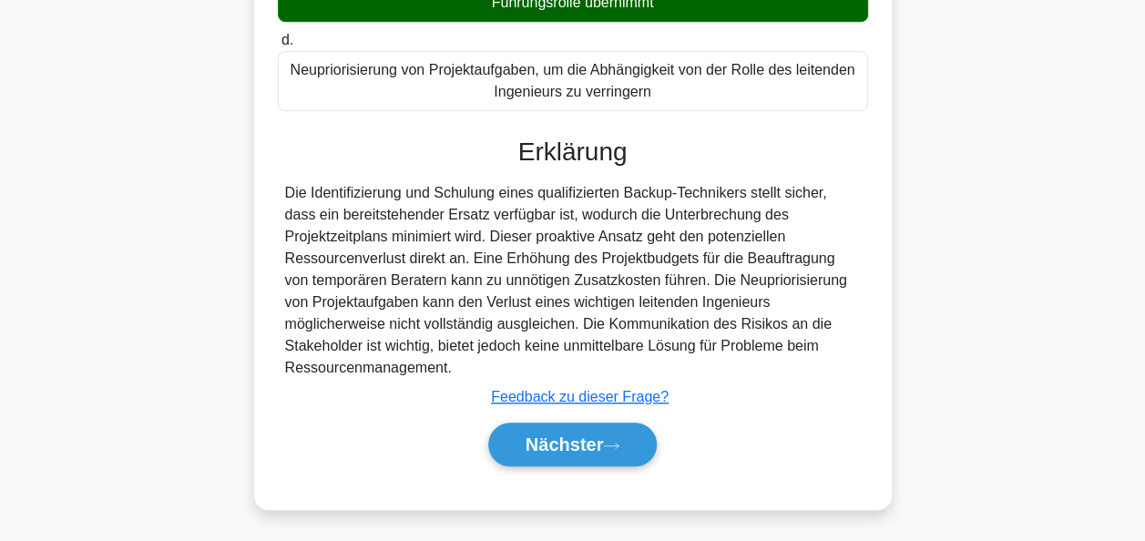
scroll to position [514, 0]
click at [546, 431] on button "Nächster" at bounding box center [572, 445] width 169 height 44
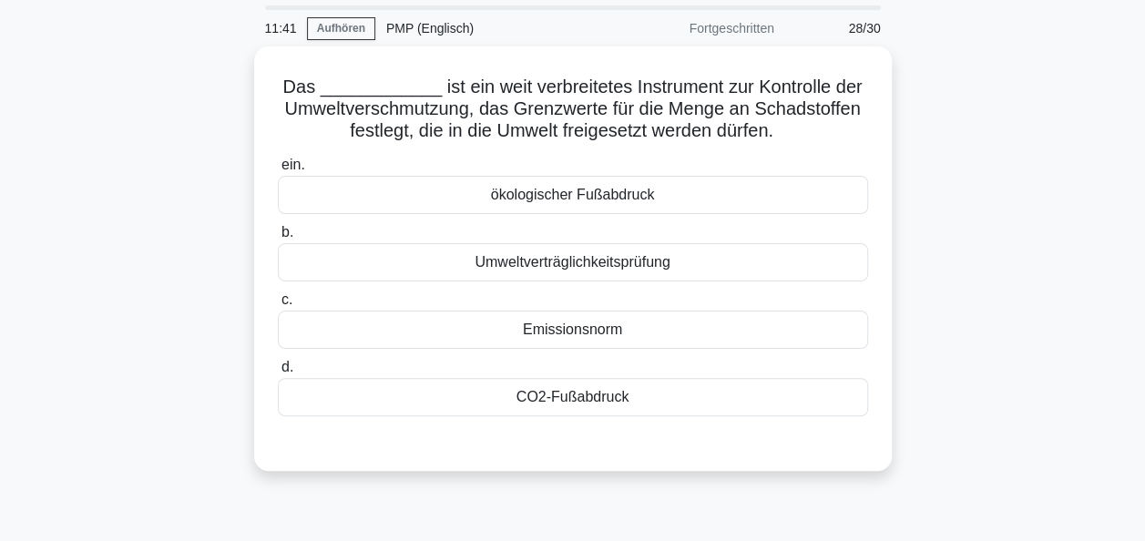
scroll to position [0, 0]
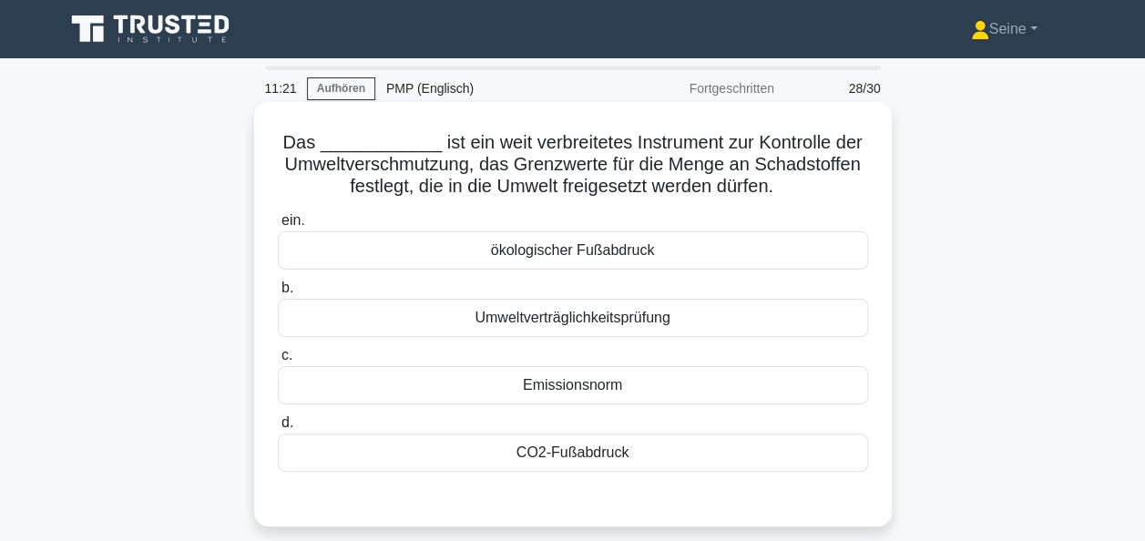
click at [586, 451] on div "CO2-Fußabdruck" at bounding box center [573, 452] width 590 height 38
click at [278, 429] on input "d. CO2-Fußabdruck" at bounding box center [278, 423] width 0 height 12
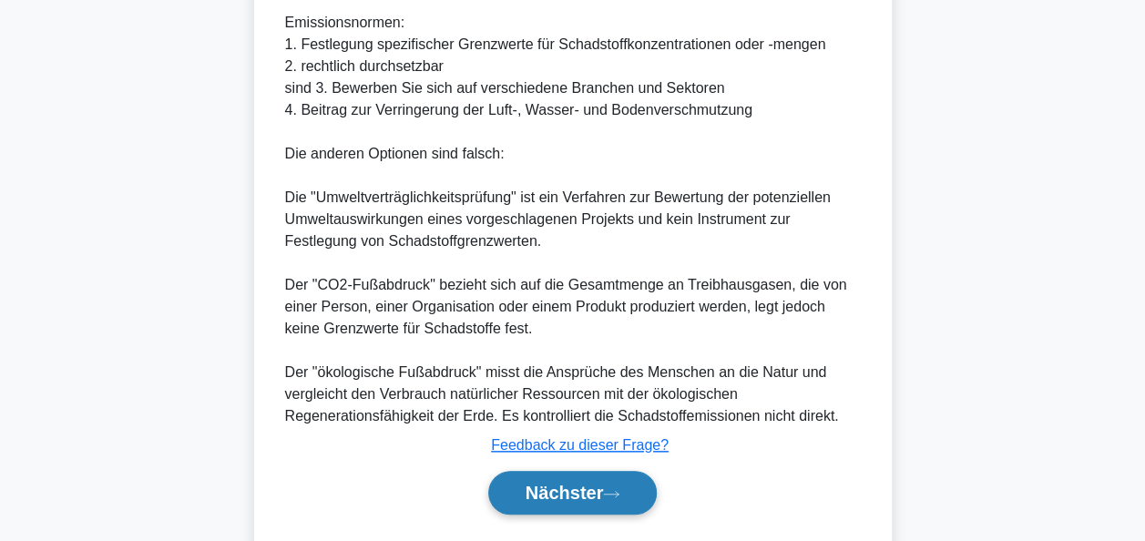
scroll to position [735, 0]
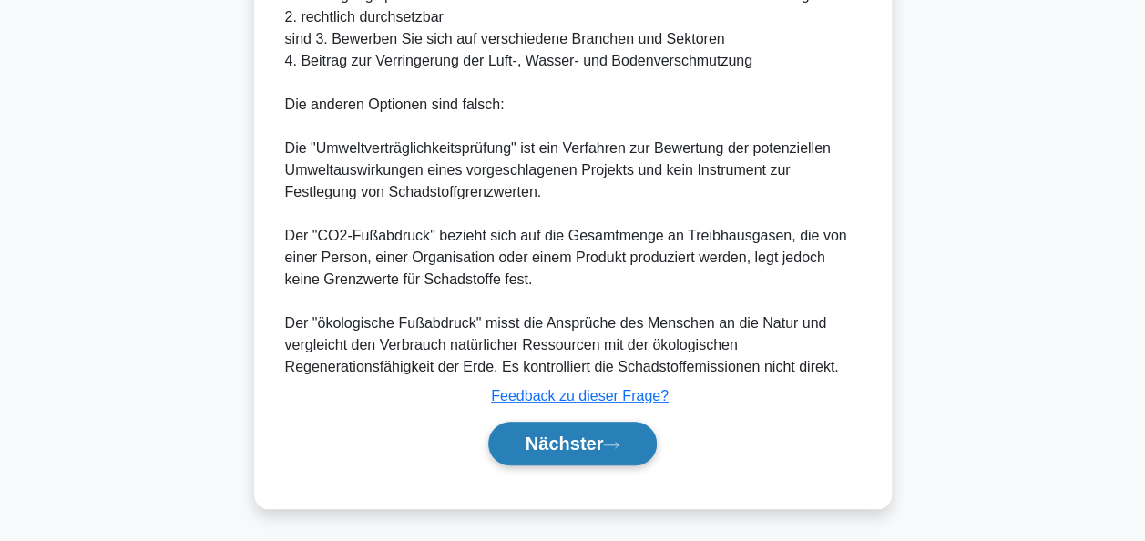
click at [557, 443] on font "Nächster" at bounding box center [564, 443] width 78 height 20
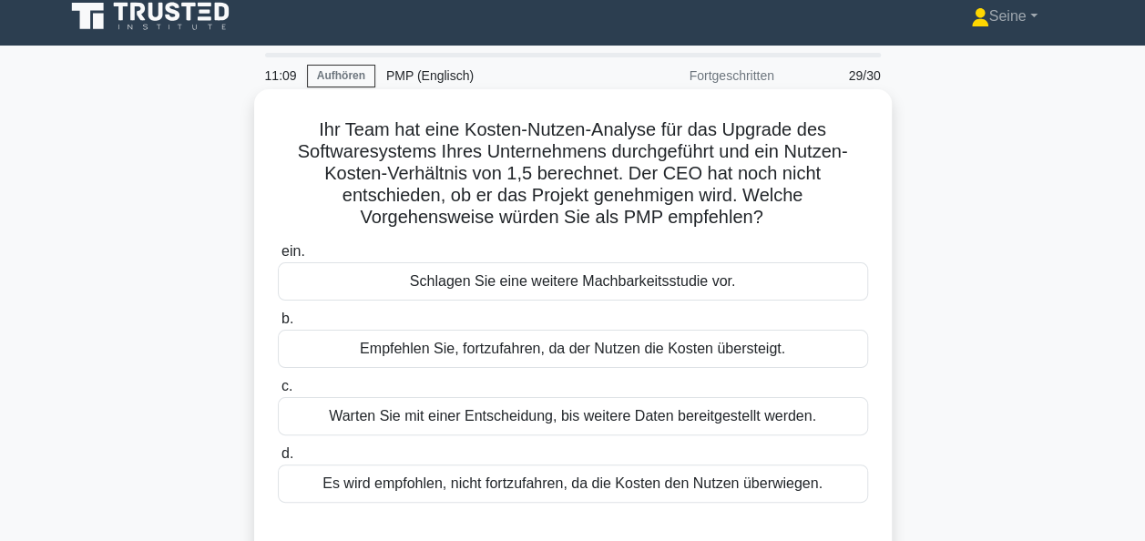
scroll to position [91, 0]
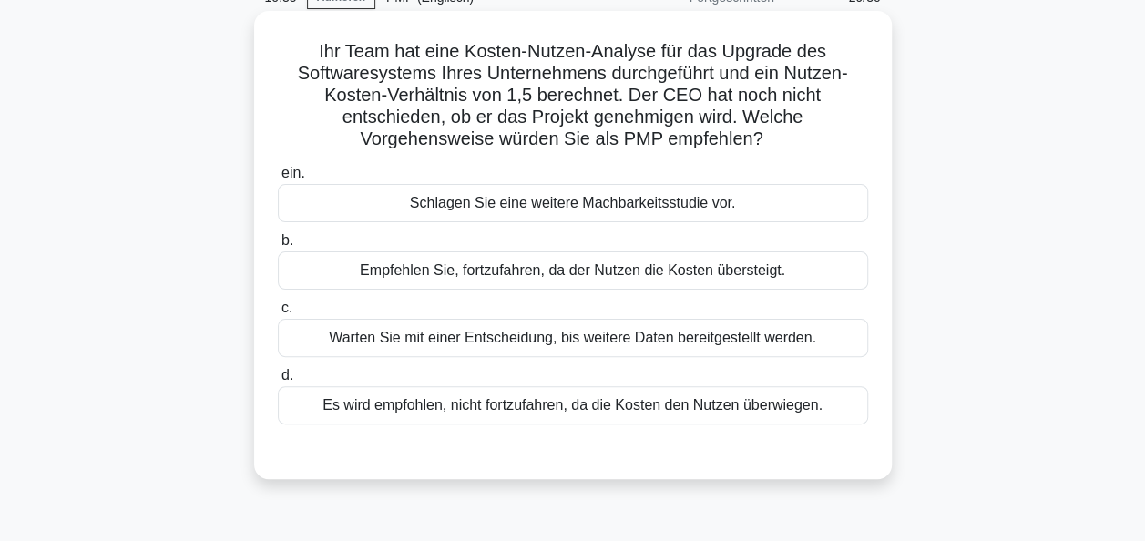
click at [579, 272] on div "Empfehlen Sie, fortzufahren, da der Nutzen die Kosten übersteigt." at bounding box center [573, 270] width 590 height 38
click at [278, 247] on input "b. Empfehlen Sie, fortzufahren, da der Nutzen die Kosten übersteigt." at bounding box center [278, 241] width 0 height 12
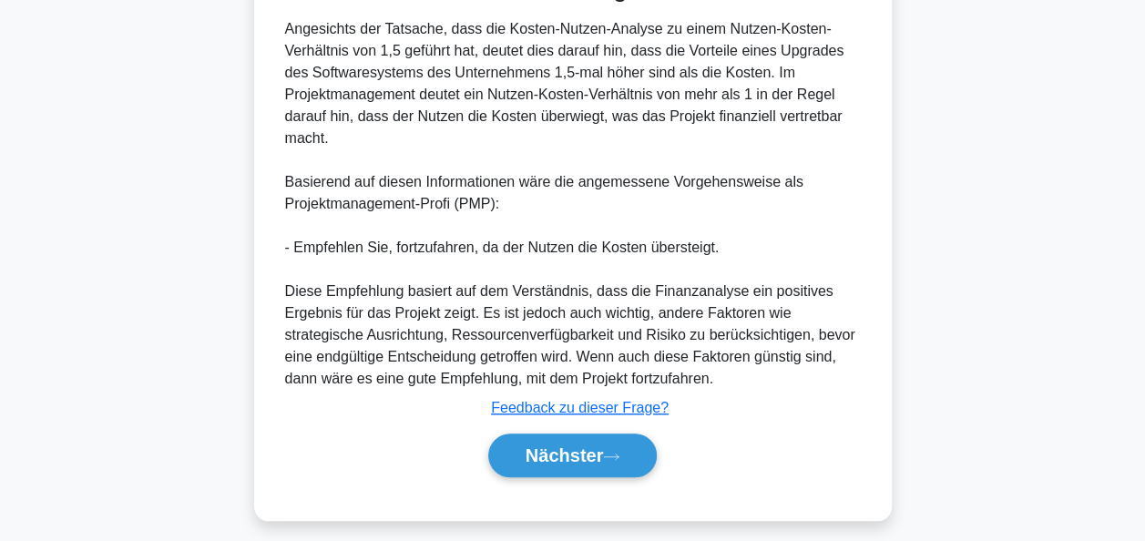
scroll to position [579, 0]
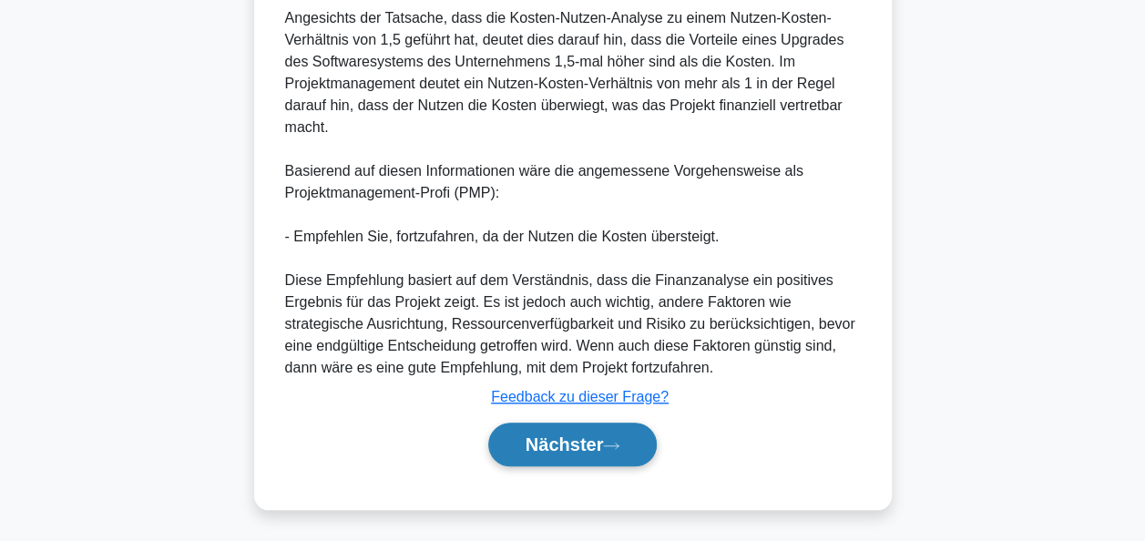
click at [599, 435] on font "Nächster" at bounding box center [564, 444] width 78 height 20
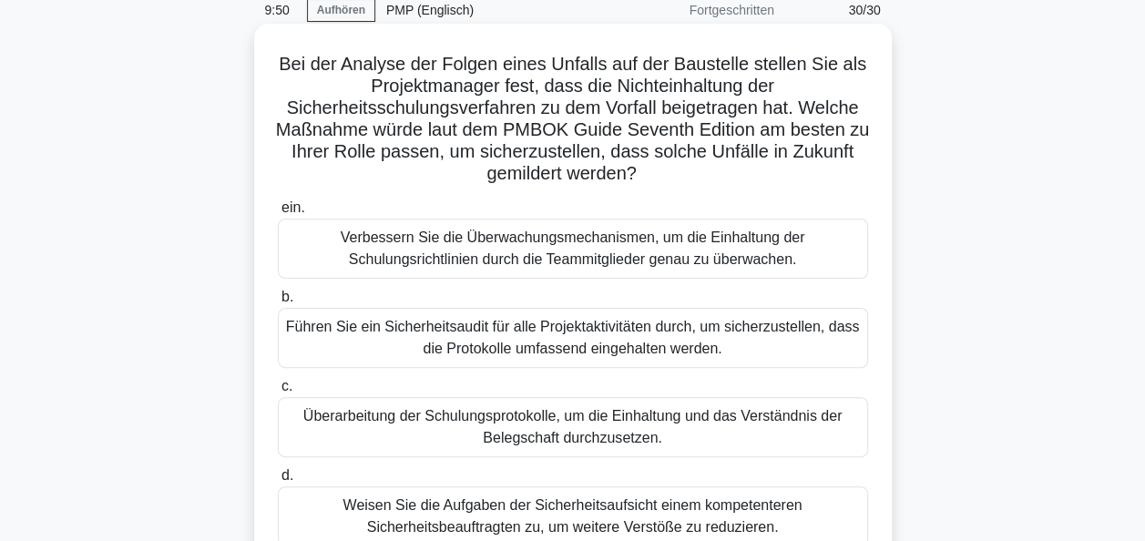
scroll to position [169, 0]
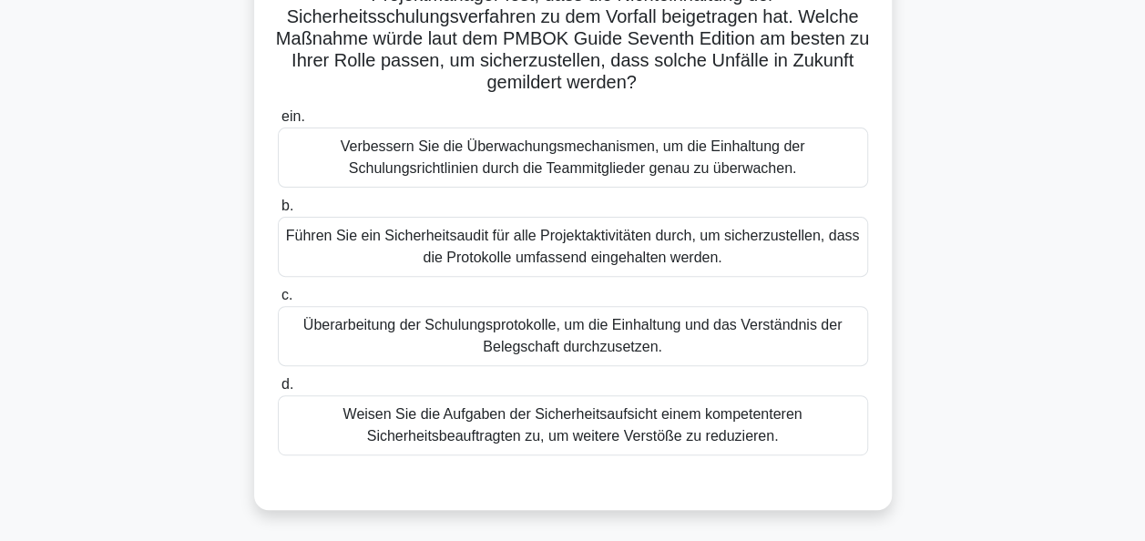
click at [576, 331] on div "Überarbeitung der Schulungsprotokolle, um die Einhaltung und das Verständnis de…" at bounding box center [573, 336] width 590 height 60
click at [278, 301] on input "c. Überarbeitung der Schulungsprotokolle, um die Einhaltung und das Verständnis…" at bounding box center [278, 296] width 0 height 12
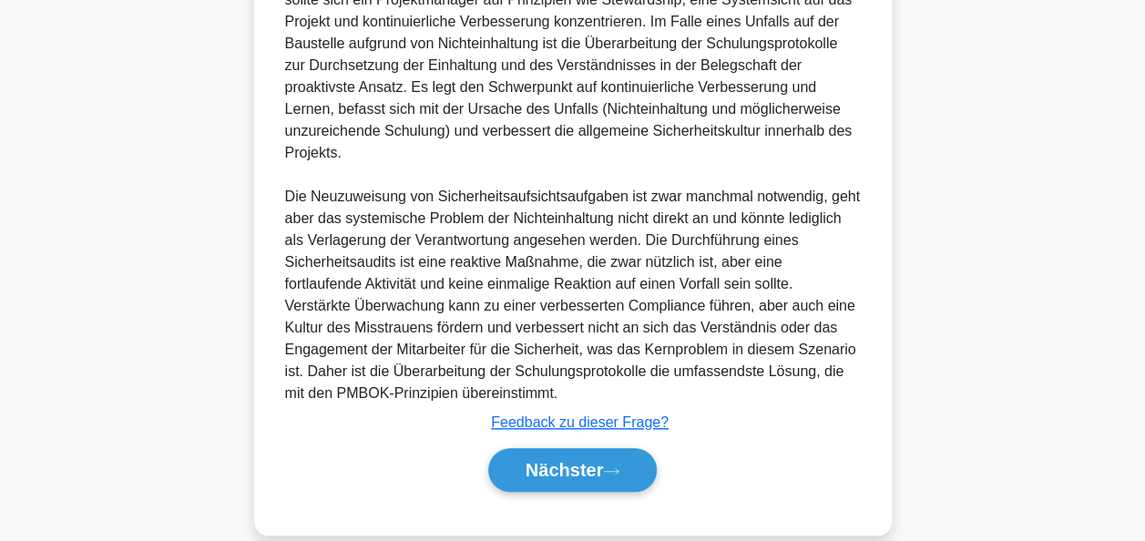
scroll to position [732, 0]
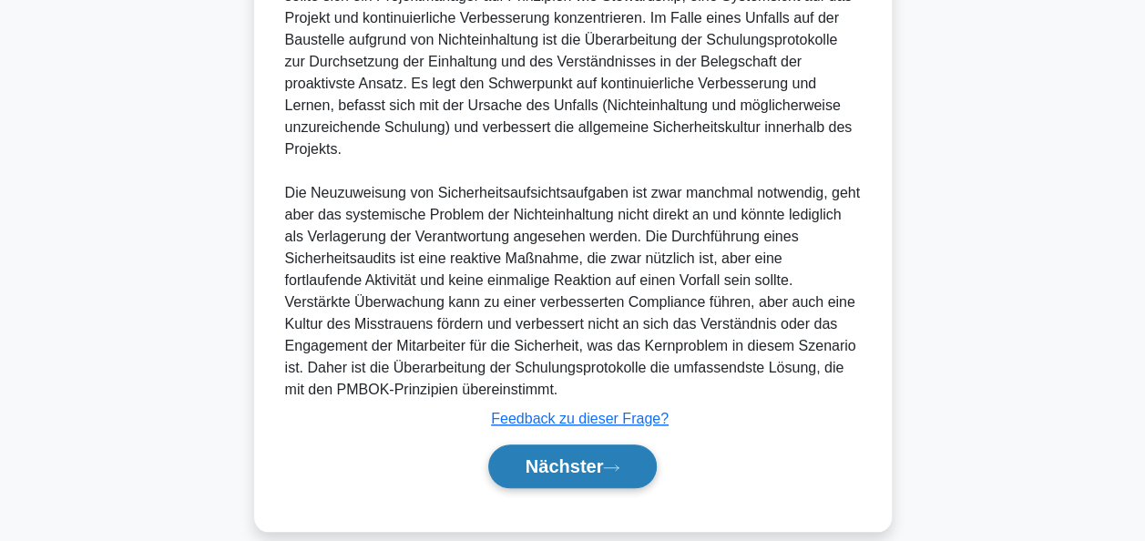
click at [579, 456] on font "Nächster" at bounding box center [564, 466] width 78 height 20
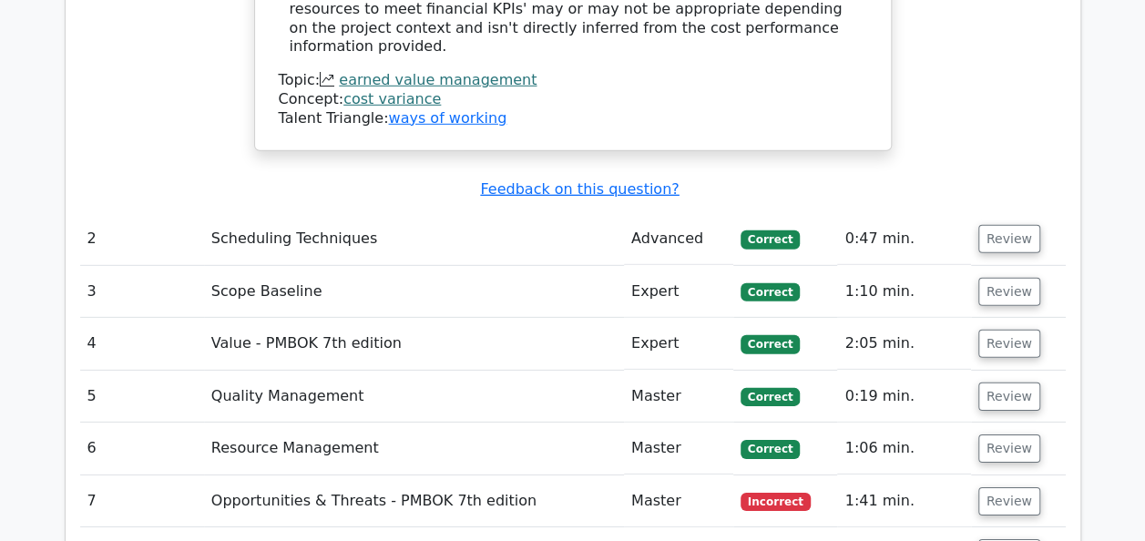
scroll to position [2641, 0]
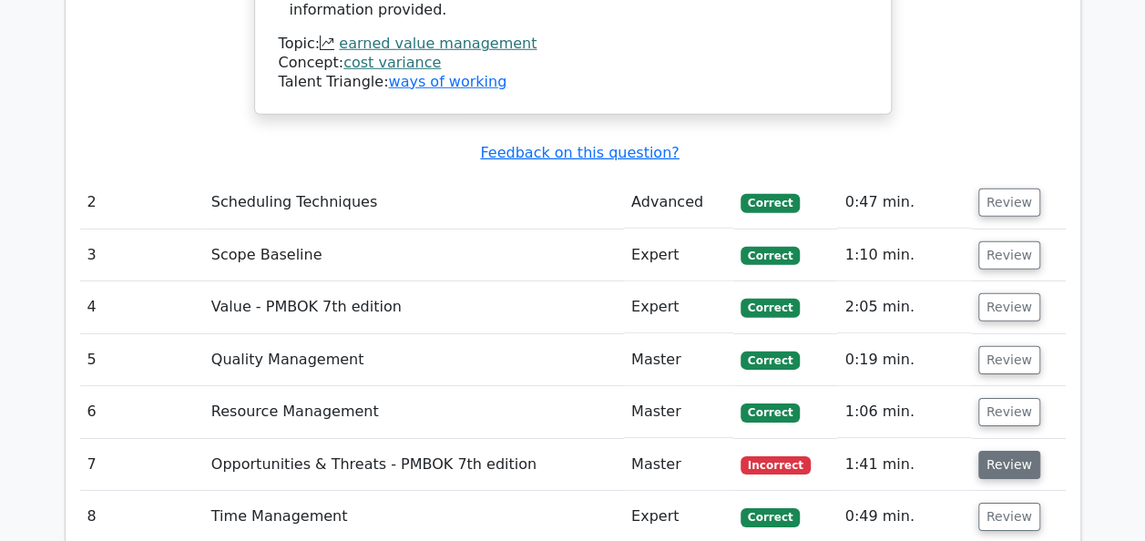
click at [1013, 451] on button "Review" at bounding box center [1009, 465] width 62 height 28
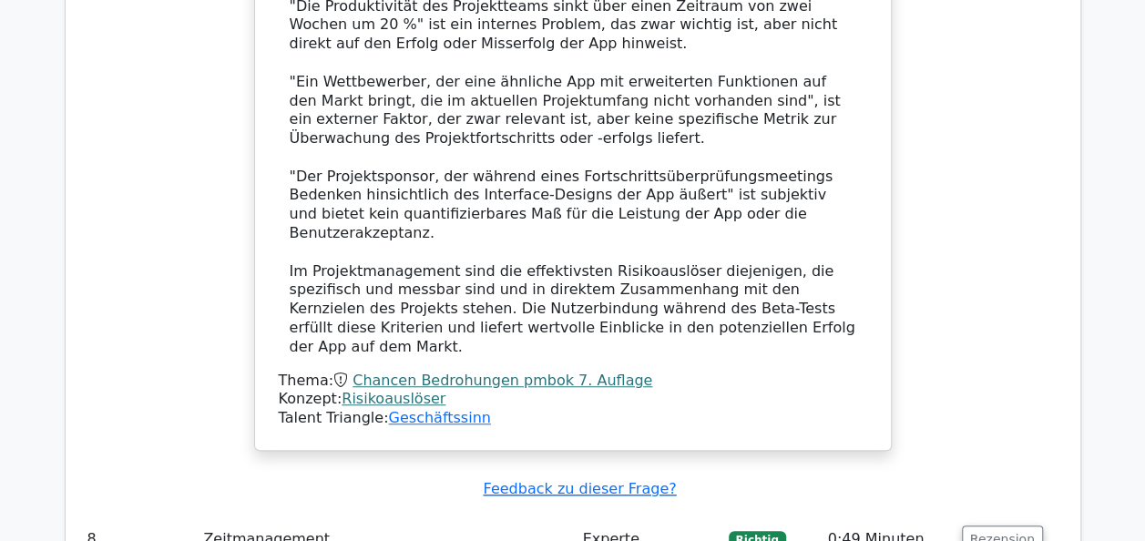
scroll to position [4007, 0]
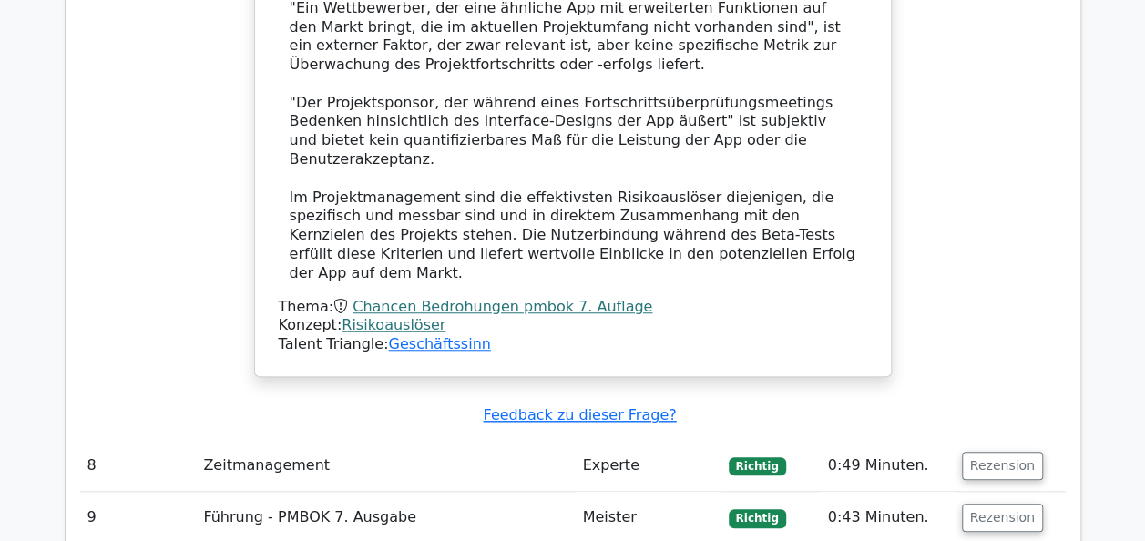
drag, startPoint x: 404, startPoint y: 491, endPoint x: 637, endPoint y: 484, distance: 233.2
drag, startPoint x: 637, startPoint y: 484, endPoint x: 585, endPoint y: 483, distance: 52.8
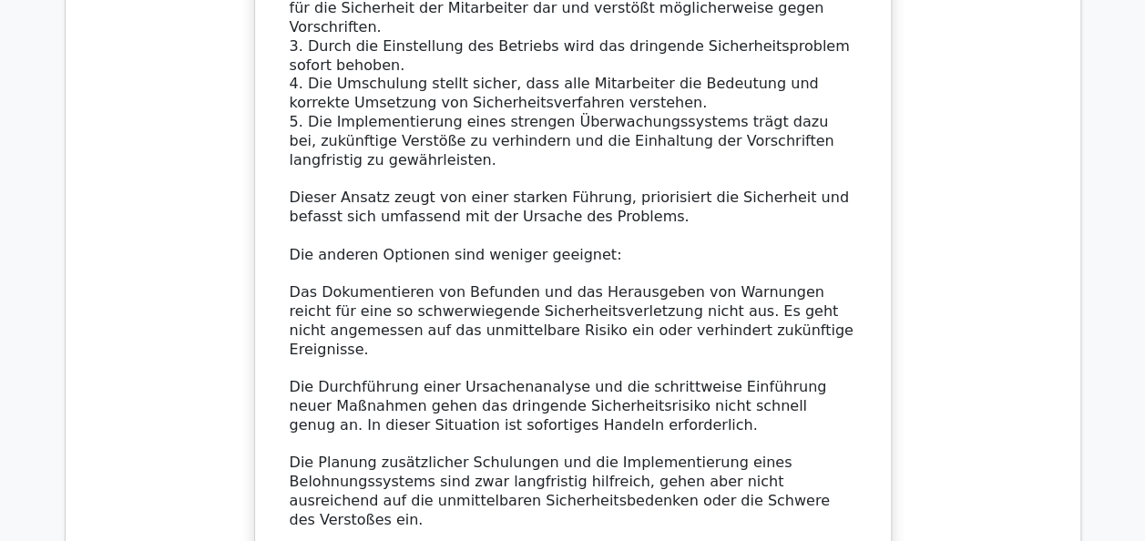
scroll to position [5373, 0]
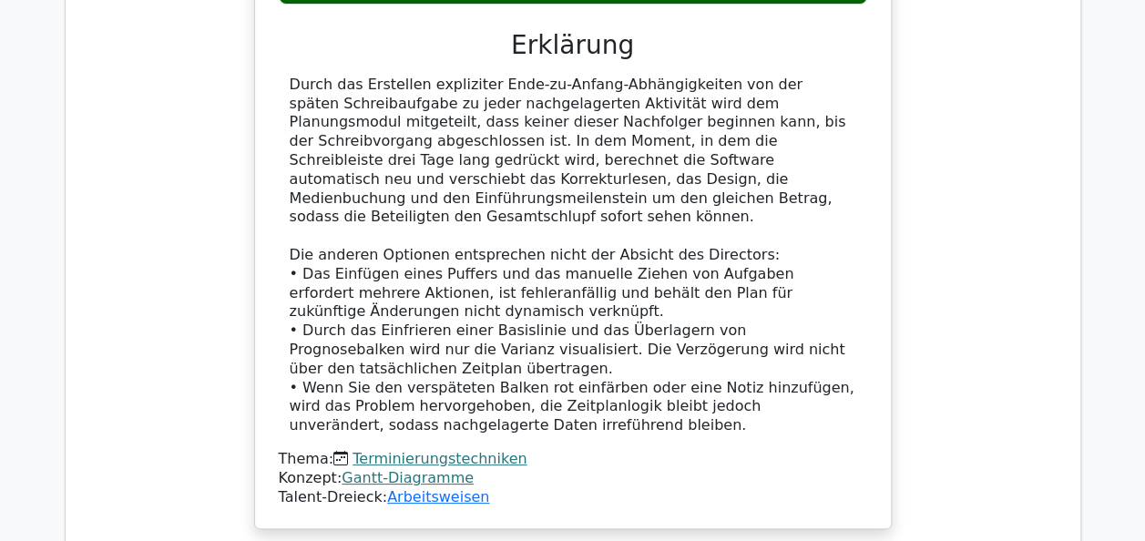
scroll to position [6830, 0]
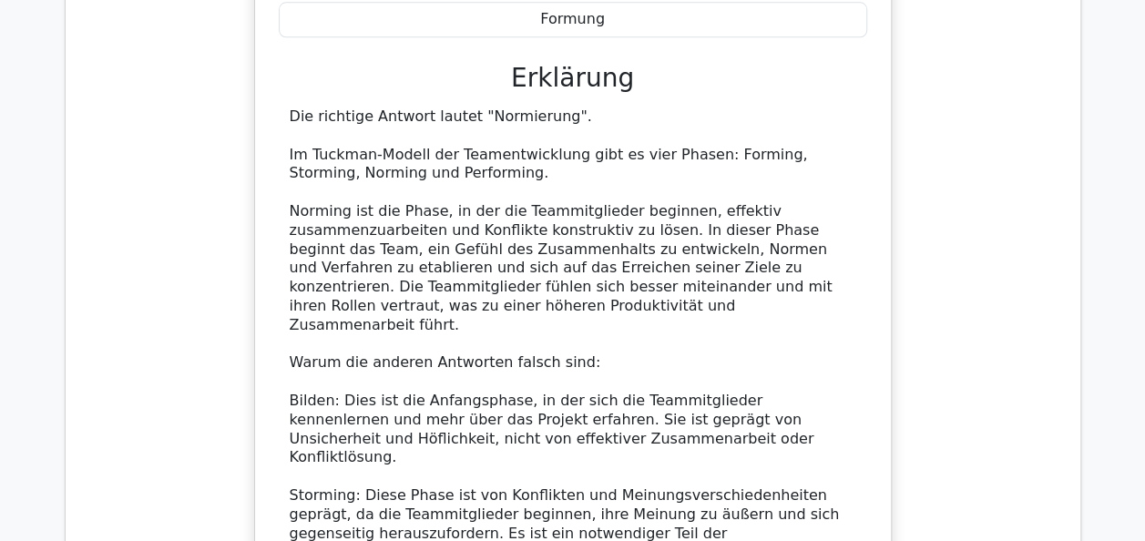
scroll to position [7922, 0]
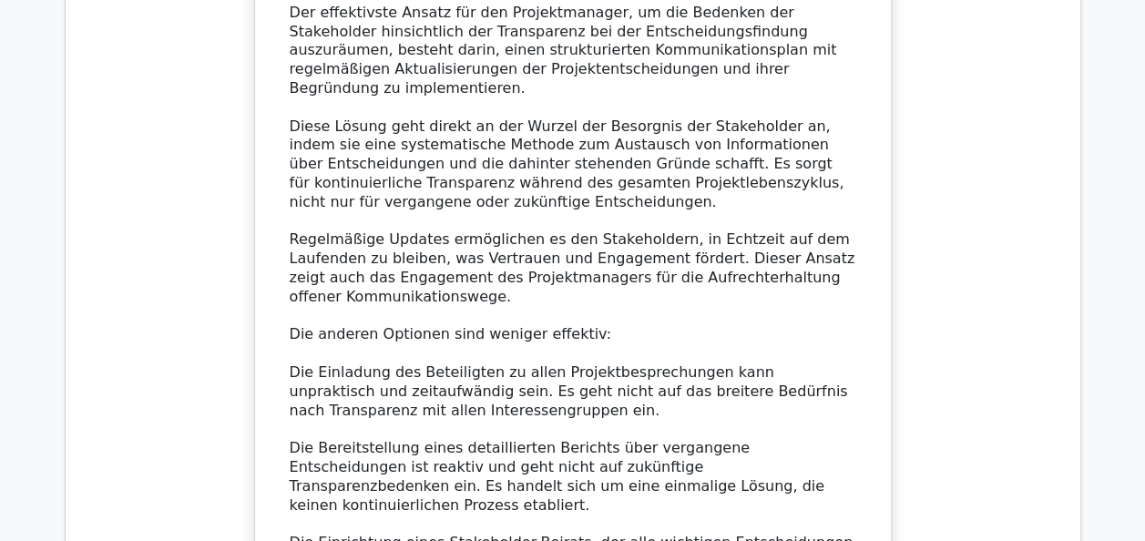
scroll to position [9288, 0]
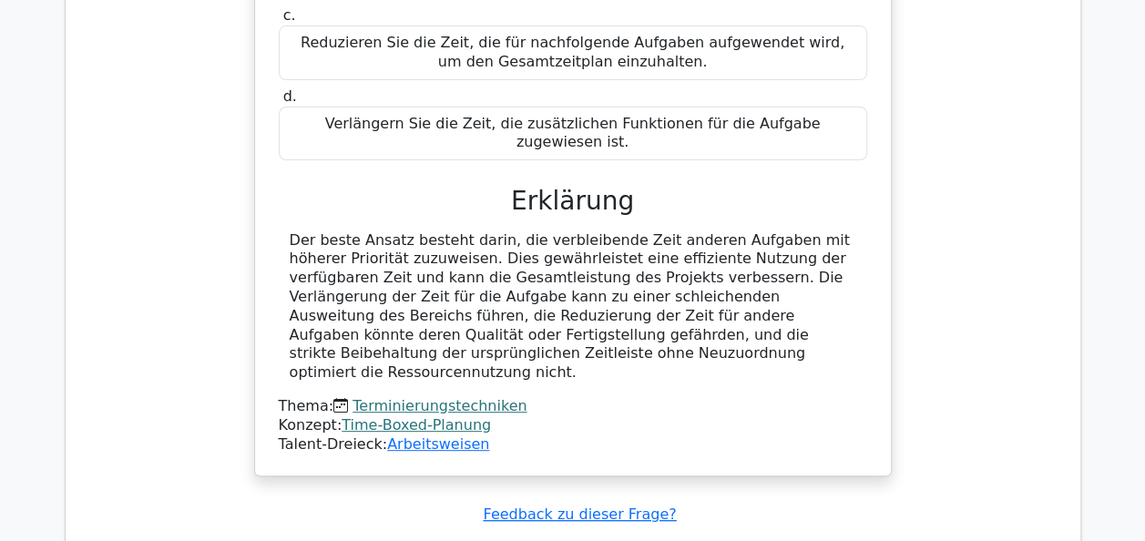
scroll to position [10472, 0]
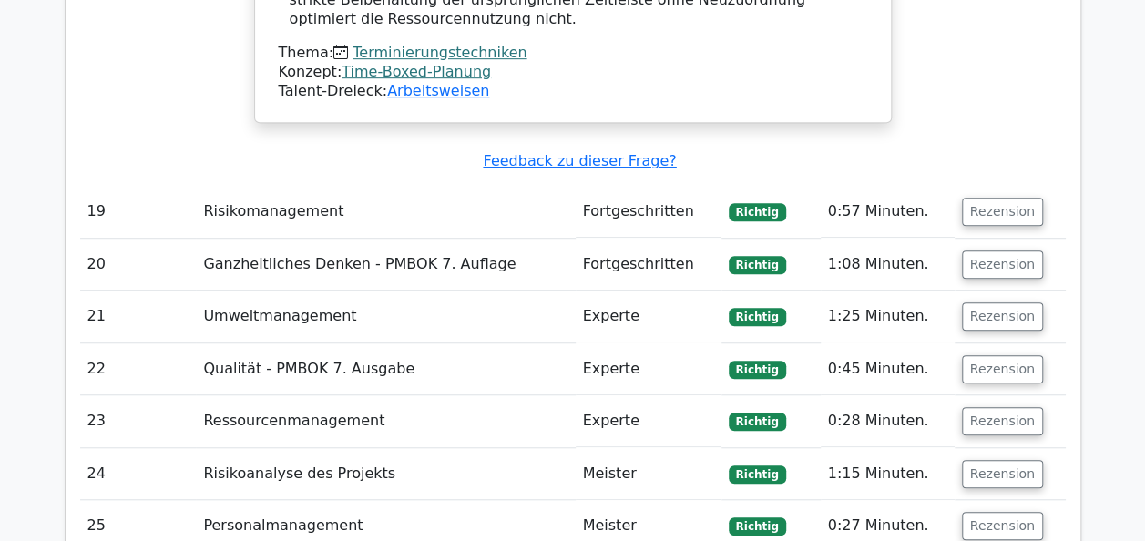
scroll to position [10836, 0]
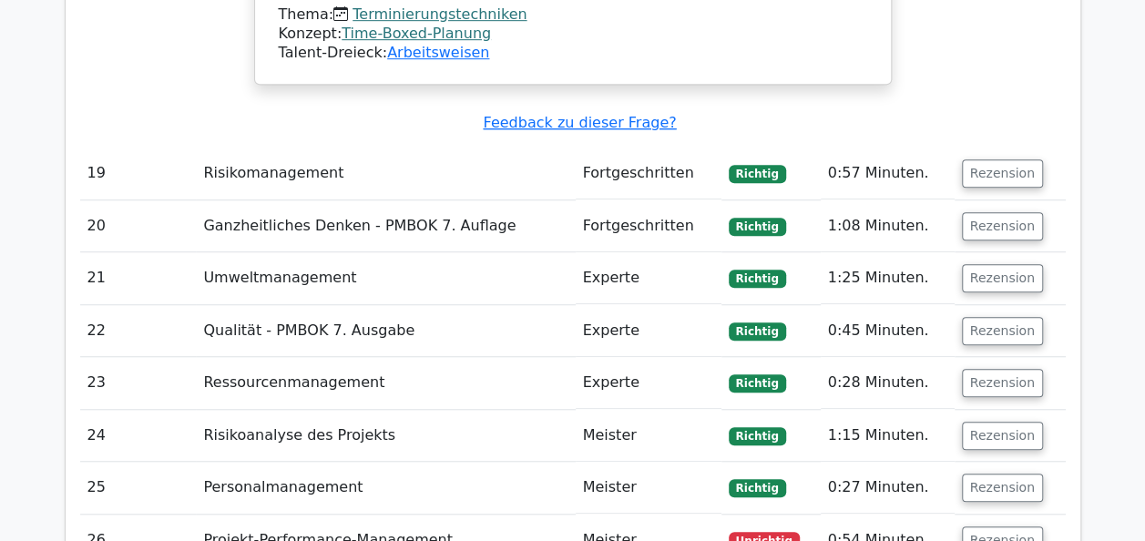
drag, startPoint x: 683, startPoint y: 444, endPoint x: 769, endPoint y: 452, distance: 85.9
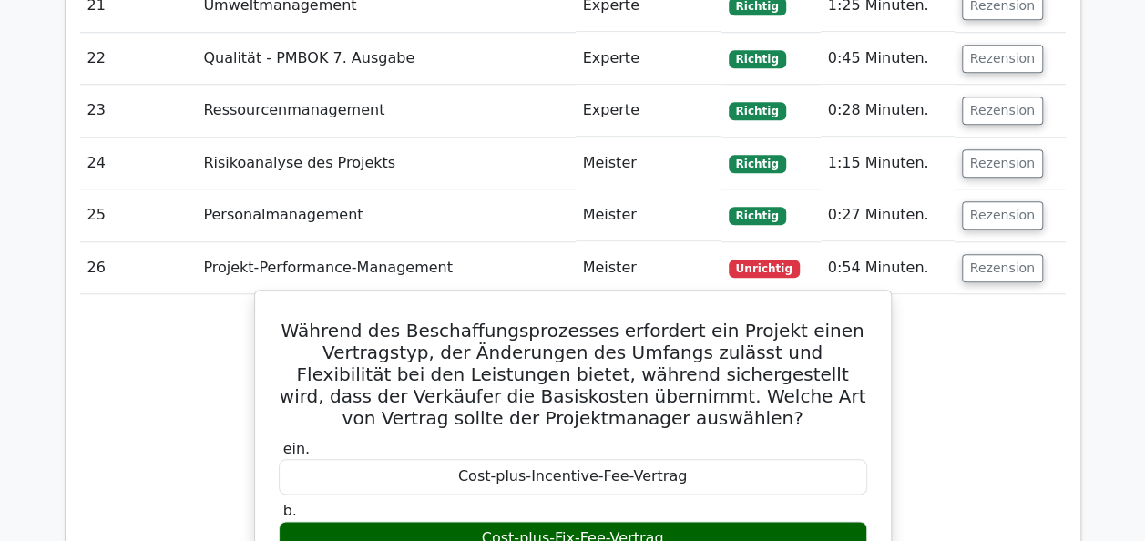
scroll to position [11110, 0]
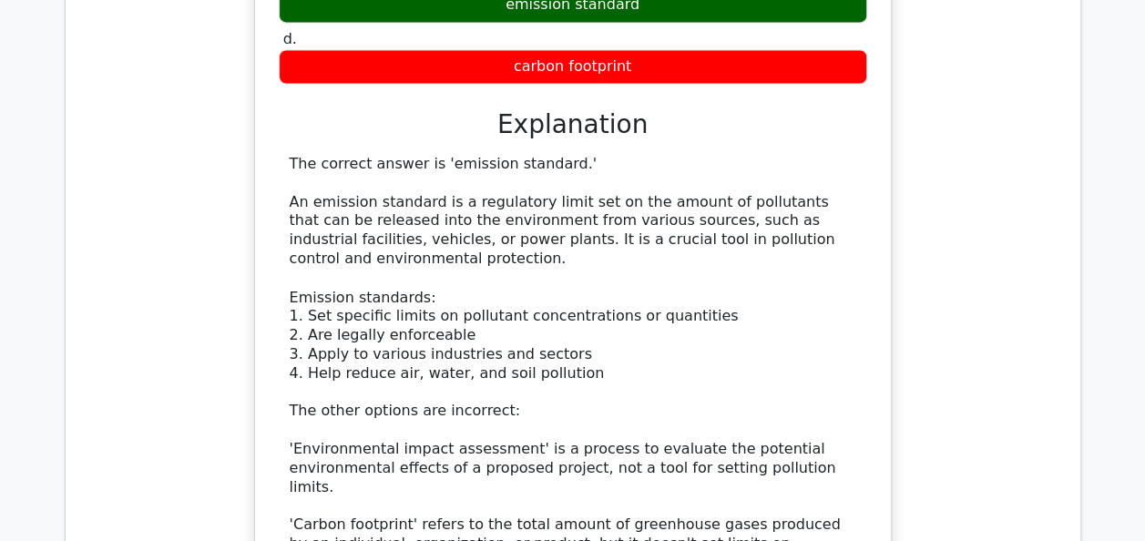
scroll to position [11911, 0]
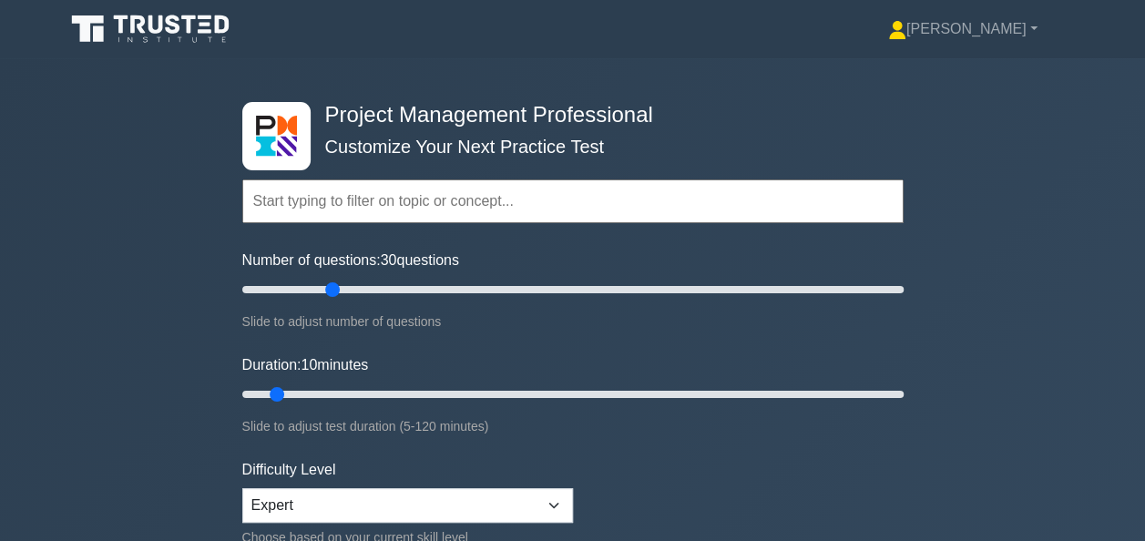
drag, startPoint x: 267, startPoint y: 285, endPoint x: 338, endPoint y: 286, distance: 71.0
type input "30"
click at [338, 286] on input "Number of questions: 30 questions" at bounding box center [572, 290] width 661 height 22
drag, startPoint x: 279, startPoint y: 393, endPoint x: 438, endPoint y: 397, distance: 159.4
type input "40"
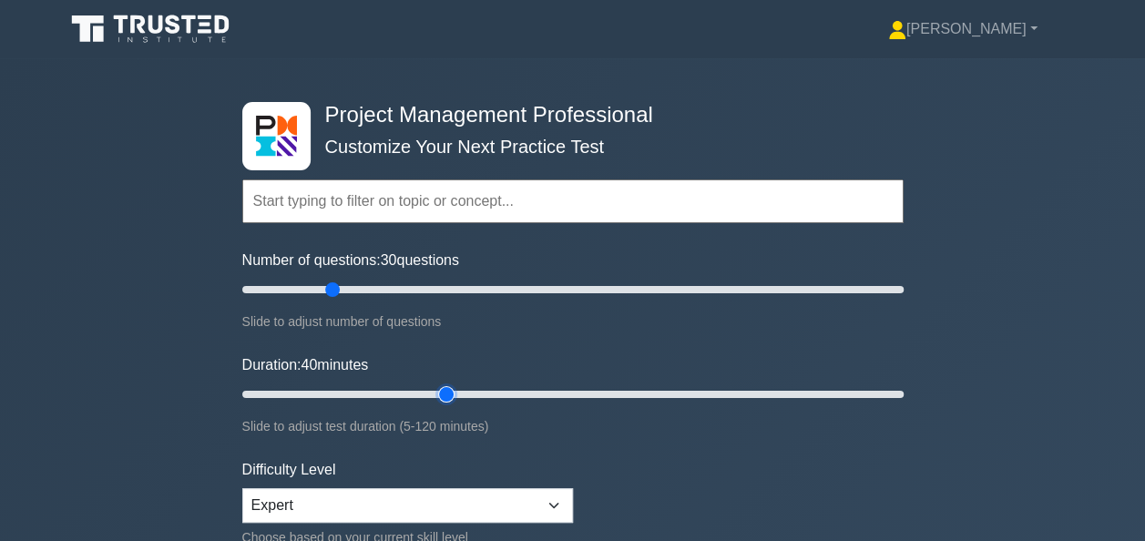
click at [438, 397] on input "Duration: 40 minutes" at bounding box center [572, 394] width 661 height 22
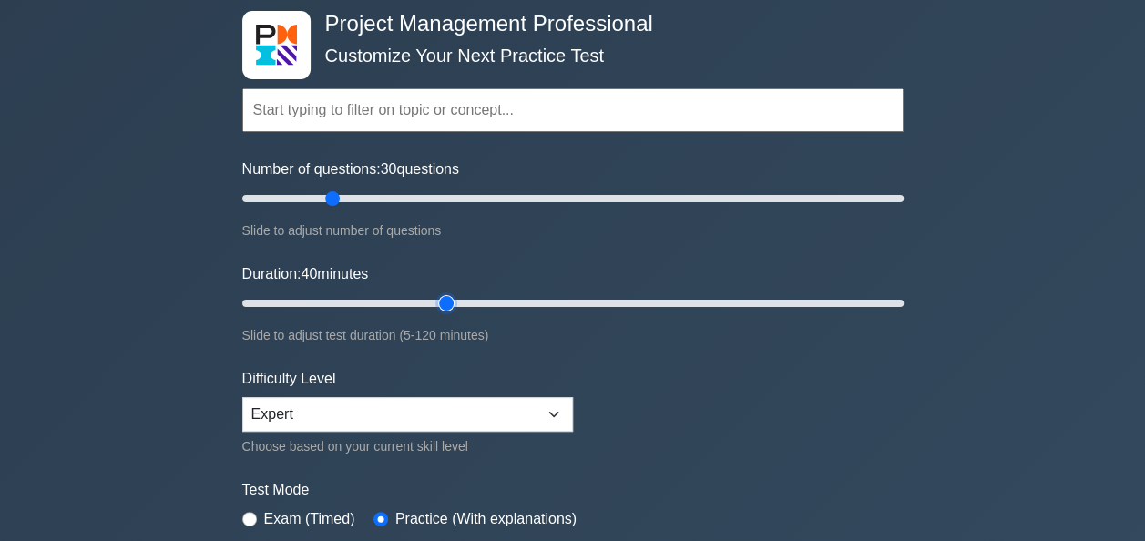
click at [433, 299] on input "Duration: 40 minutes" at bounding box center [572, 303] width 661 height 22
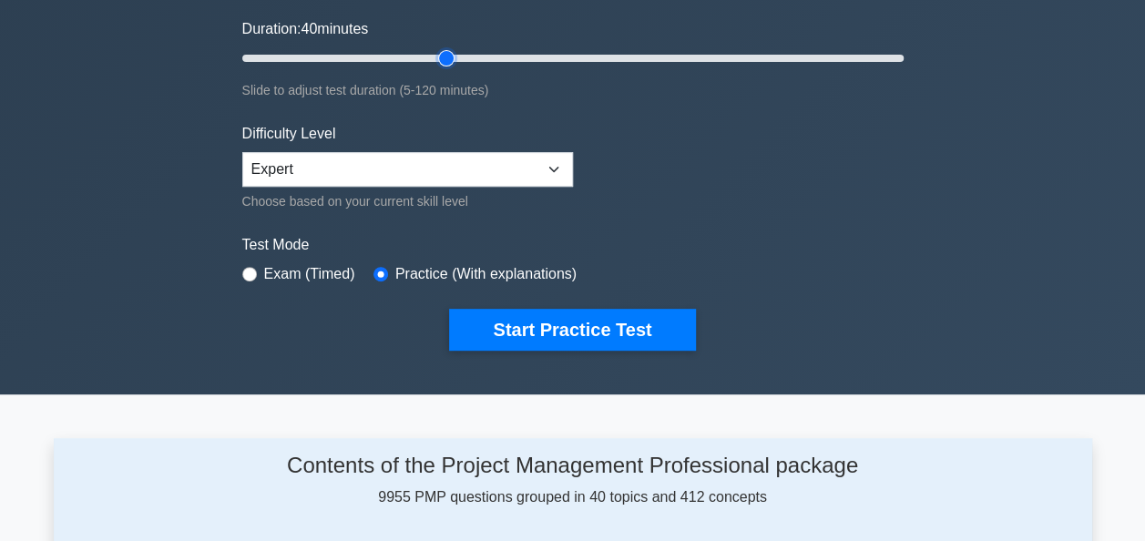
scroll to position [364, 0]
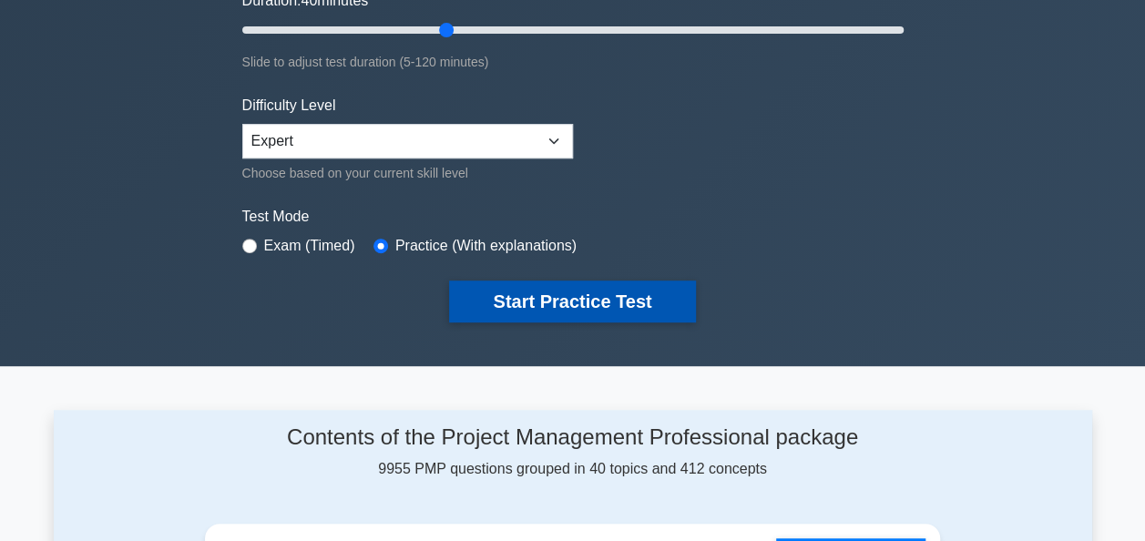
click at [528, 295] on button "Start Practice Test" at bounding box center [572, 301] width 246 height 42
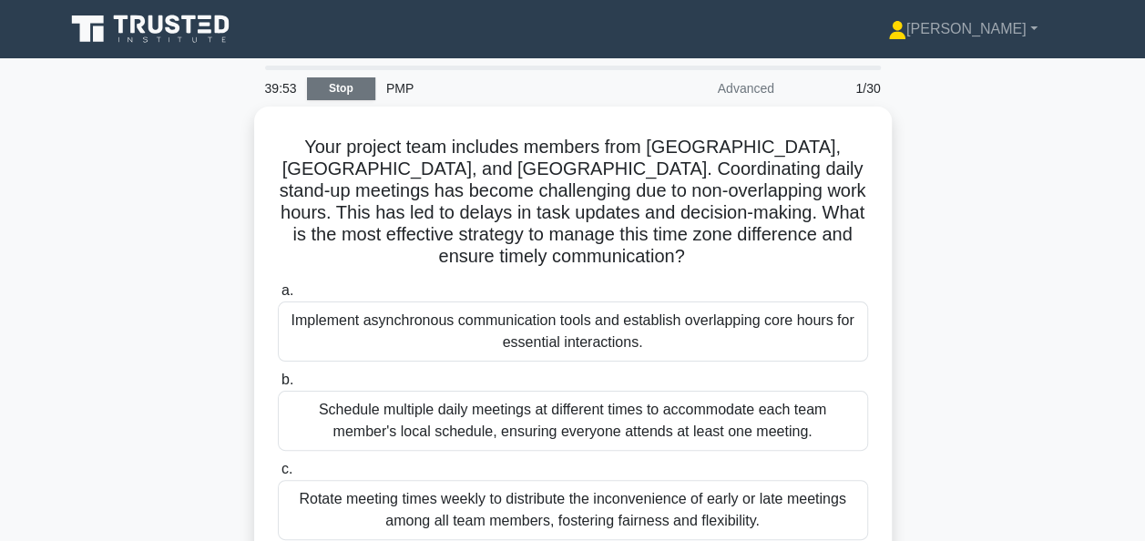
click at [338, 89] on link "Stop" at bounding box center [341, 88] width 68 height 23
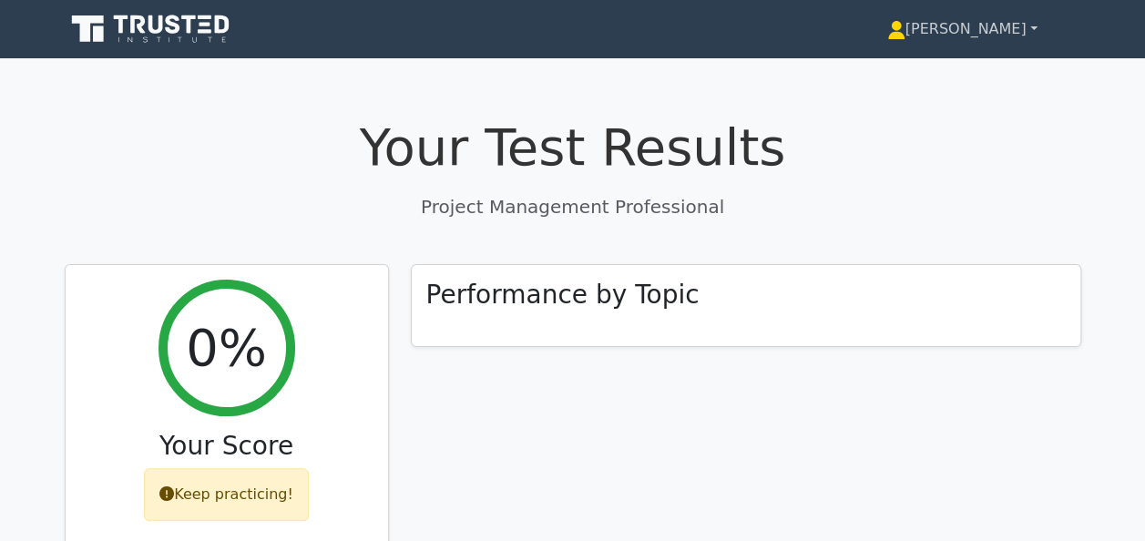
click at [996, 33] on link "[PERSON_NAME]" at bounding box center [962, 29] width 238 height 36
click at [979, 71] on link "Profile" at bounding box center [916, 71] width 144 height 29
